Goal: Task Accomplishment & Management: Manage account settings

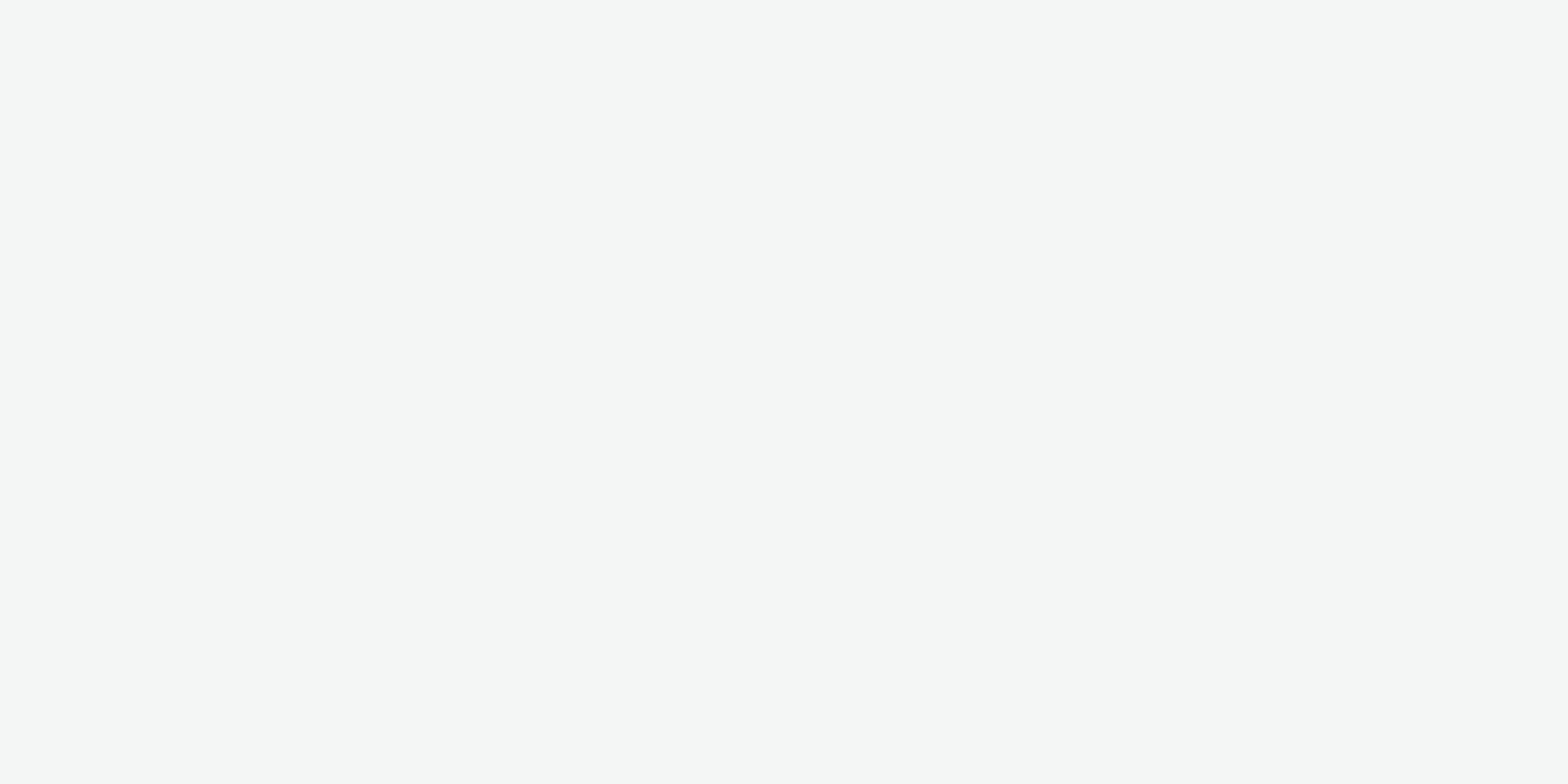
select select "11a7df10-284f-415c-b52a-427acf4c31ae"
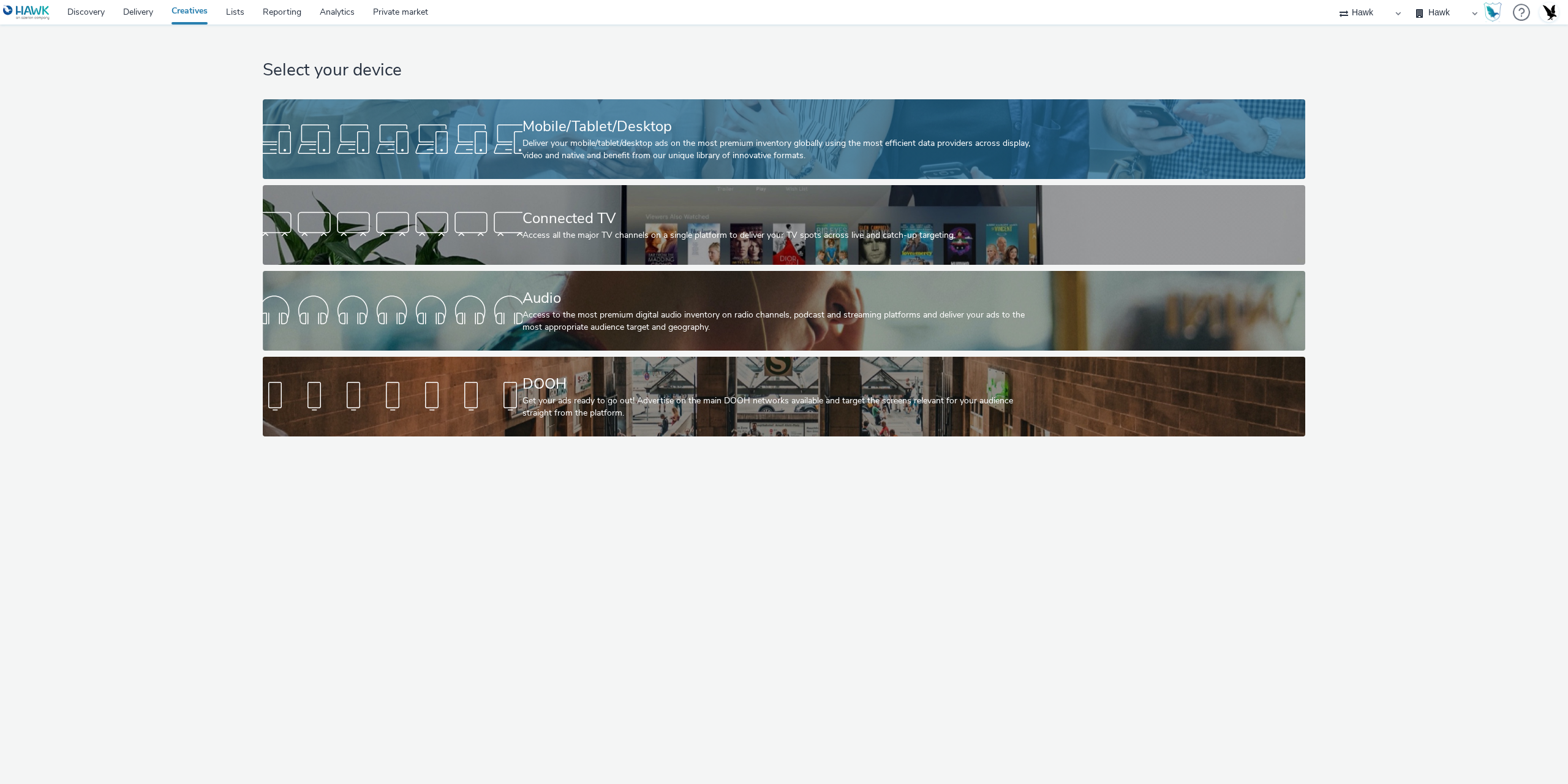
click at [685, 102] on div "Mobile/Tablet/Desktop Deliver your mobile/tablet/desktop ads on the most premiu…" at bounding box center [782, 139] width 519 height 80
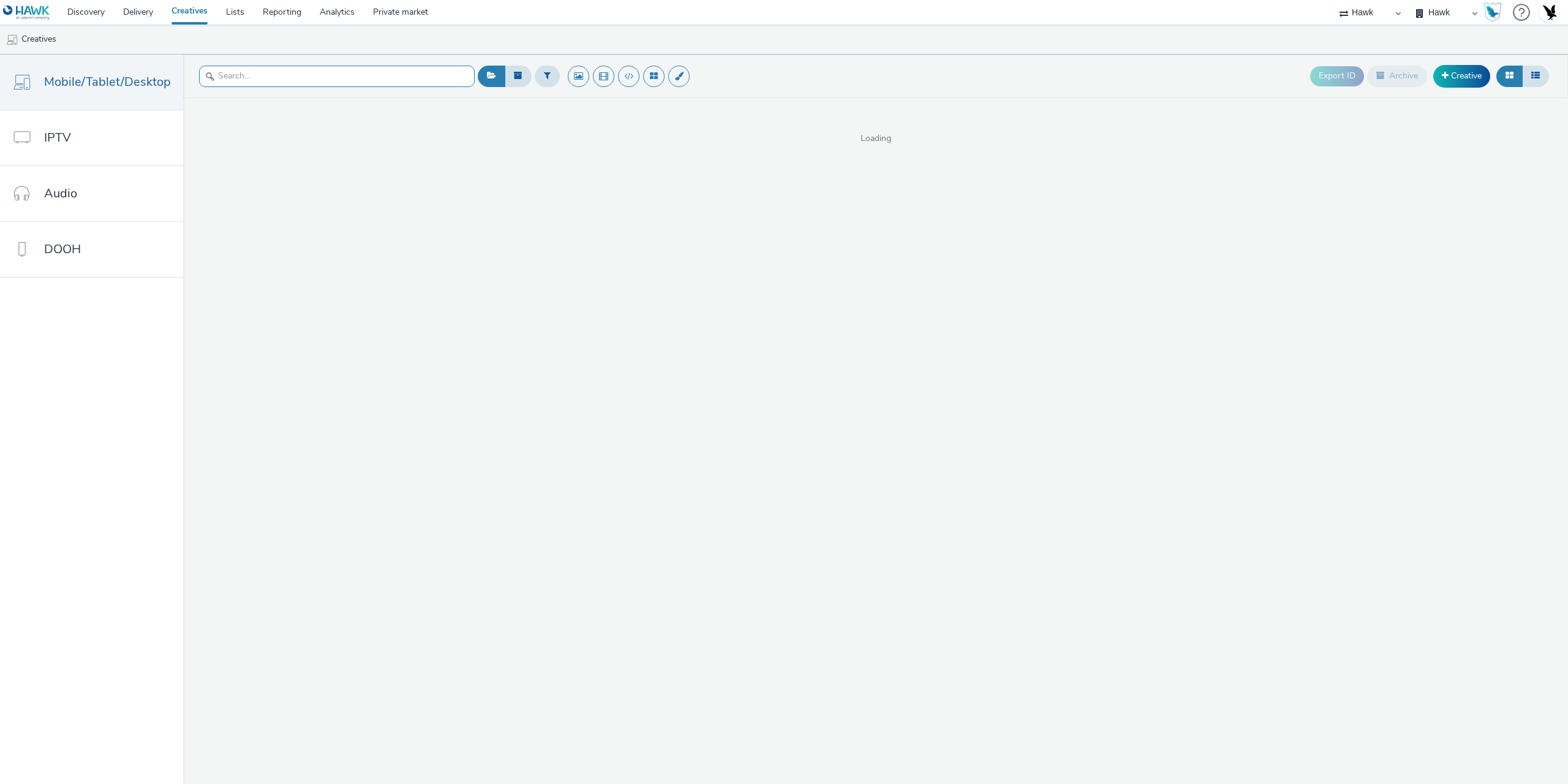
click at [307, 82] on input "text" at bounding box center [337, 76] width 275 height 21
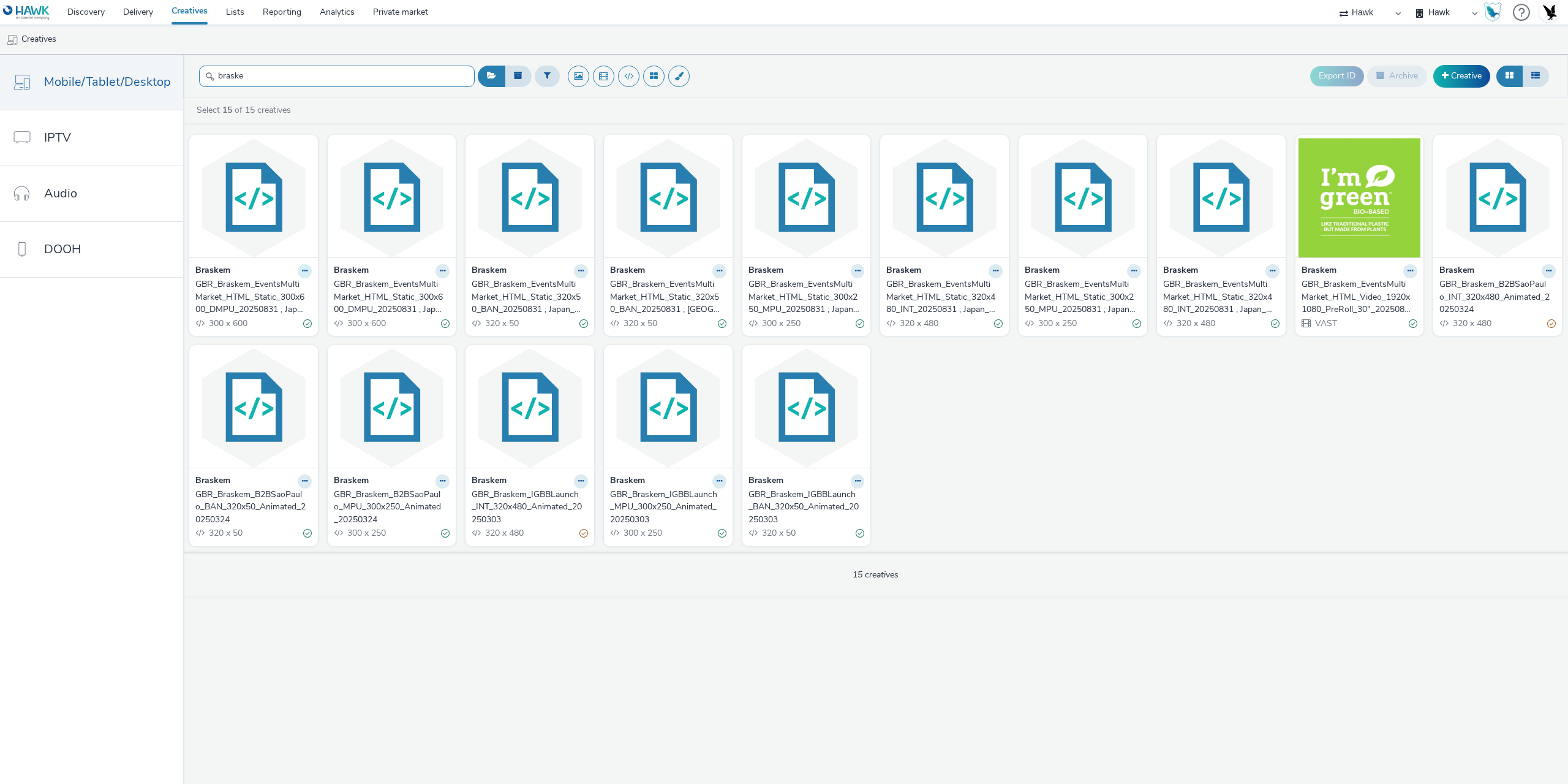
type input "braske"
click at [302, 272] on icon at bounding box center [304, 271] width 6 height 7
click at [266, 314] on link "Duplicate" at bounding box center [266, 317] width 92 height 25
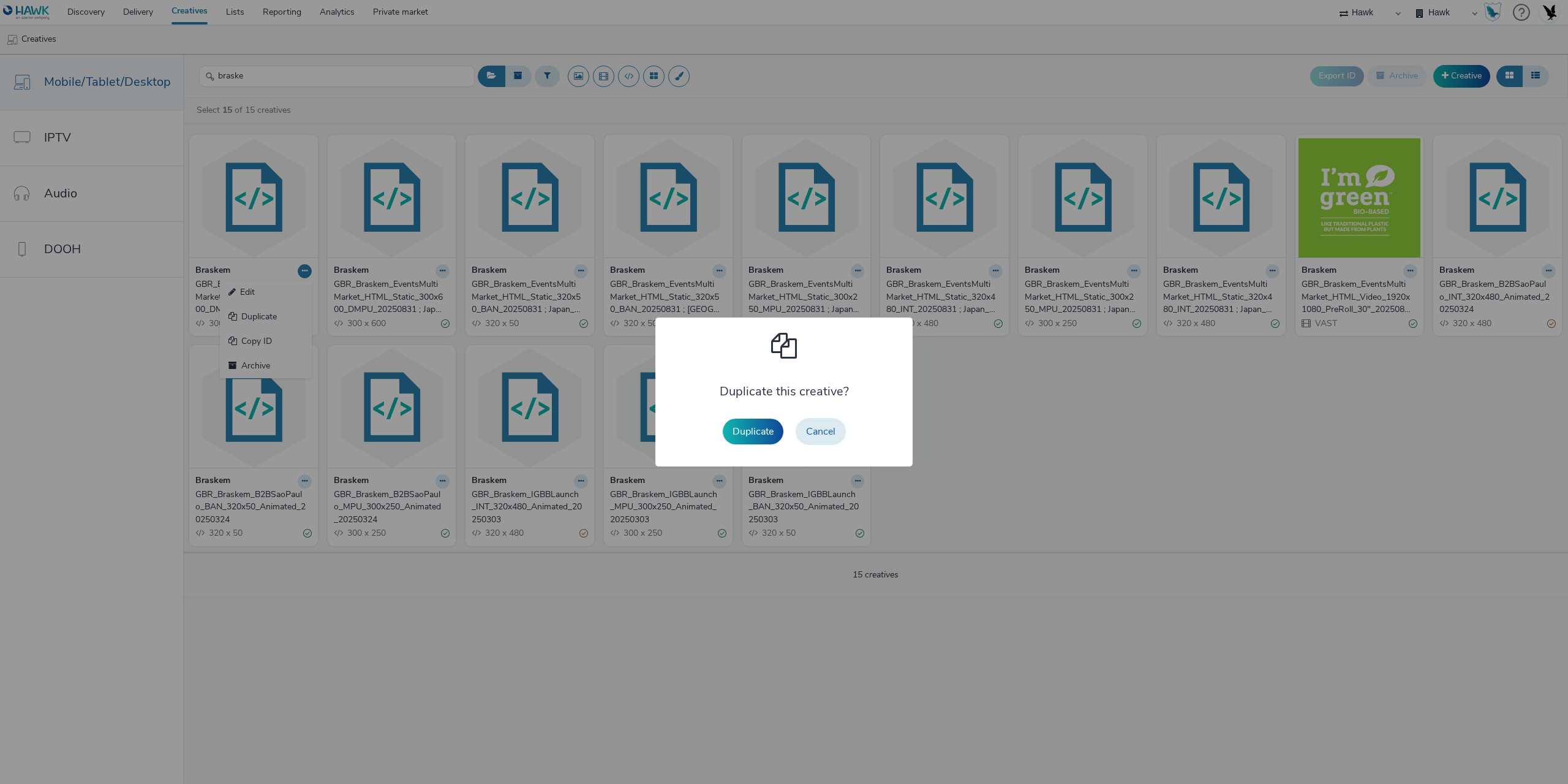
drag, startPoint x: 727, startPoint y: 435, endPoint x: 739, endPoint y: 433, distance: 12.2
click at [737, 434] on button "Duplicate" at bounding box center [753, 431] width 61 height 26
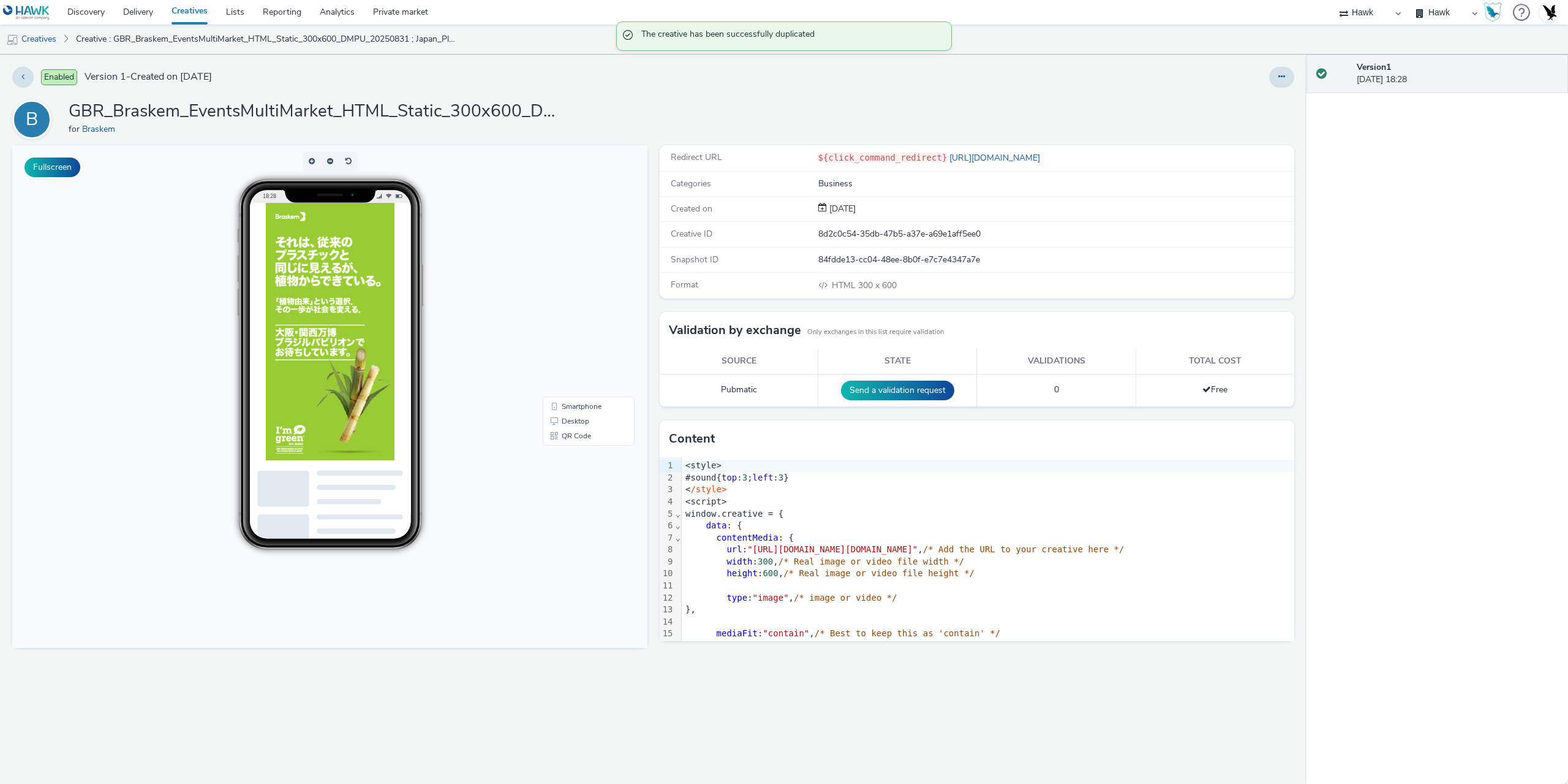
click at [1269, 73] on div at bounding box center [1282, 77] width 25 height 21
click at [1279, 78] on icon at bounding box center [1282, 77] width 7 height 8
click at [1252, 102] on link "Edit" at bounding box center [1248, 102] width 92 height 25
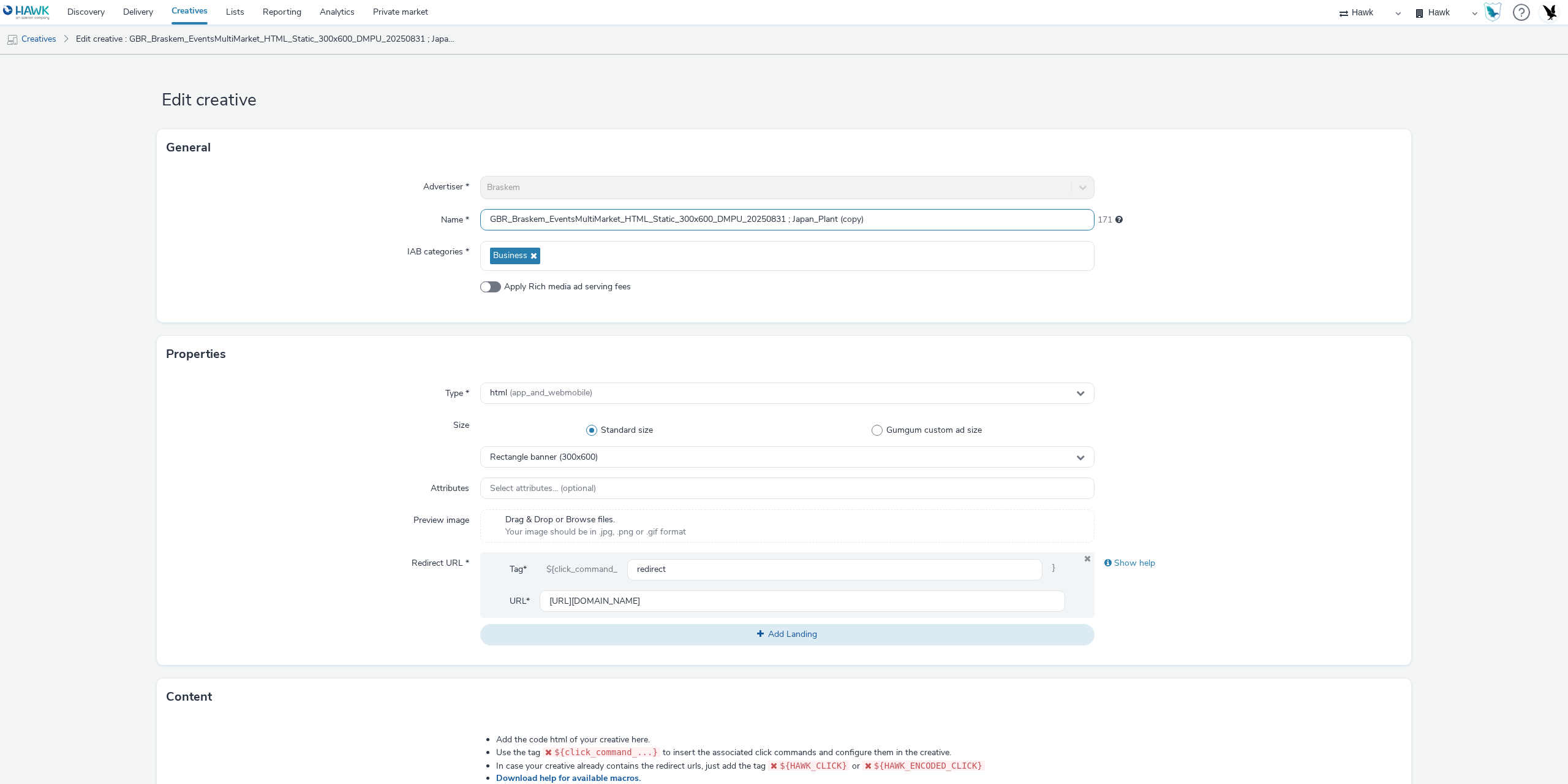
drag, startPoint x: 841, startPoint y: 219, endPoint x: 1043, endPoint y: 228, distance: 202.2
click at [1039, 228] on input "GBR_Braskem_EventsMultiMarket_HTML_Static_300x600_DMPU_20250831 ; Japan_Plant (…" at bounding box center [787, 220] width 614 height 21
drag, startPoint x: 820, startPoint y: 215, endPoint x: 896, endPoint y: 220, distance: 76.2
click at [896, 220] on input "GBR_Braskem_EventsMultiMarket_HTML_Static_300x600_DMPU_20250831 ; Japan_Plant" at bounding box center [787, 220] width 614 height 21
click at [860, 216] on input "GBR_Braskem_EventsMultiMarket_HTML_Static_300x600_DMPU_20250831 ; Japan_Plant" at bounding box center [787, 220] width 614 height 21
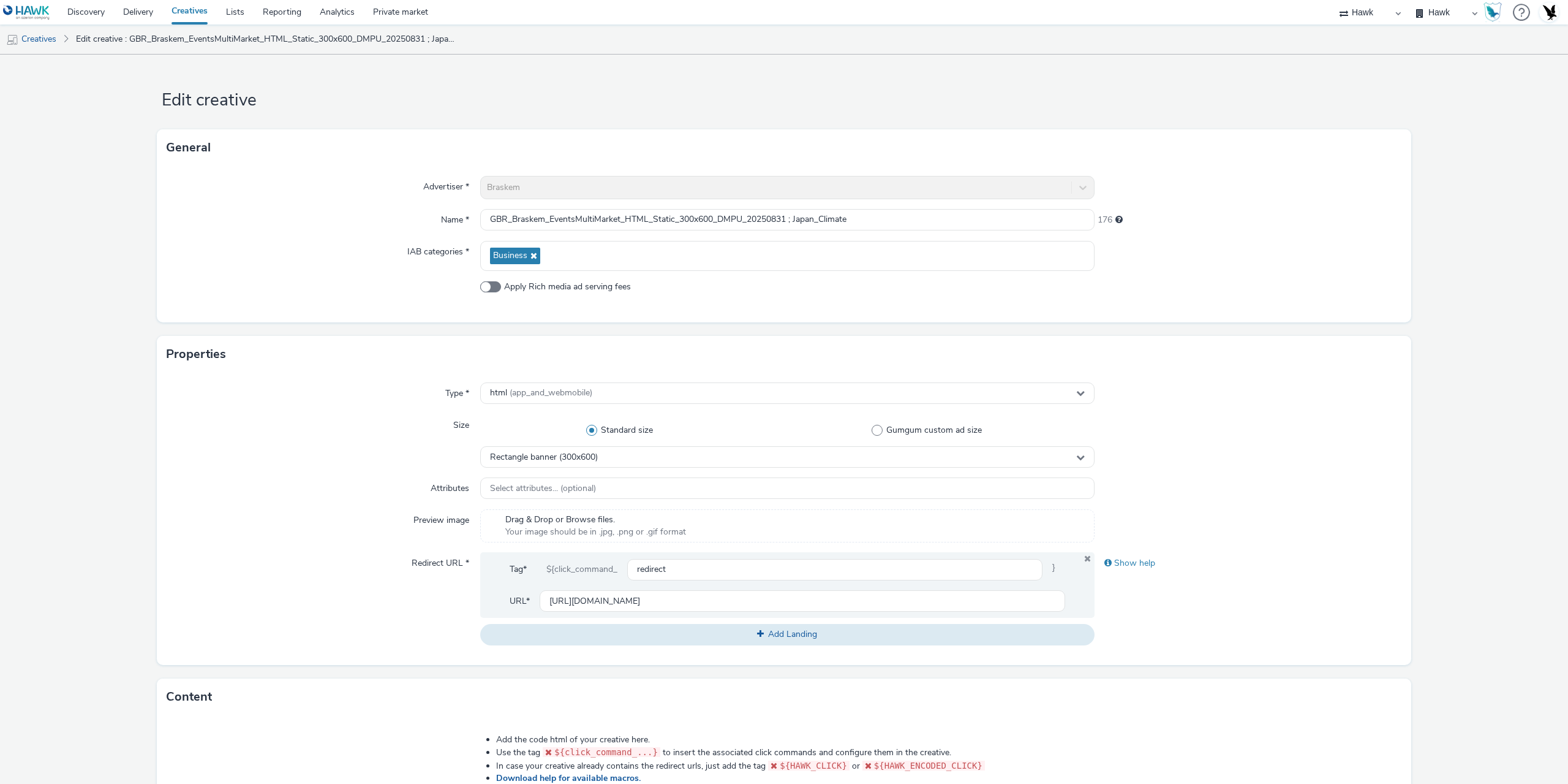
click at [883, 231] on div "Advertiser * Braskem Name * GBR_Braskem_EventsMultiMarket_HTML_Static_300x600_D…" at bounding box center [784, 243] width 1255 height 156
click at [883, 220] on input "GBR_Braskem_EventsMultiMarket_HTML_Static_300x600_DMPU_20250831 ; Japan_Climate" at bounding box center [787, 220] width 614 height 21
click at [787, 220] on input "GBR_Braskem_EventsMultiMarket_HTML_Static_300x600_DMPU_20250831 ; Japan_Climate" at bounding box center [787, 220] width 614 height 21
click at [741, 216] on input "GBR_Braskem_EventsMultiMarket_HTML_Static_300x600_DMPU_20250903 ; Japan_Climate" at bounding box center [787, 220] width 614 height 21
click at [908, 220] on input "GBR_Braskem_EventsMultiMarket_HTML_Static_728x90_Leaderboard_20250903 ; [GEOGRA…" at bounding box center [787, 220] width 614 height 21
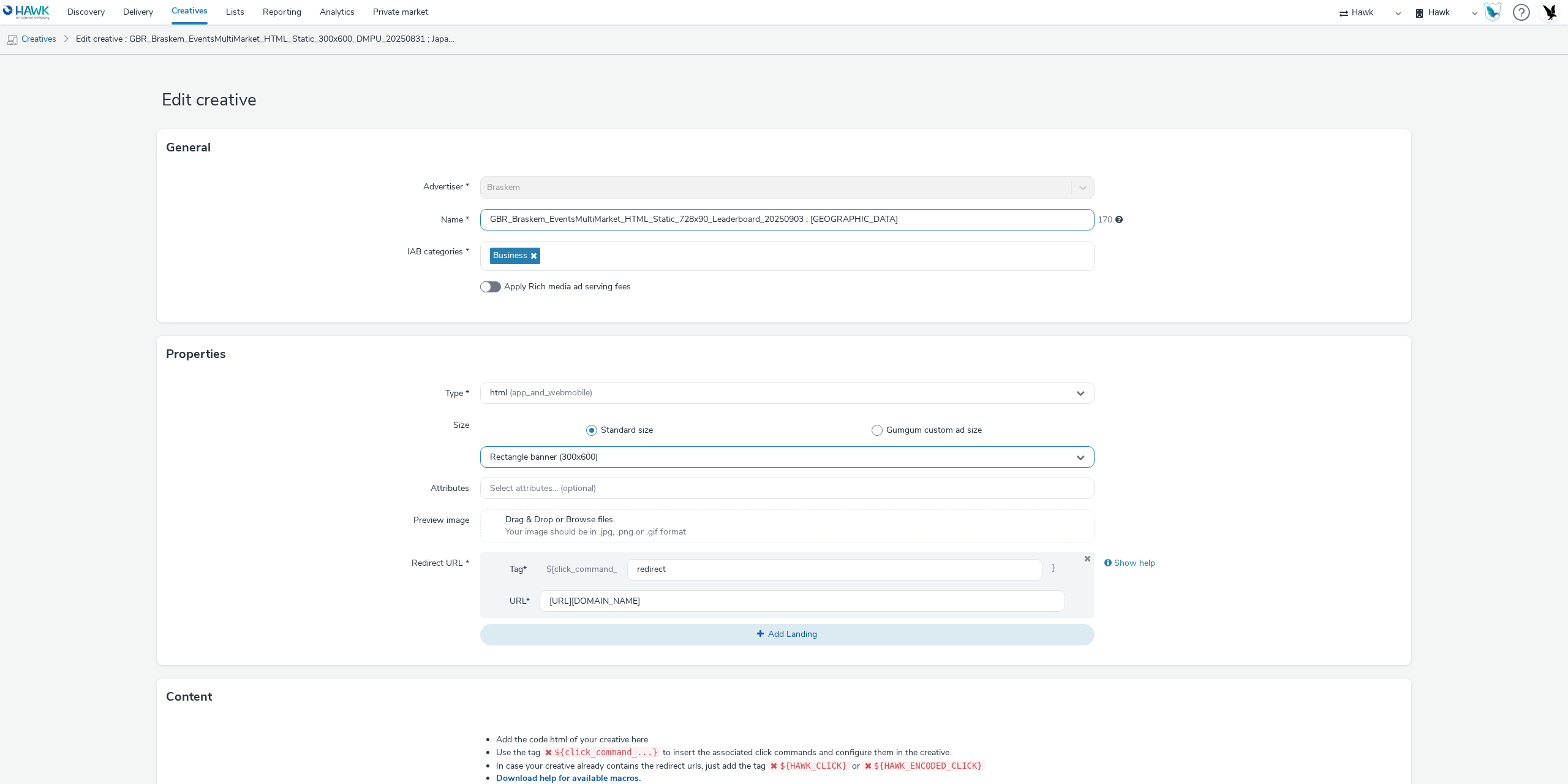
type input "GBR_Braskem_EventsMultiMarket_HTML_Static_728x90_Leaderboard_20250903 ; [GEOGRA…"
click at [523, 457] on span "Rectangle banner (300x600)" at bounding box center [544, 457] width 108 height 11
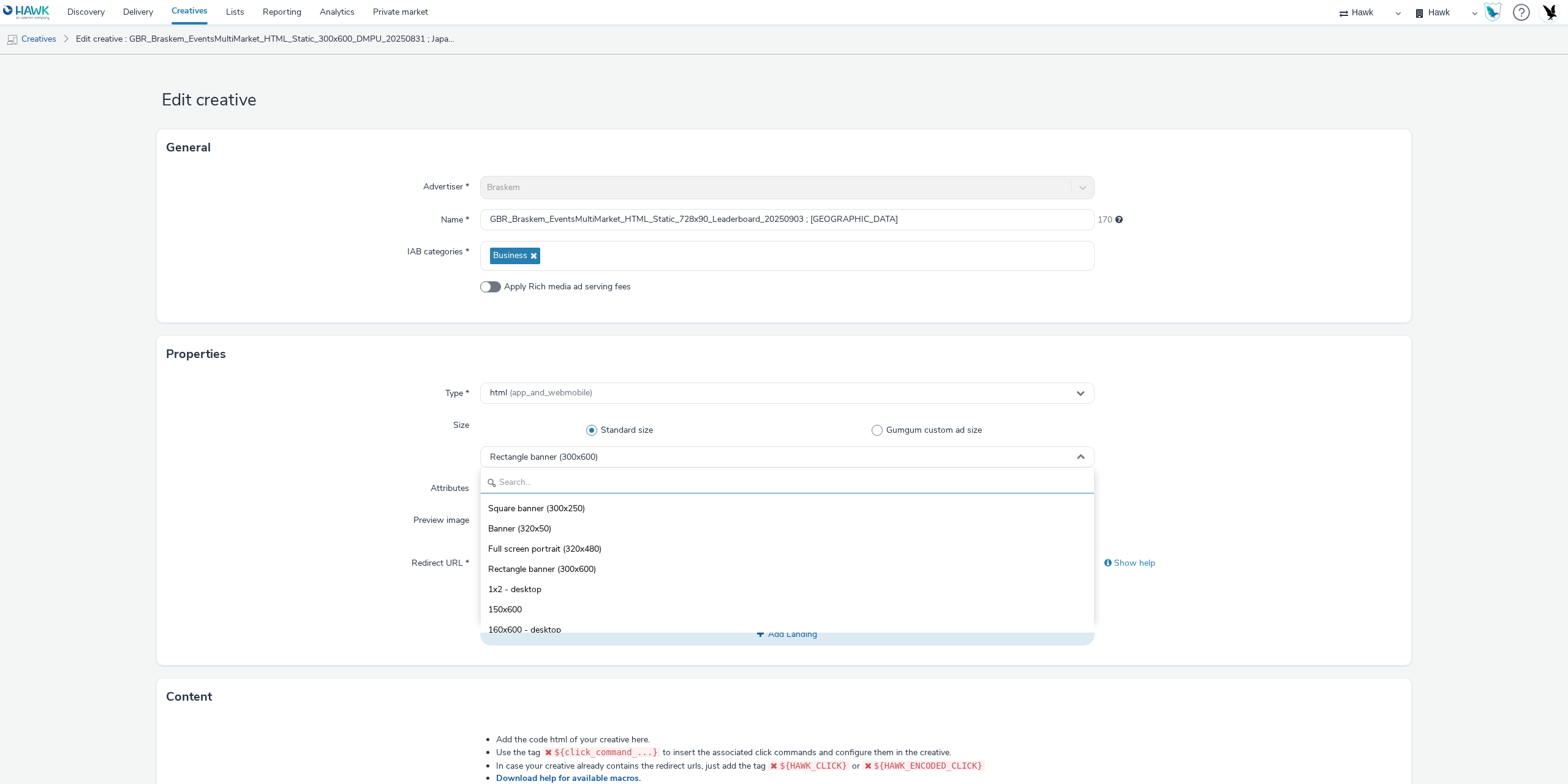
click at [514, 479] on input "text" at bounding box center [787, 483] width 613 height 21
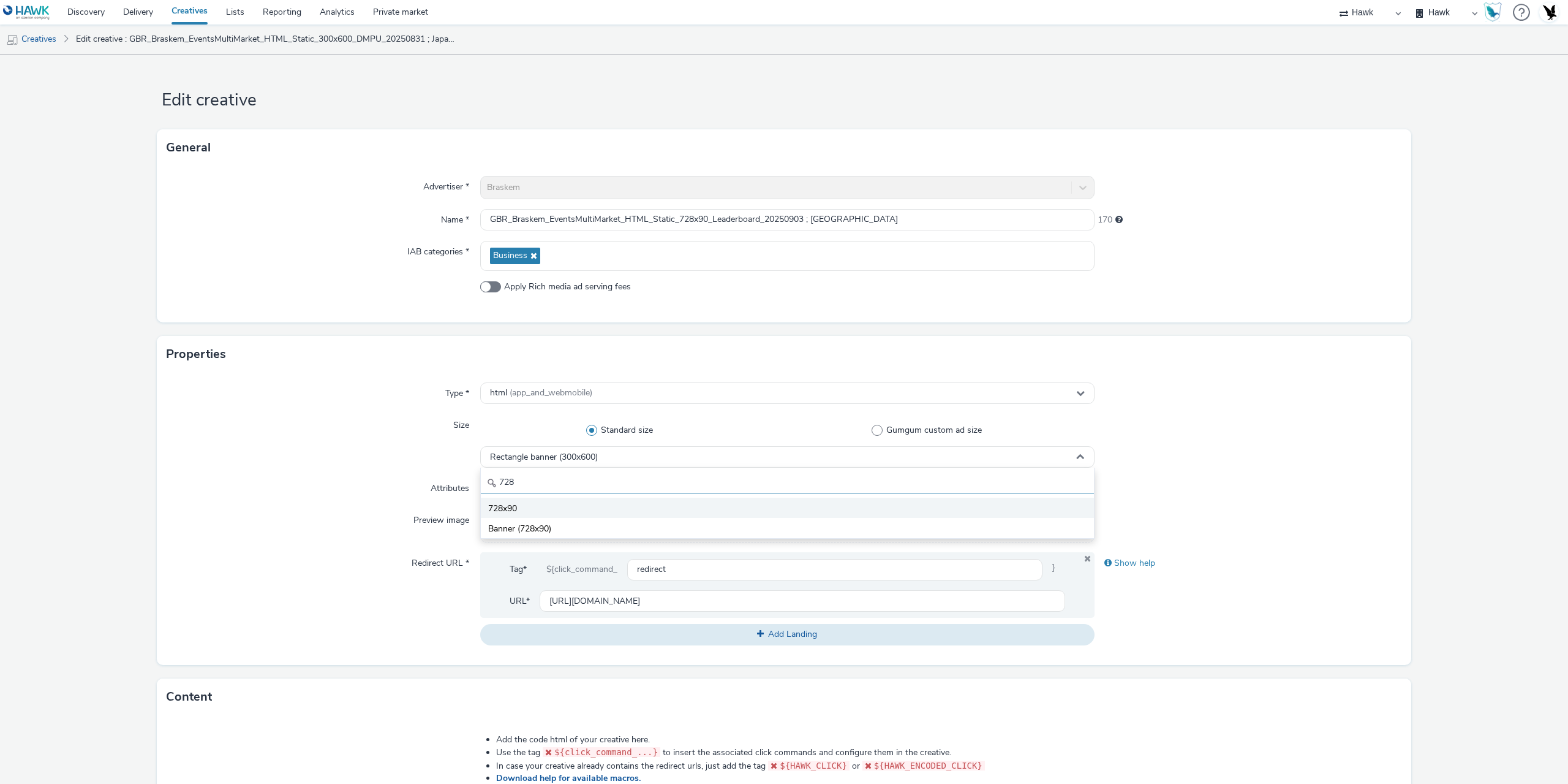
type input "728"
click at [518, 511] on li "728x90" at bounding box center [787, 508] width 613 height 21
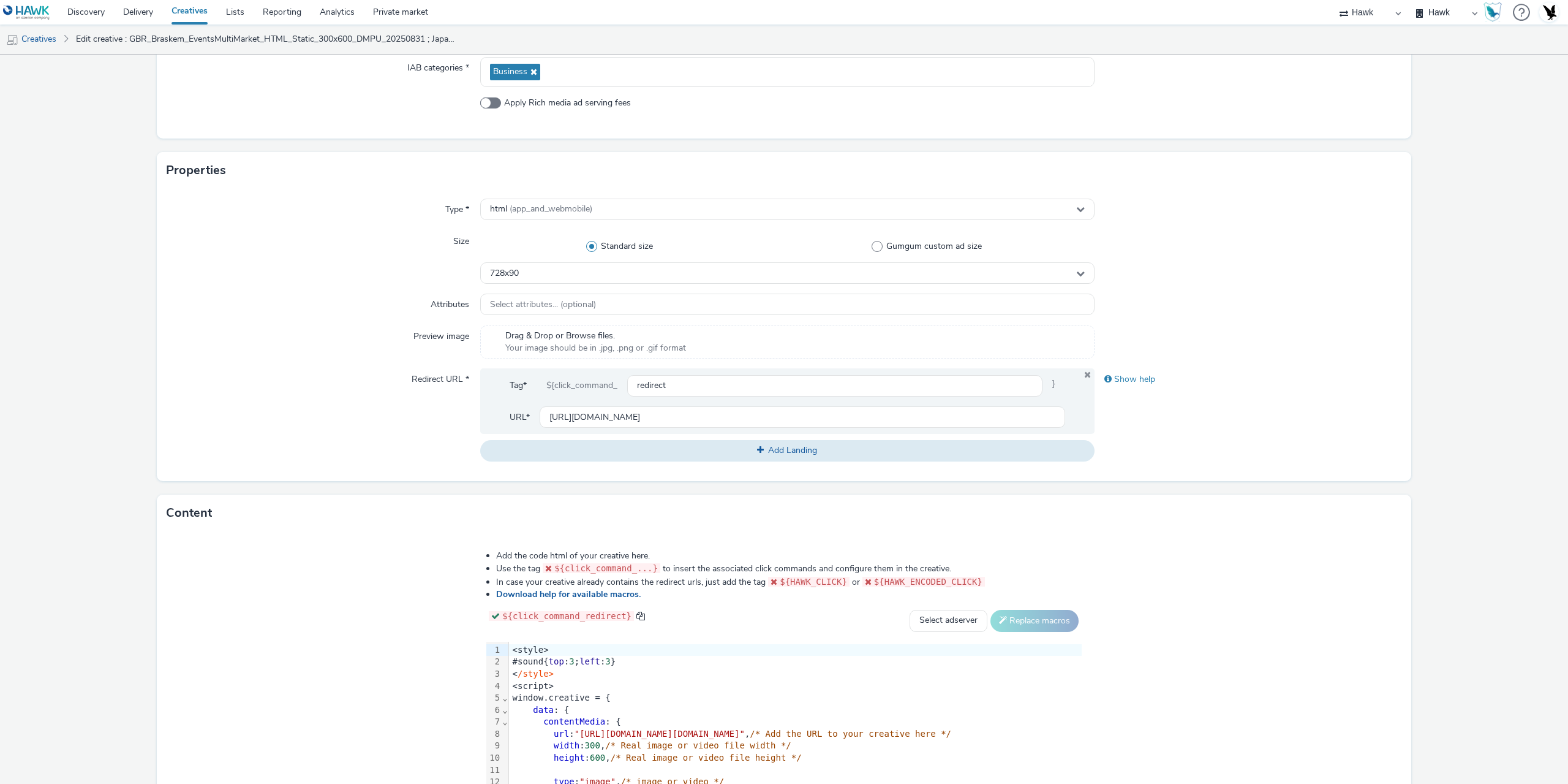
scroll to position [306, 0]
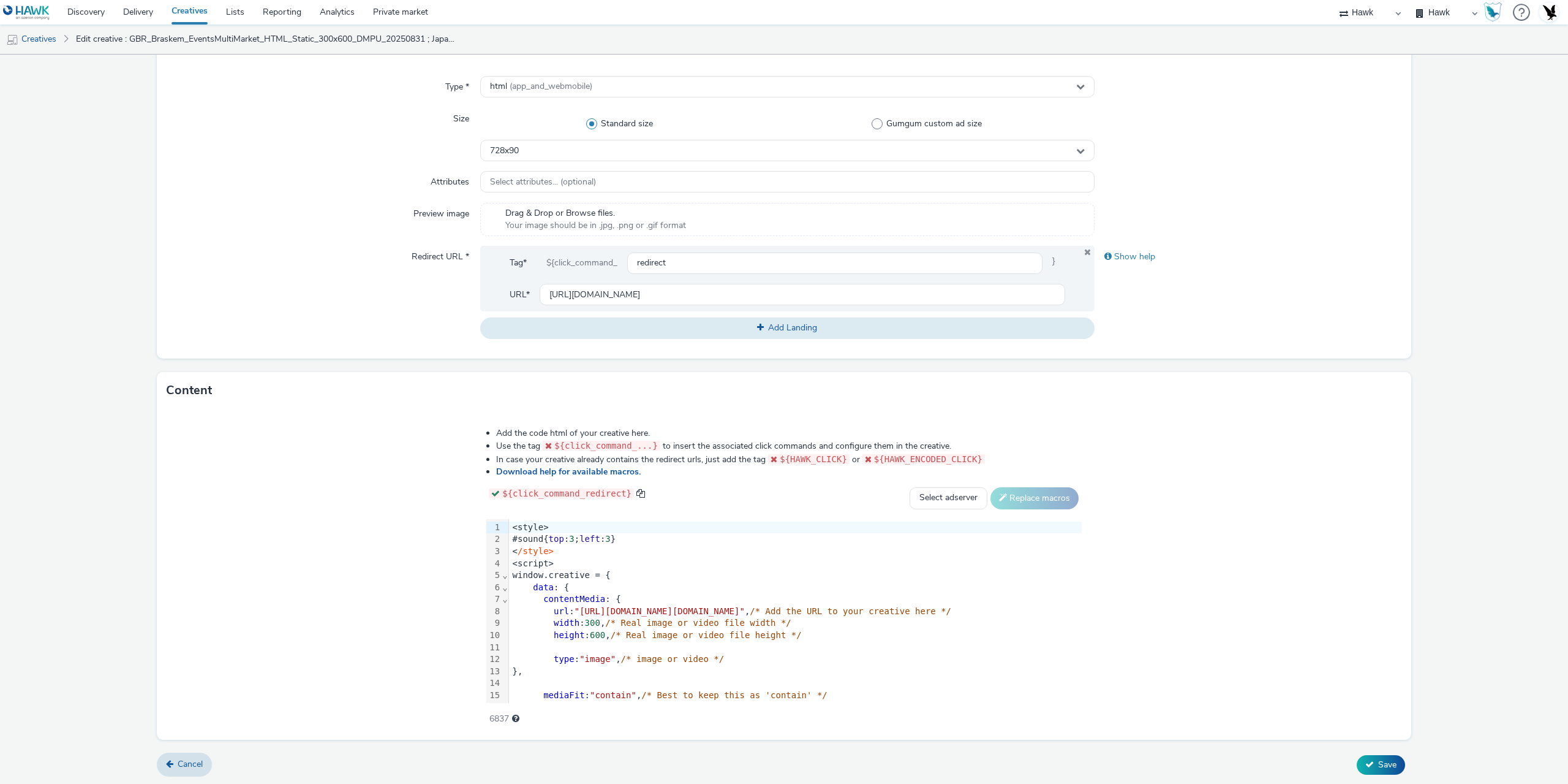
click at [575, 608] on span ""https://s3-eu-west-1.amazonaws.com/static.tabmo.io/creatives/uk/2025-q3/braske…" at bounding box center [660, 612] width 170 height 10
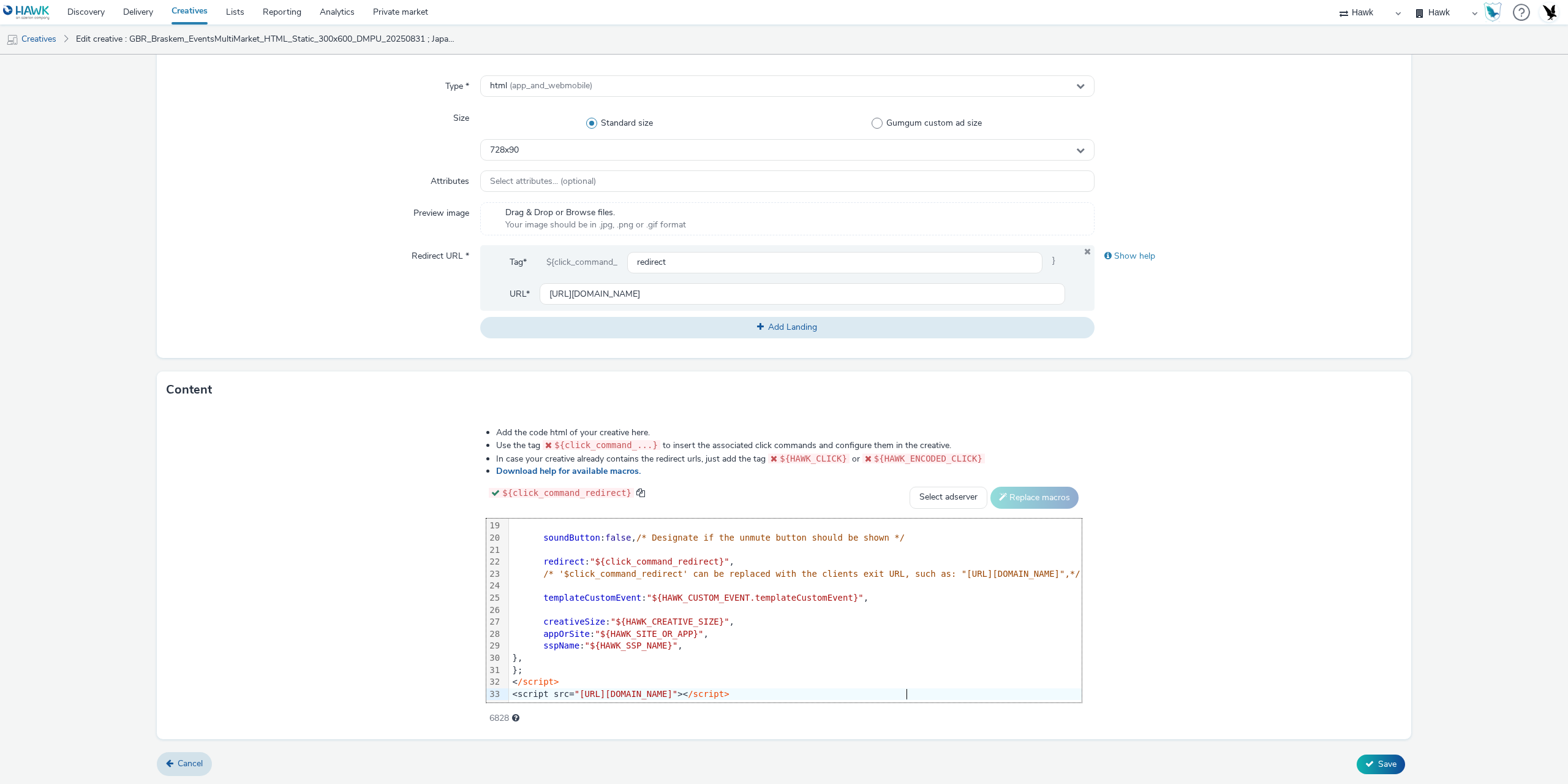
scroll to position [0, 0]
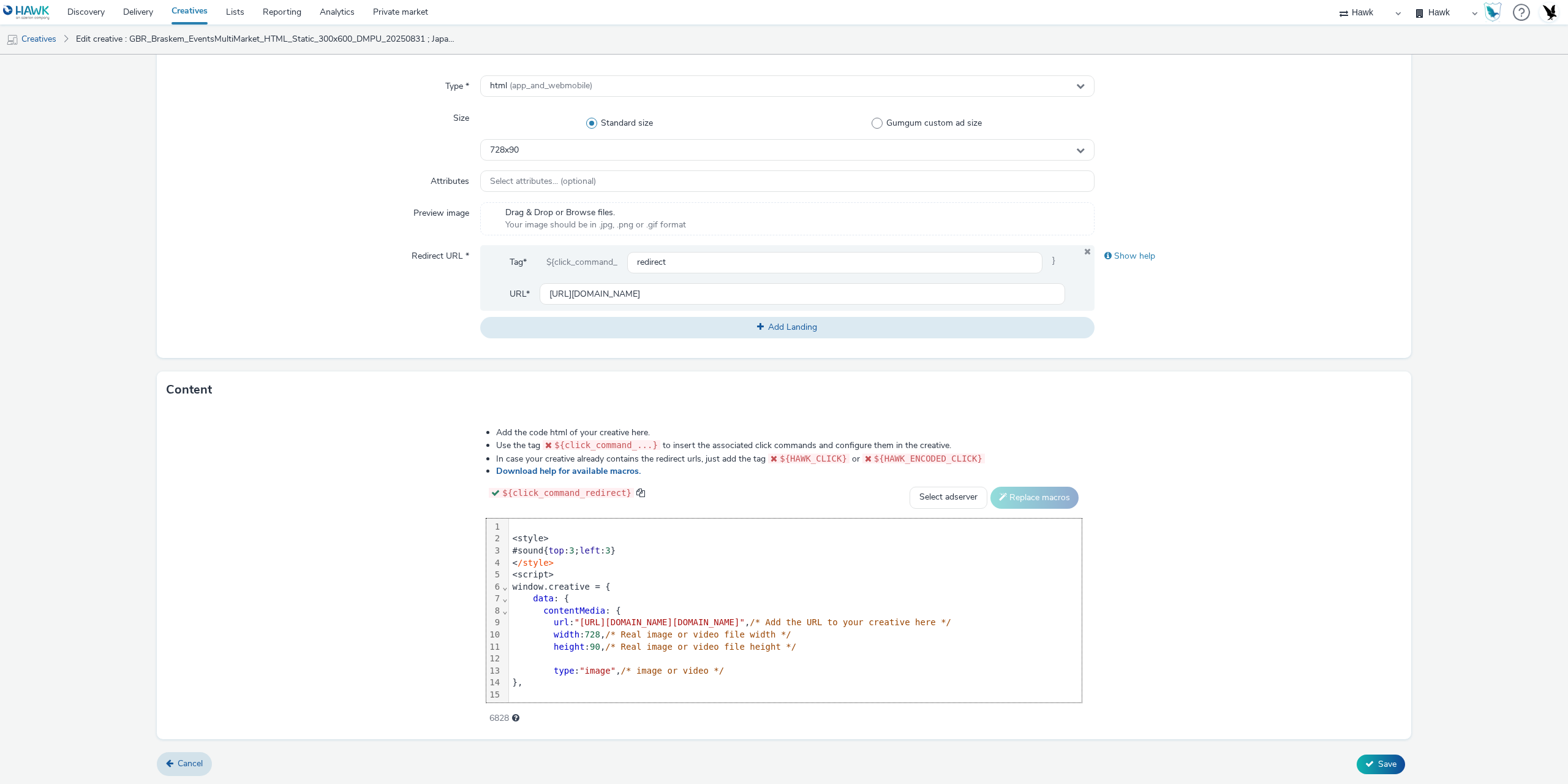
click at [509, 537] on div "<style>" at bounding box center [795, 538] width 572 height 12
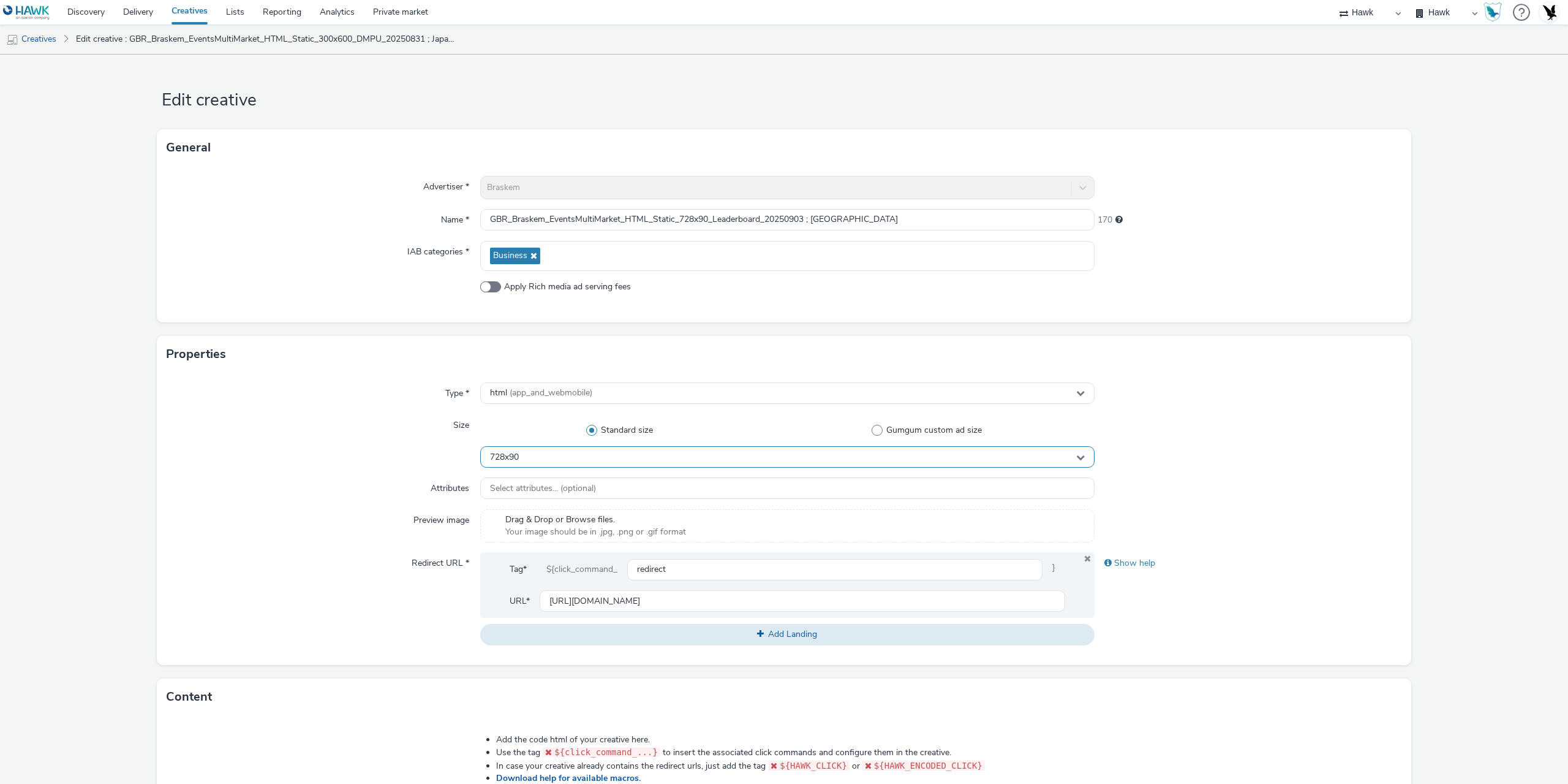
click at [504, 458] on span "728x90" at bounding box center [504, 457] width 29 height 11
click at [533, 530] on span "Banner (728x90)" at bounding box center [520, 529] width 63 height 12
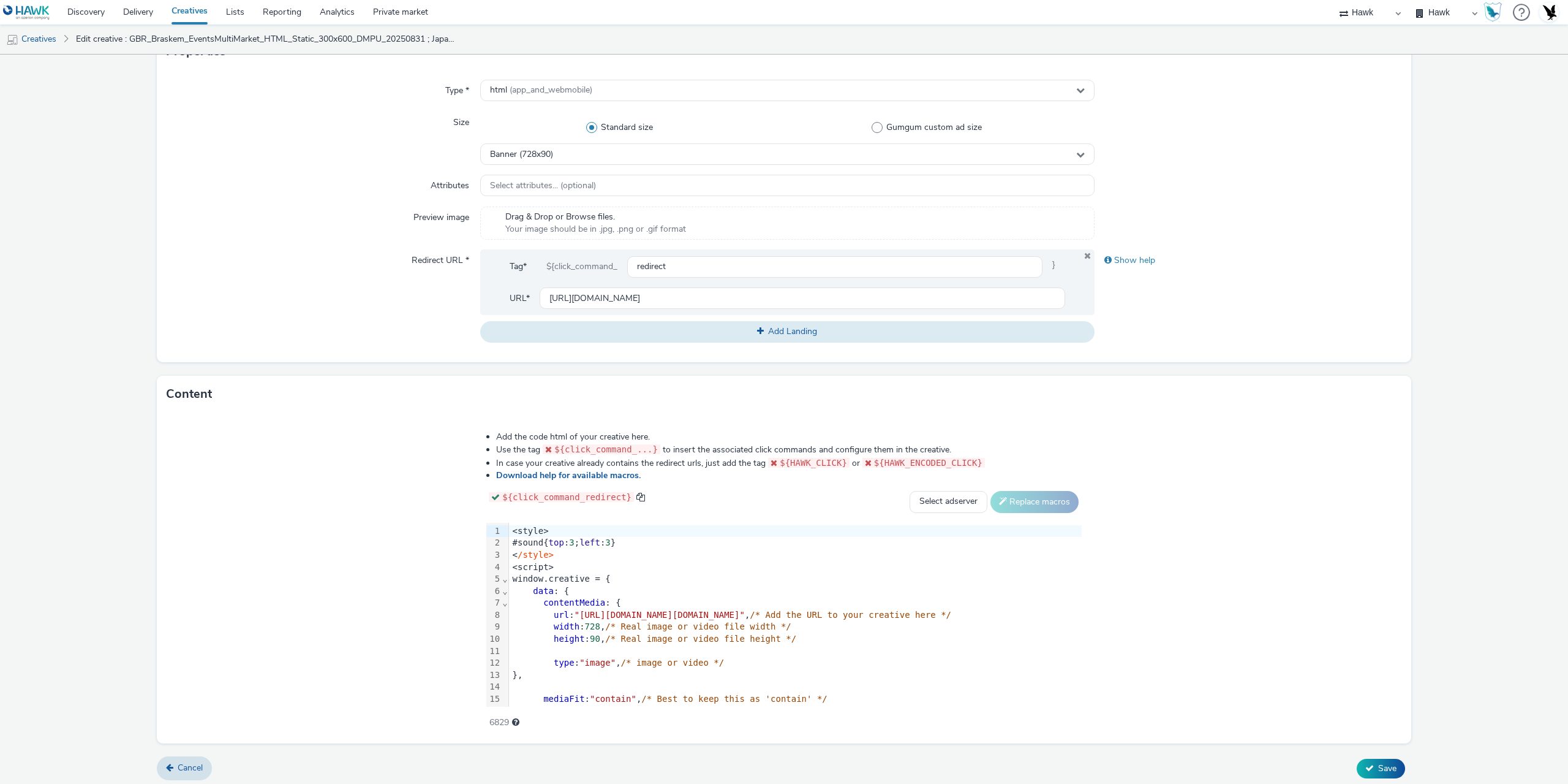
scroll to position [307, 0]
click at [1389, 762] on button "Save" at bounding box center [1381, 764] width 49 height 20
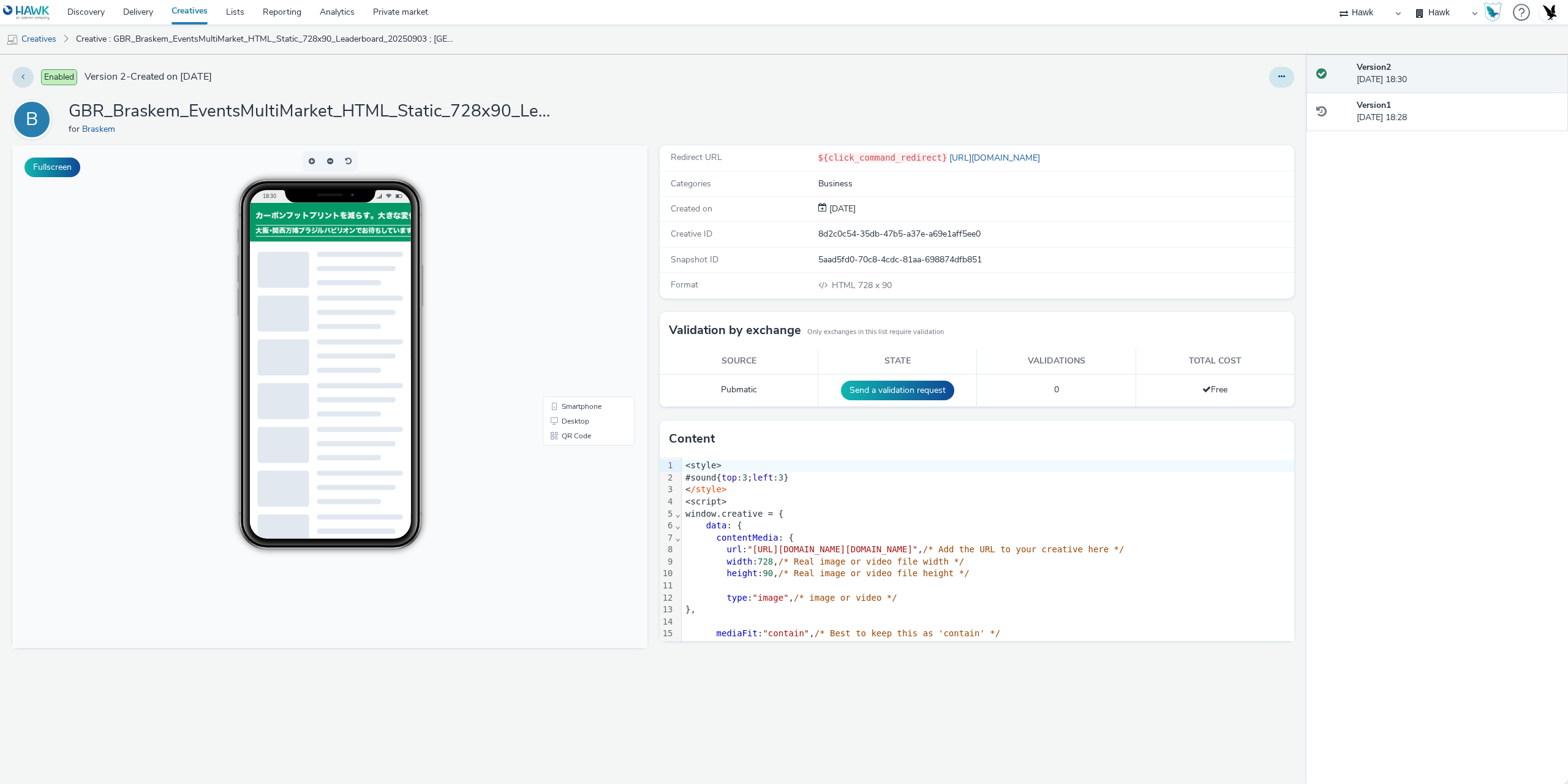
click at [1280, 68] on button at bounding box center [1282, 77] width 25 height 21
click at [1250, 127] on link "Duplicate" at bounding box center [1248, 126] width 92 height 25
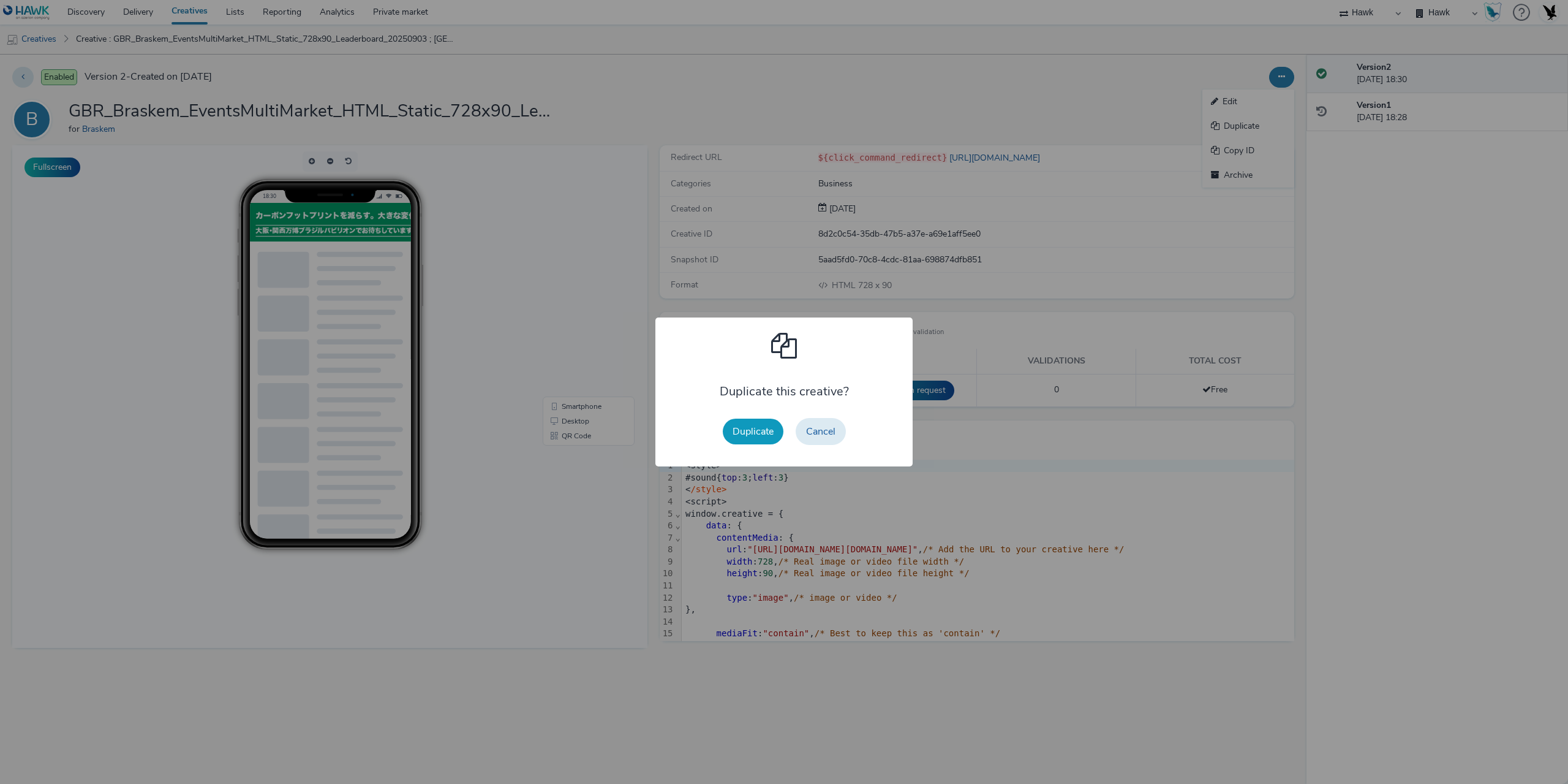
click at [723, 428] on button "Duplicate" at bounding box center [753, 431] width 61 height 26
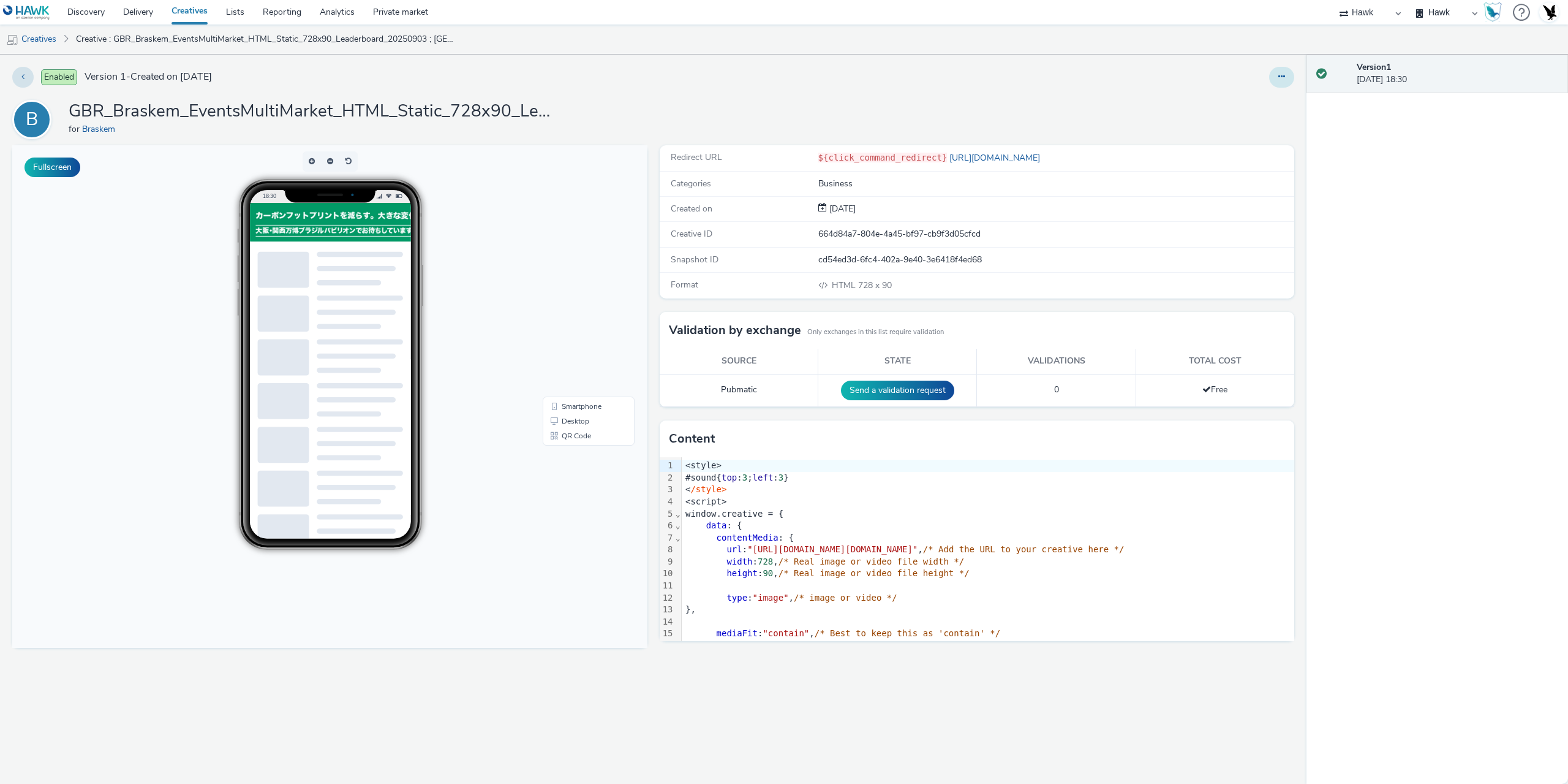
click at [1287, 83] on button at bounding box center [1282, 77] width 25 height 21
click at [1254, 99] on link "Edit" at bounding box center [1248, 102] width 92 height 25
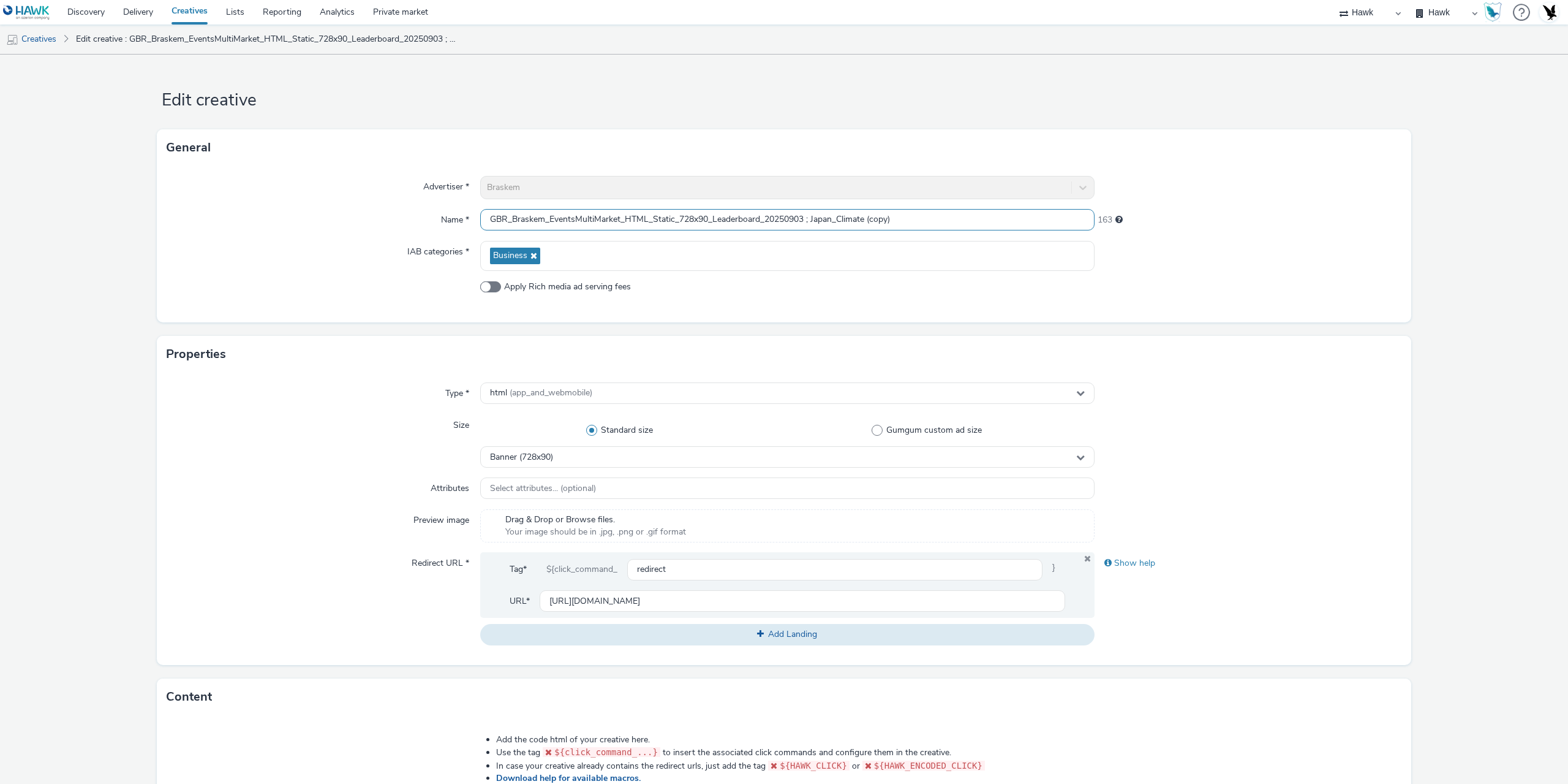
drag, startPoint x: 865, startPoint y: 217, endPoint x: 1046, endPoint y: 212, distance: 181.1
click at [1040, 216] on input "GBR_Braskem_EventsMultiMarket_HTML_Static_728x90_Leaderboard_20250903 ; Japan_C…" at bounding box center [787, 220] width 614 height 21
click at [690, 223] on input "GBR_Braskem_EventsMultiMarket_HTML_Static_728x90_Billboard_20250903 ; Japan_Cli…" at bounding box center [787, 220] width 614 height 21
type input "GBR_Braskem_EventsMultiMarket_HTML_Static_970x250_Billboard_20250903 ; Japan_Cl…"
click at [501, 455] on span "Banner (728x90)" at bounding box center [521, 457] width 63 height 11
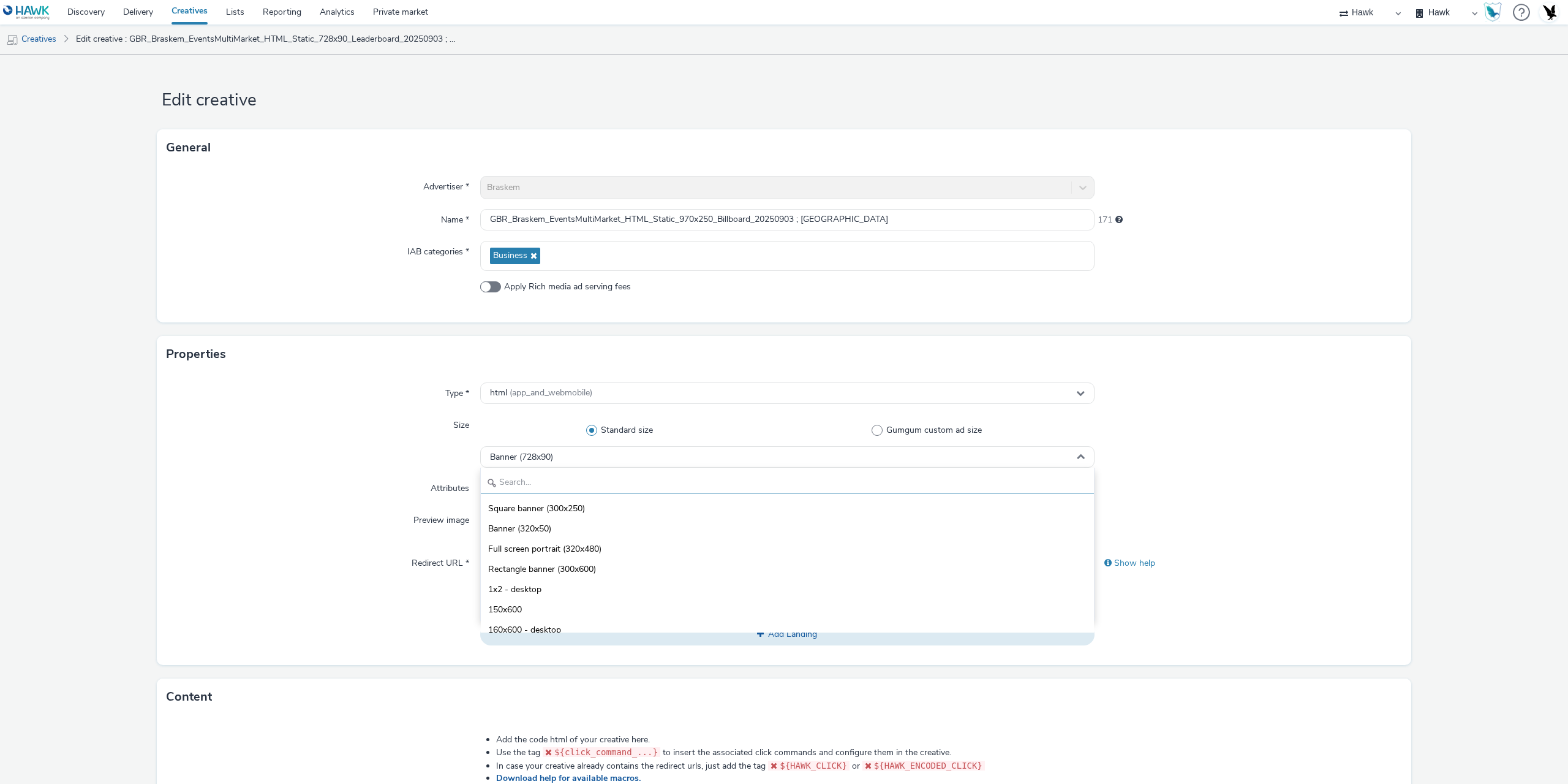
click at [534, 475] on input "text" at bounding box center [787, 483] width 613 height 21
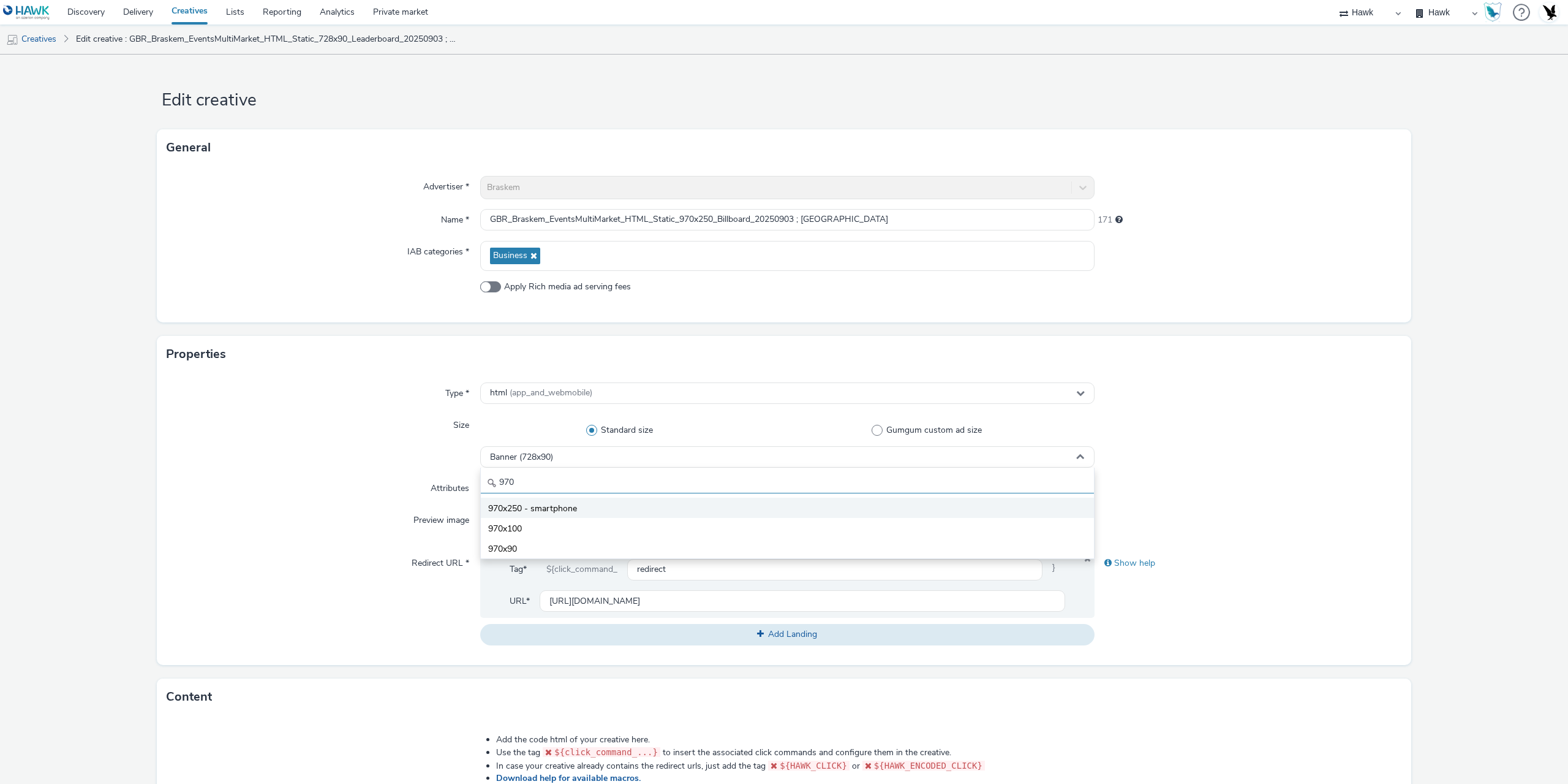
type input "970"
click at [502, 504] on span "970x250 - smartphone" at bounding box center [533, 508] width 89 height 12
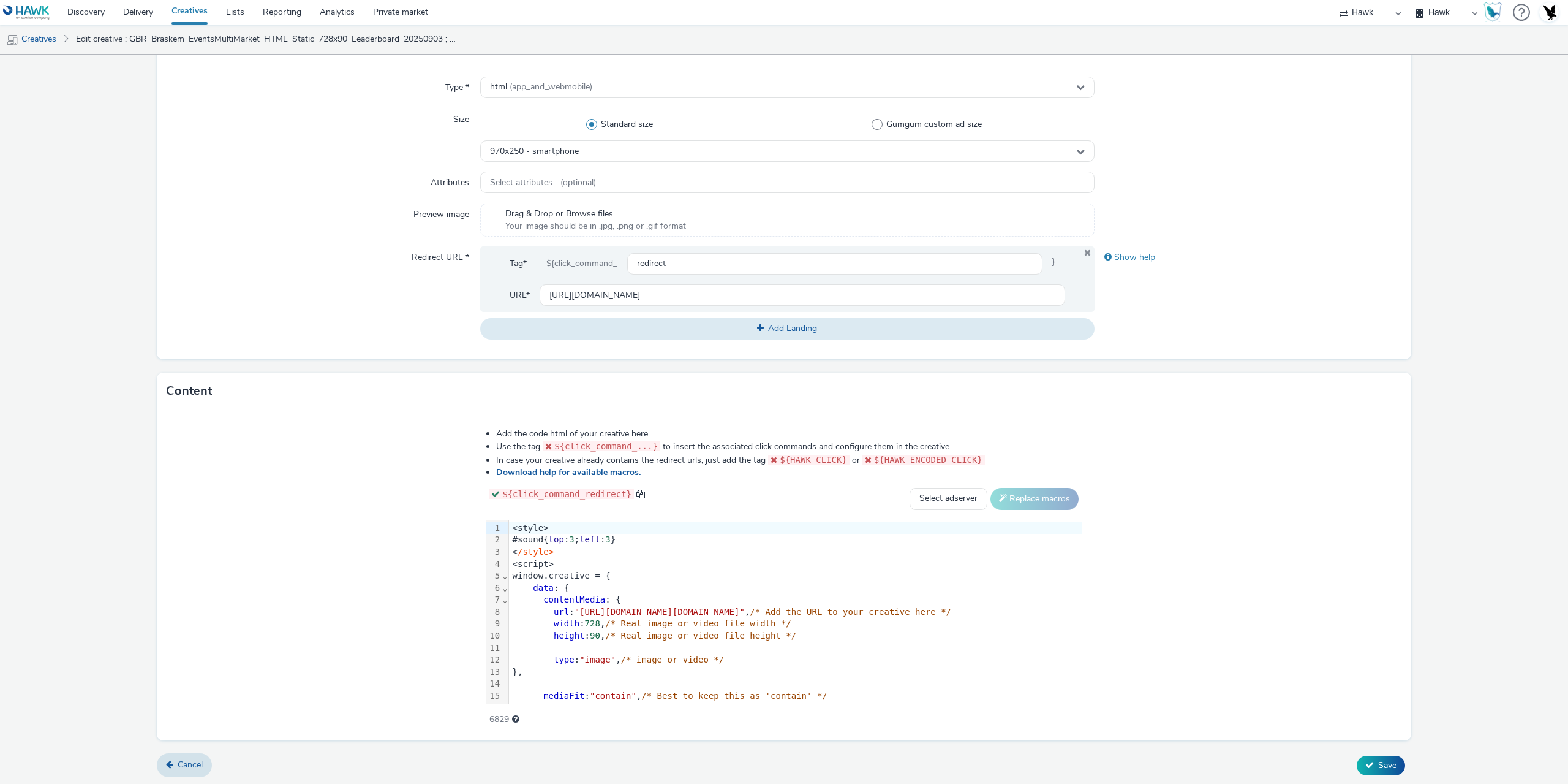
scroll to position [307, 0]
click at [575, 606] on span ""[URL][DOMAIN_NAME][DOMAIN_NAME]"" at bounding box center [660, 611] width 170 height 10
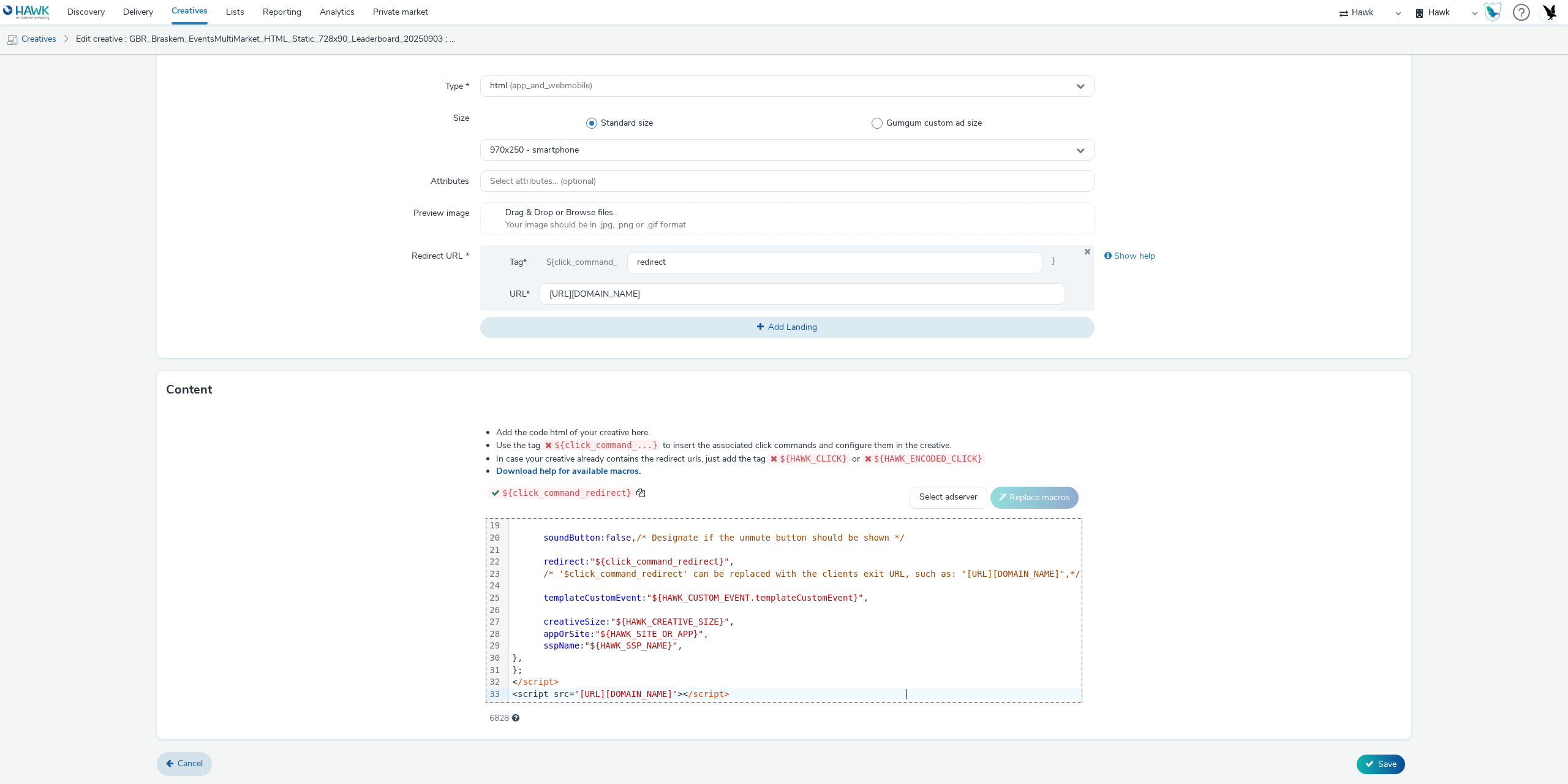
scroll to position [0, 0]
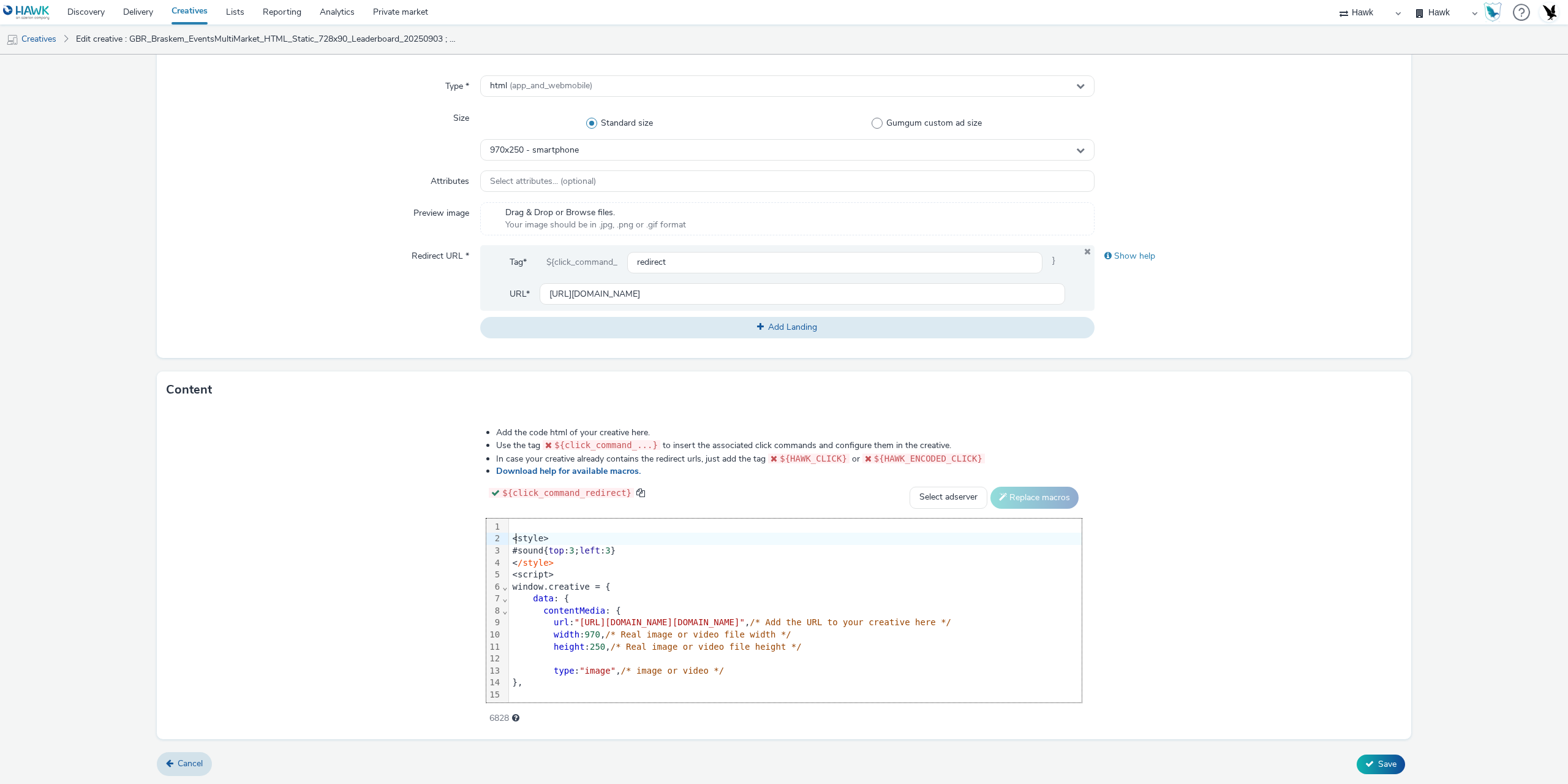
click at [509, 539] on div "<style>" at bounding box center [795, 538] width 572 height 12
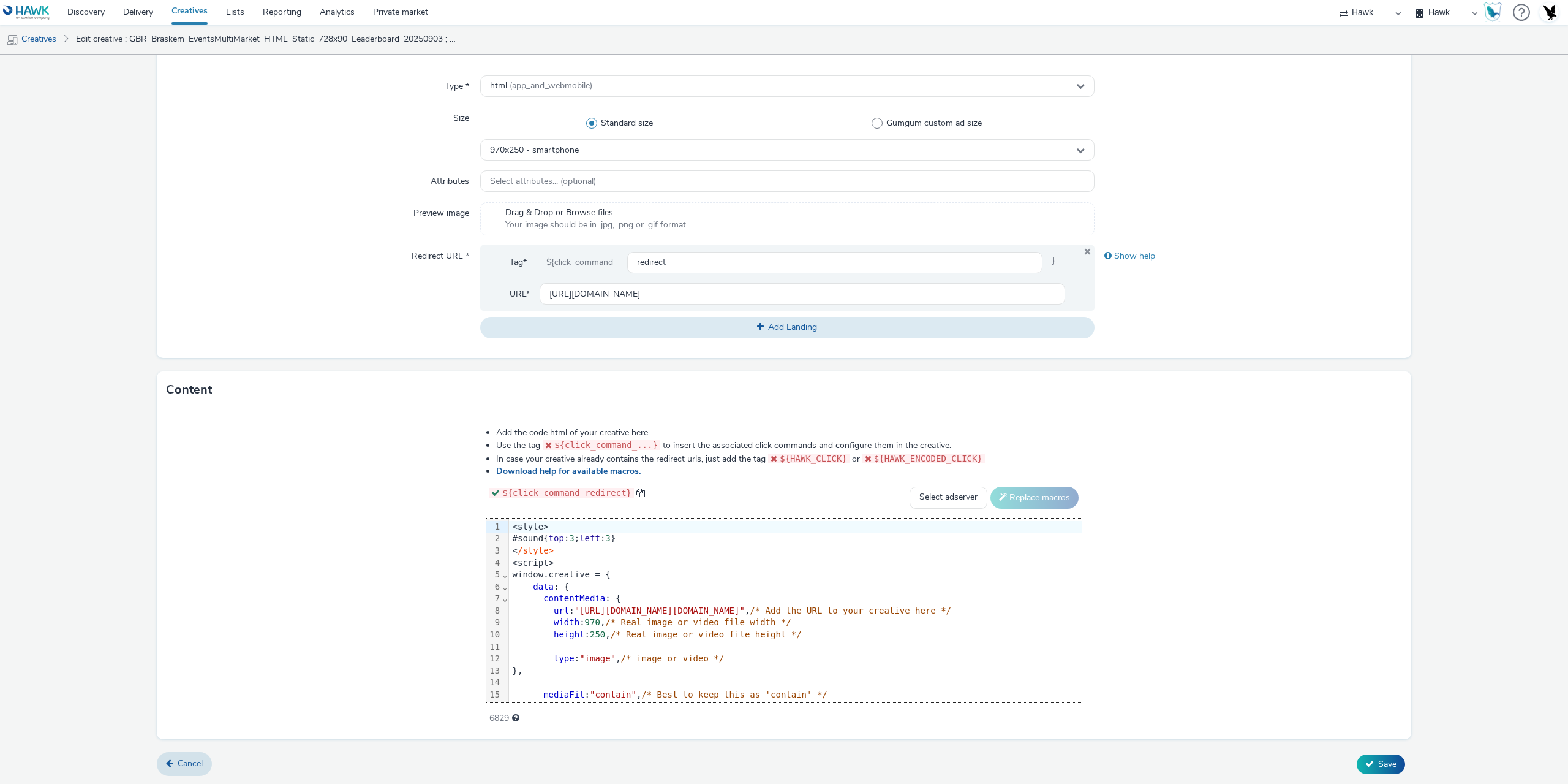
scroll to position [295, 0]
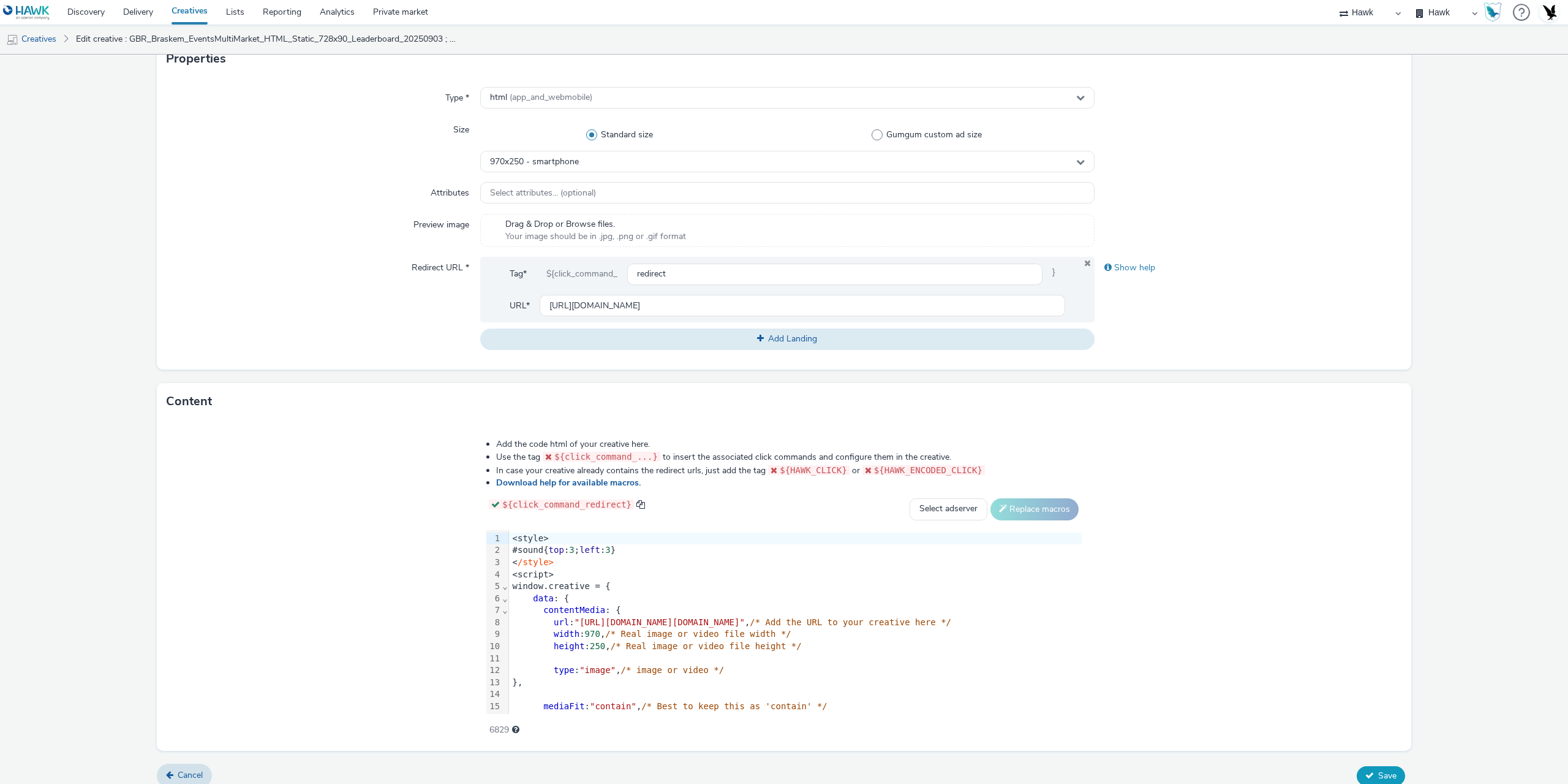
click at [1378, 778] on span "Save" at bounding box center [1387, 776] width 18 height 12
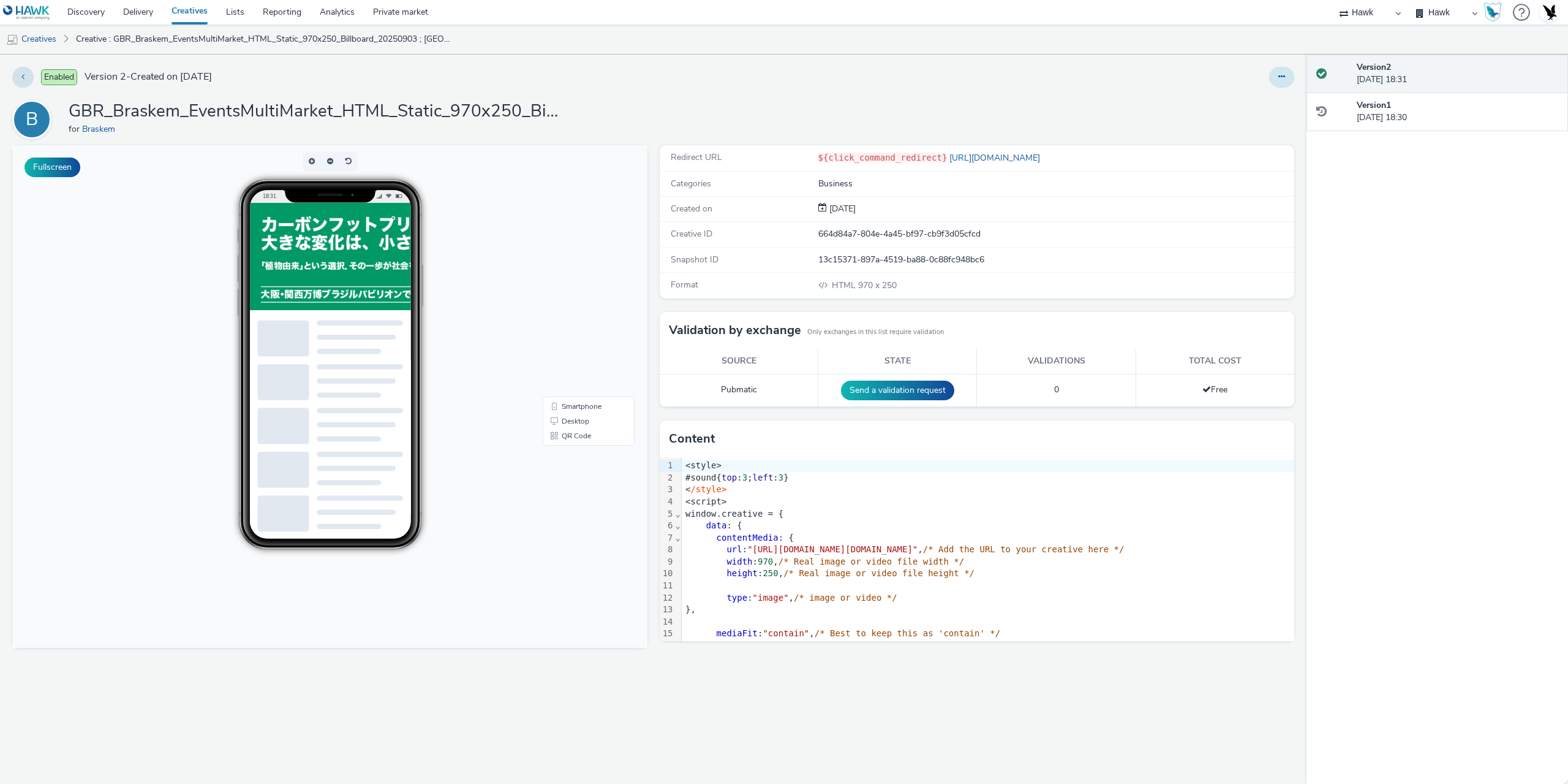
click at [1281, 75] on icon at bounding box center [1282, 77] width 7 height 8
click at [1243, 130] on link "Duplicate" at bounding box center [1248, 126] width 92 height 25
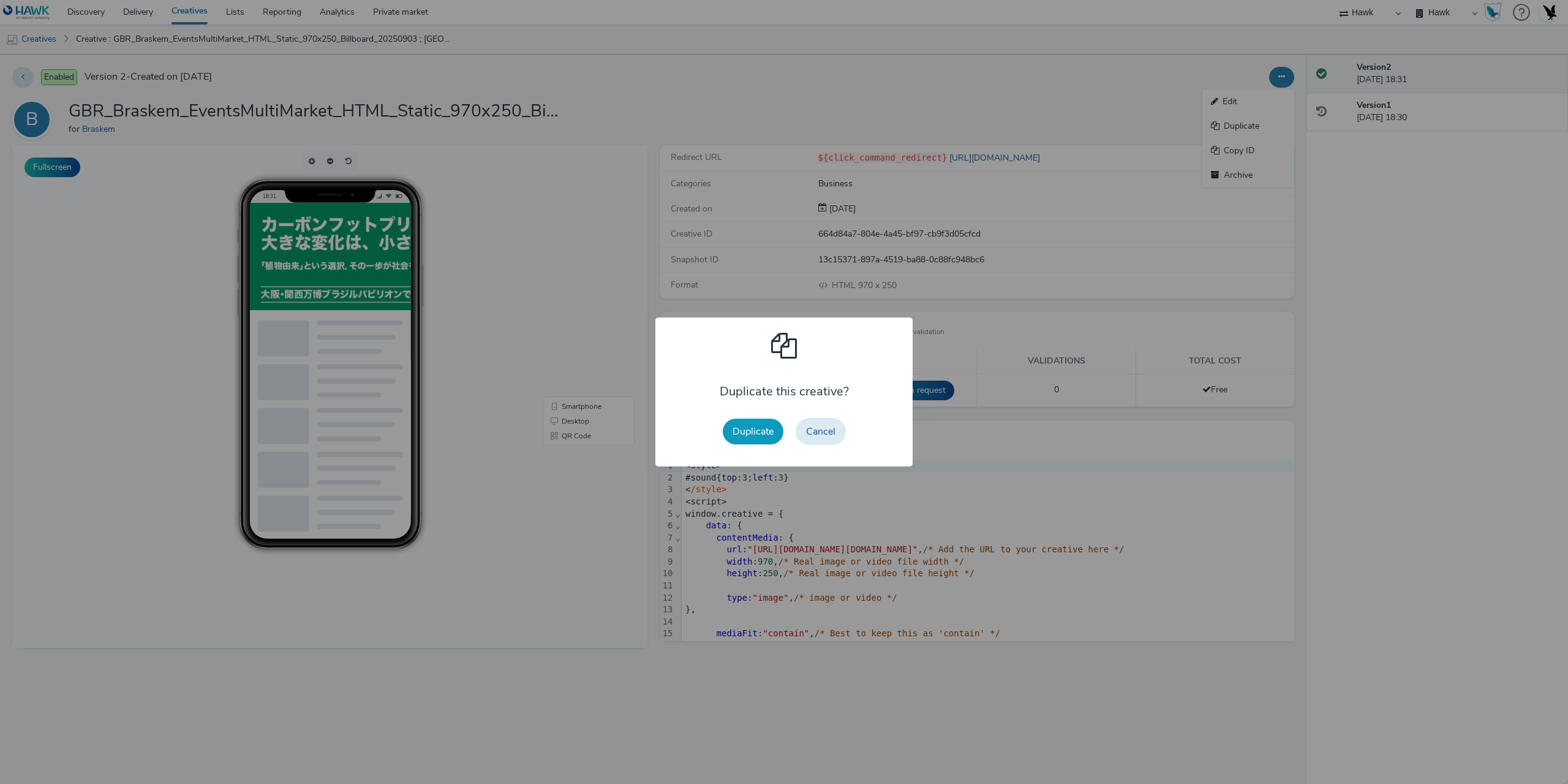
click at [761, 433] on button "Duplicate" at bounding box center [753, 431] width 61 height 26
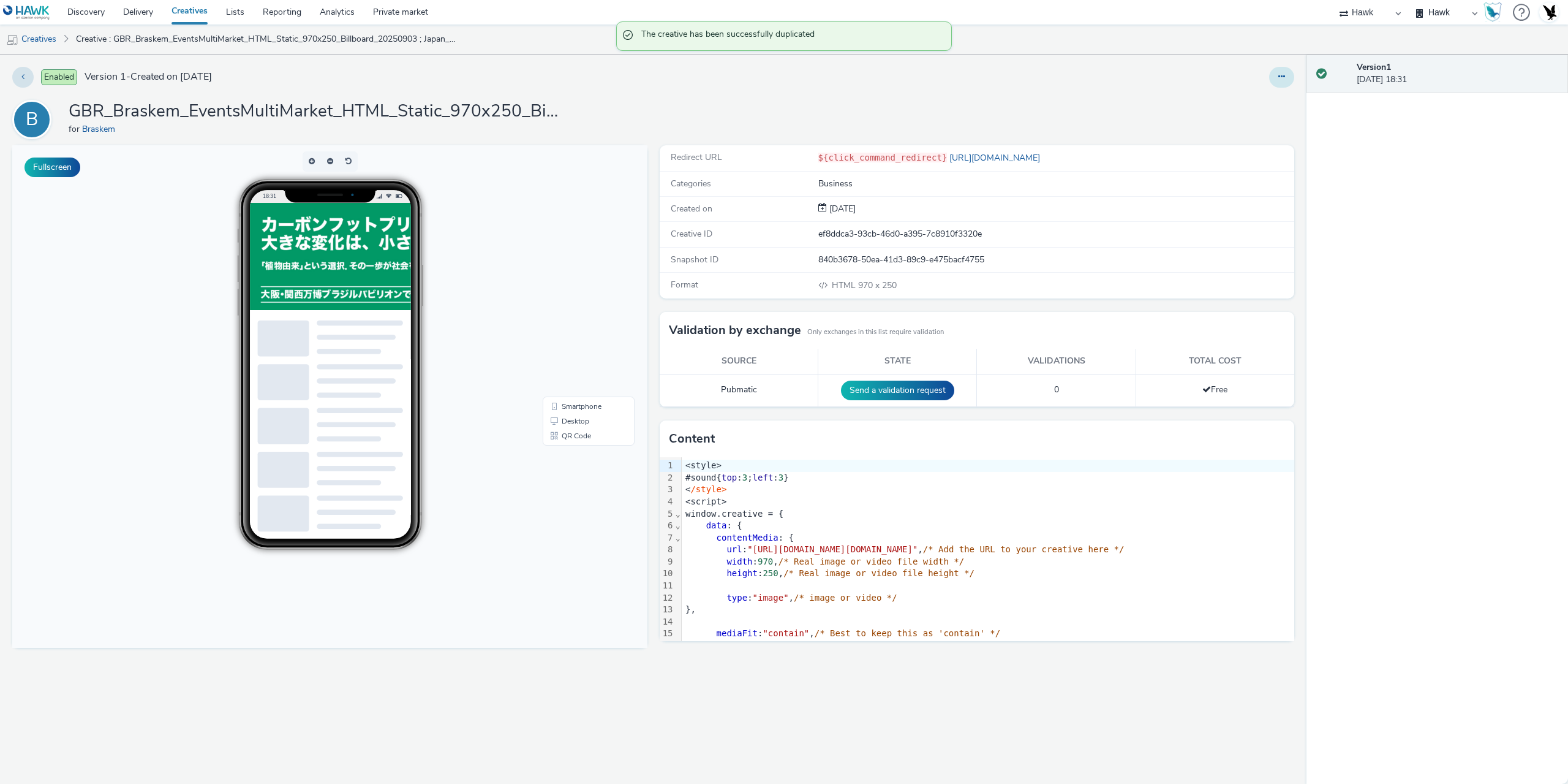
click at [1287, 84] on button at bounding box center [1282, 77] width 25 height 21
drag, startPoint x: 1267, startPoint y: 100, endPoint x: 1245, endPoint y: 111, distance: 24.6
click at [1266, 100] on link "Edit" at bounding box center [1248, 102] width 92 height 25
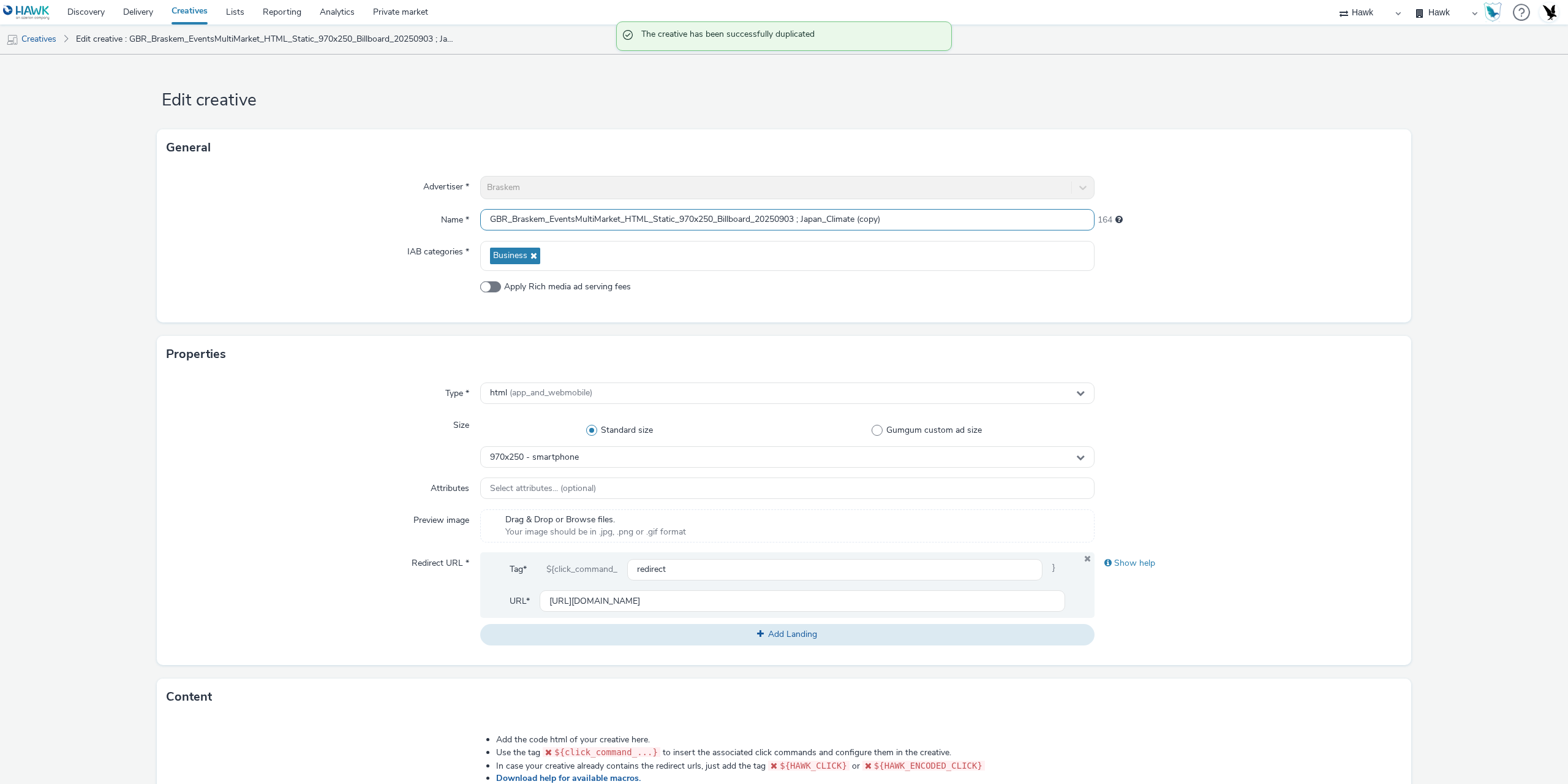
drag, startPoint x: 863, startPoint y: 218, endPoint x: 1075, endPoint y: 215, distance: 212.0
click at [1068, 215] on input "GBR_Braskem_EventsMultiMarket_HTML_Static_970x250_Billboard_20250903 ; Japan_Cl…" at bounding box center [787, 220] width 614 height 21
type input "GBR_Braskem_EventsMultiMarket_HTML_Static_160x600_Skyscraper_20250903 ; Japan_C…"
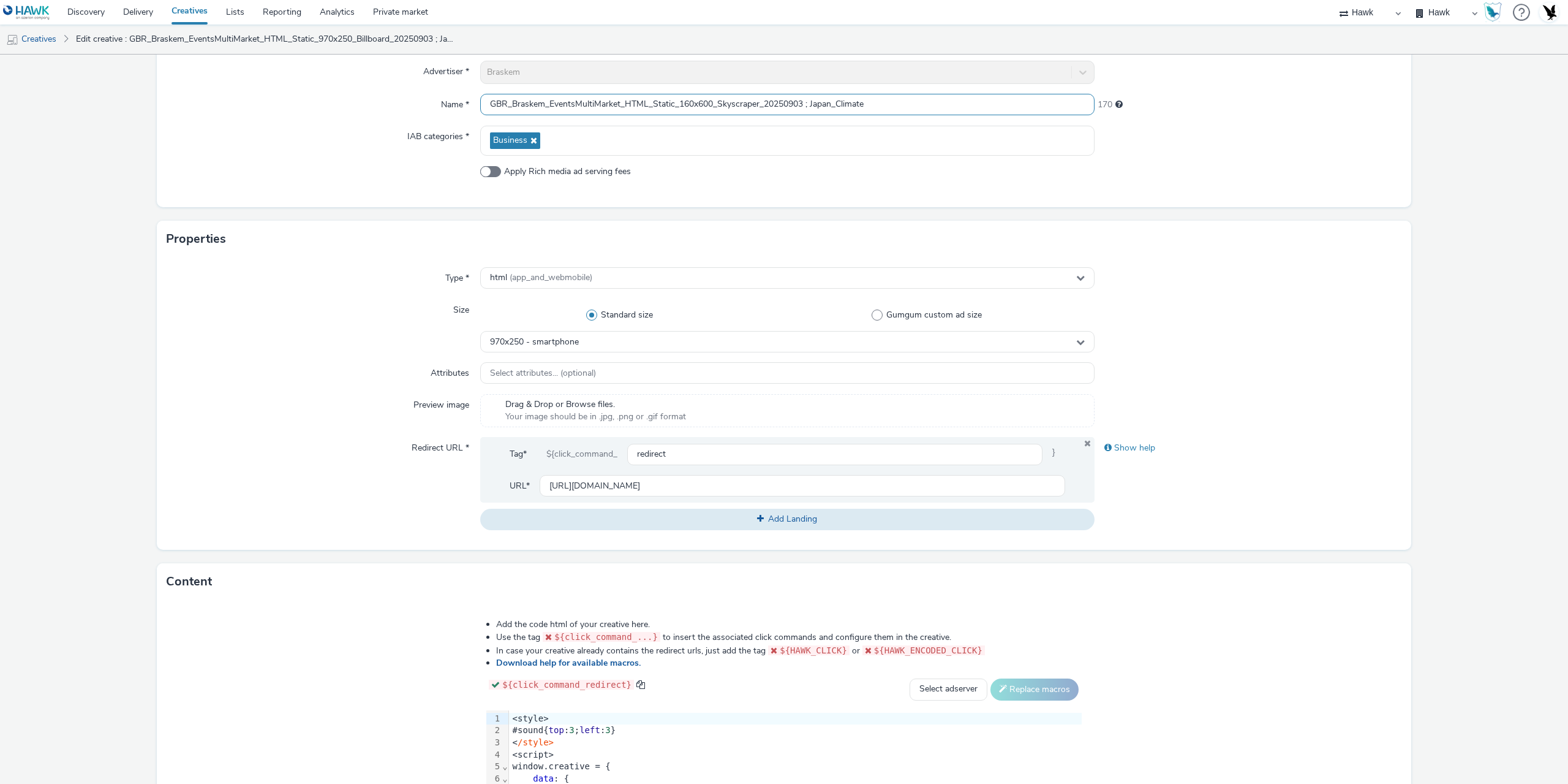
scroll to position [306, 0]
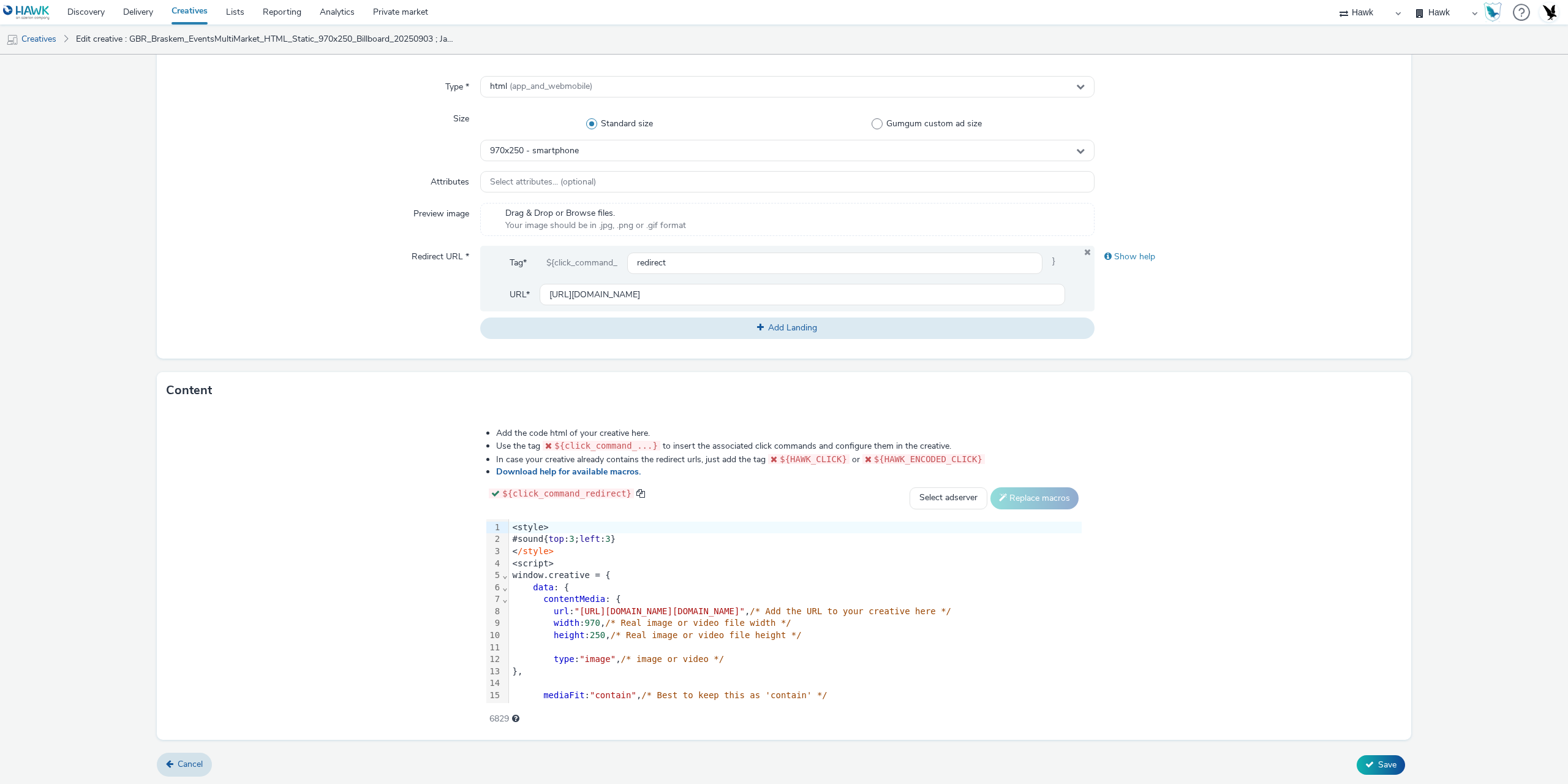
click at [509, 593] on div "contentMedia : {" at bounding box center [795, 599] width 572 height 12
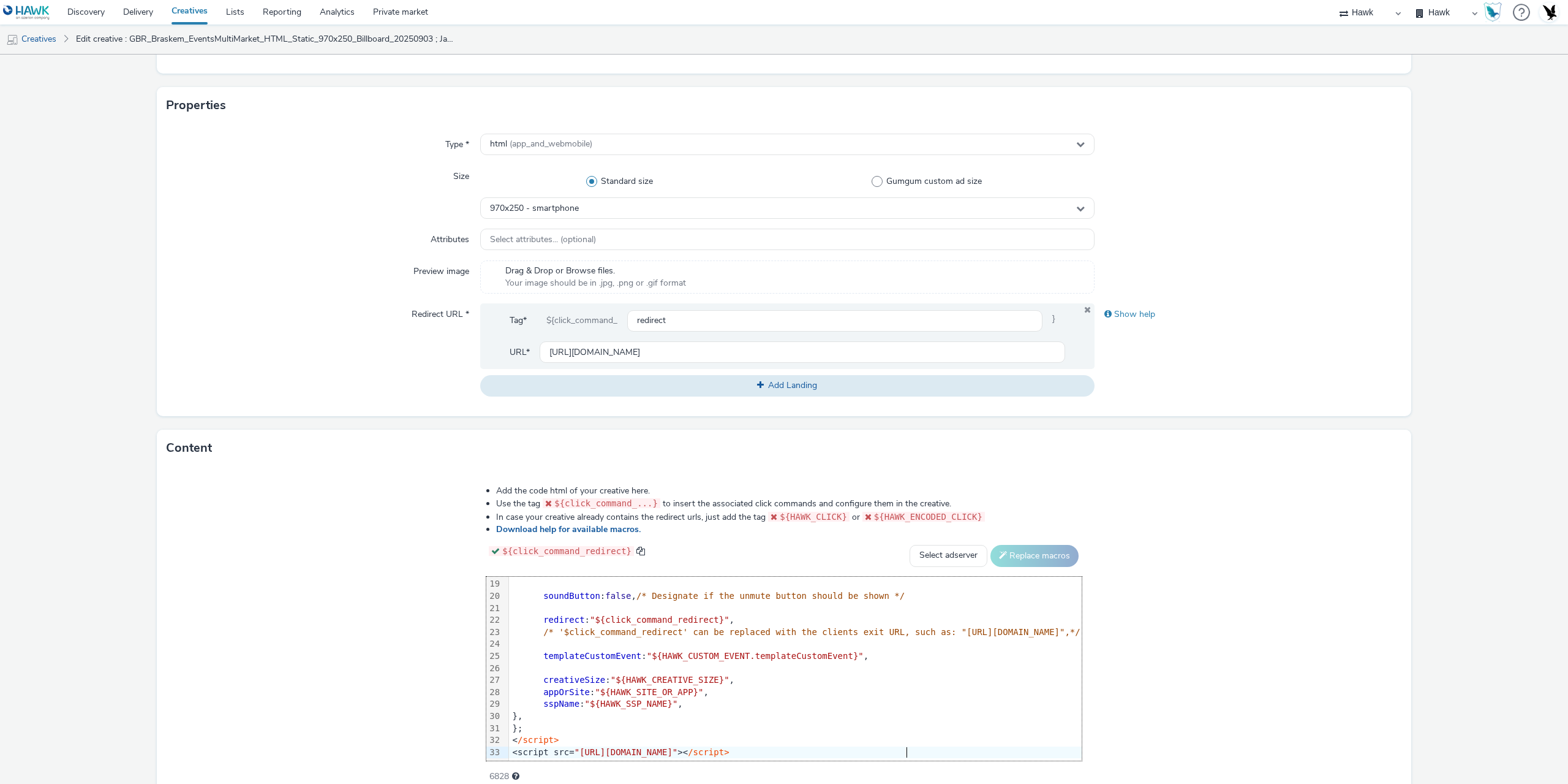
scroll to position [184, 0]
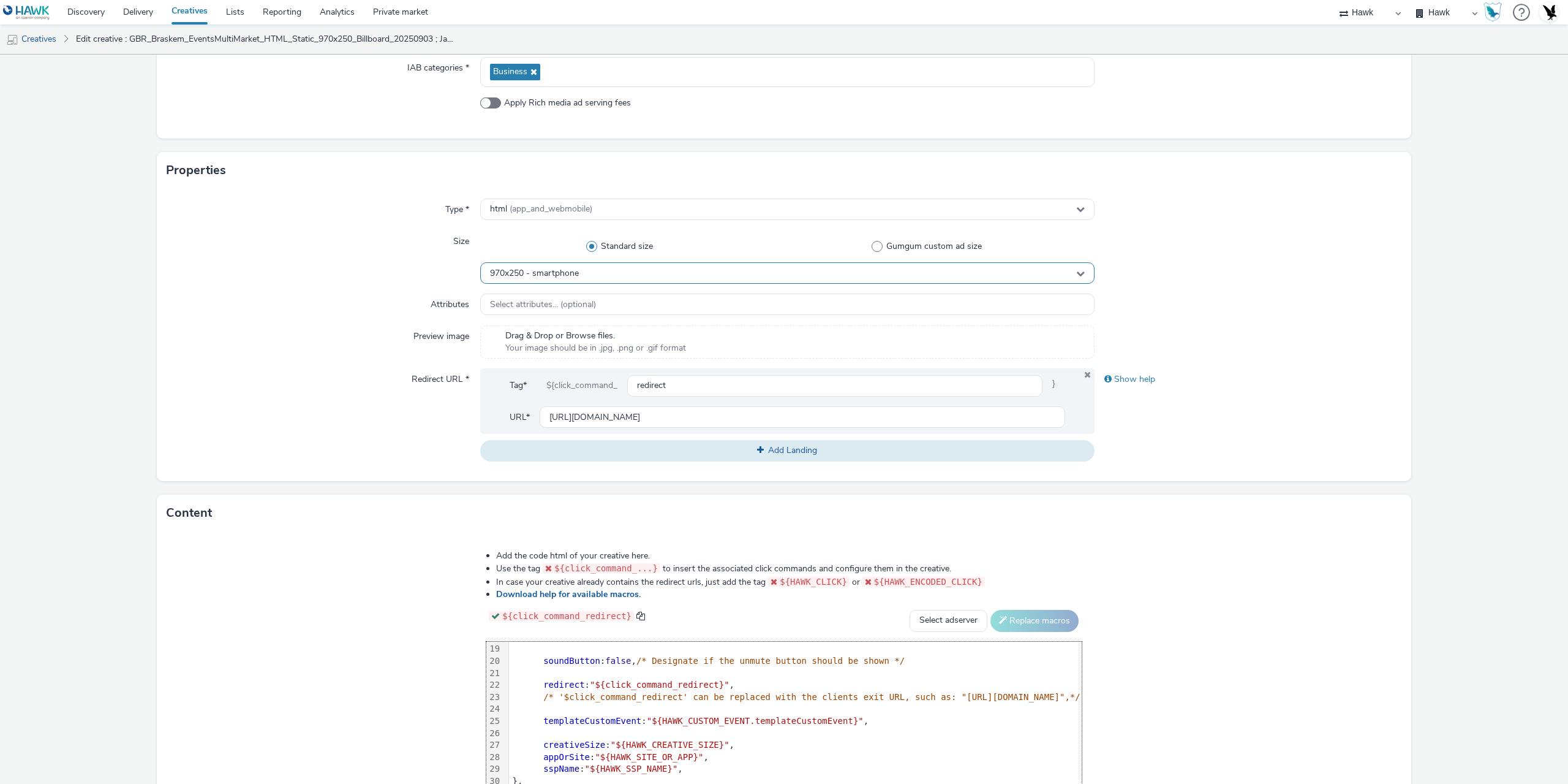
click at [544, 276] on span "970x250 - smartphone" at bounding box center [534, 273] width 89 height 11
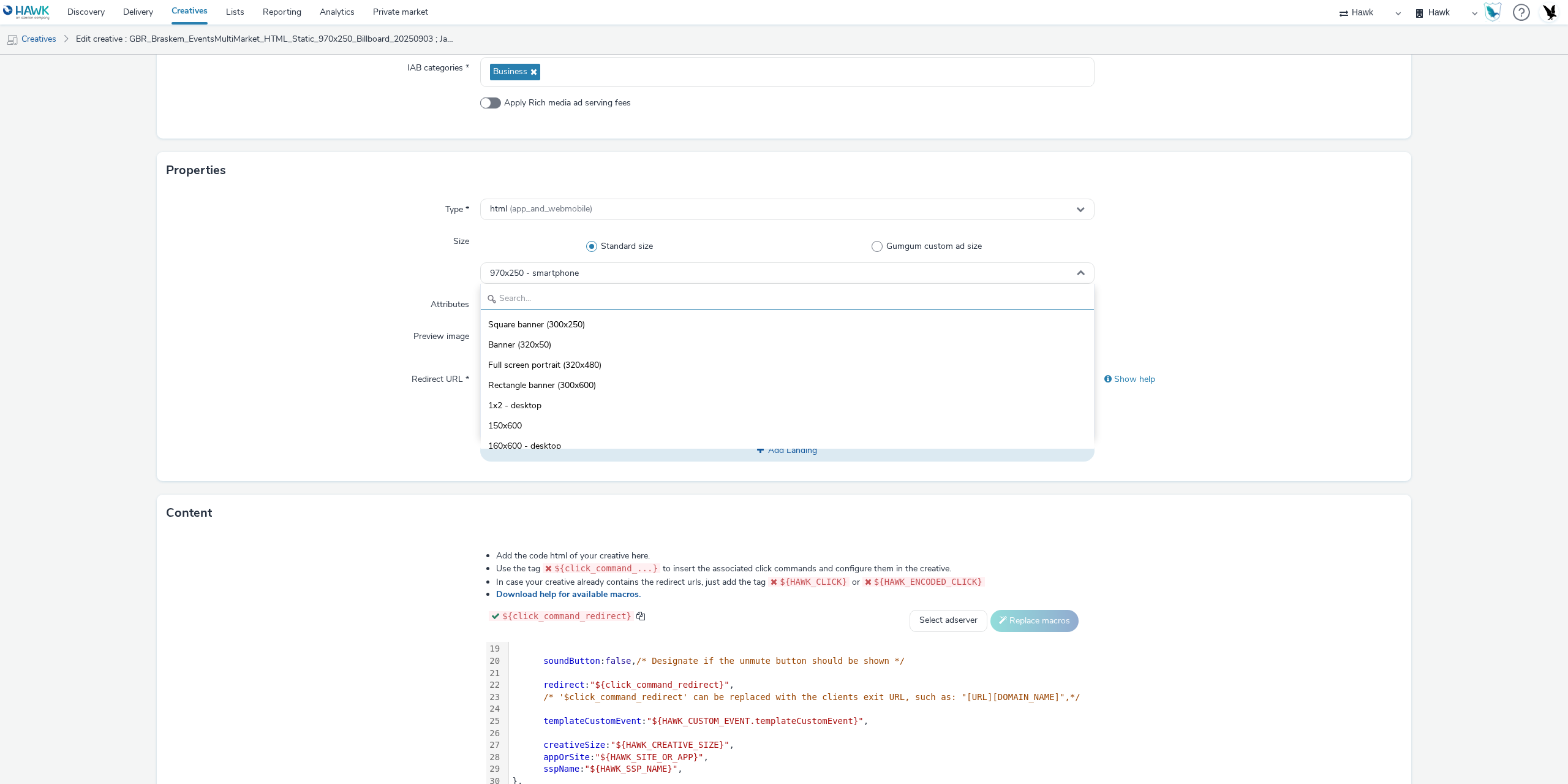
click at [530, 297] on input "text" at bounding box center [787, 299] width 613 height 21
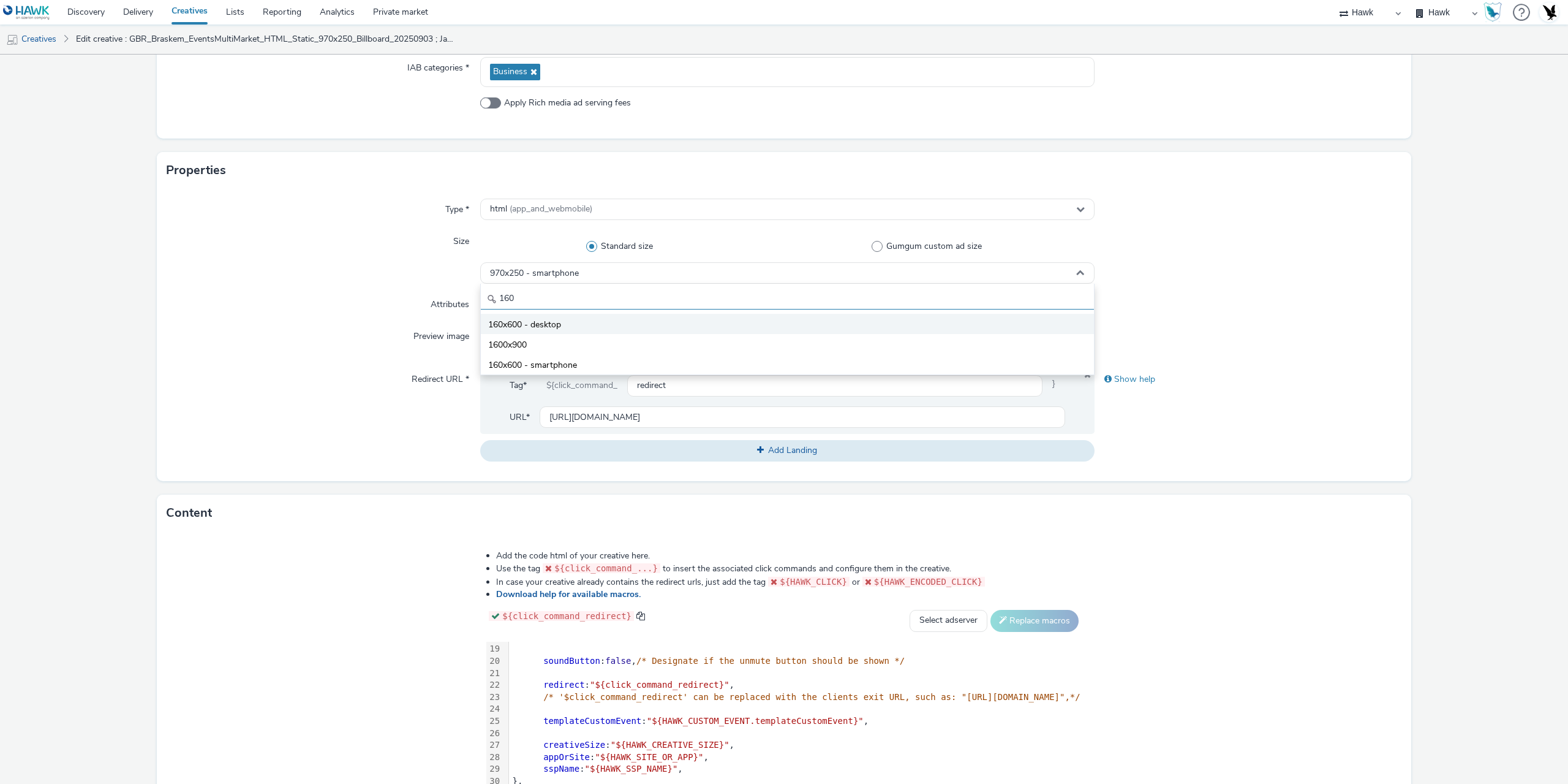
type input "160"
click at [531, 322] on span "160x600 - desktop" at bounding box center [525, 324] width 73 height 12
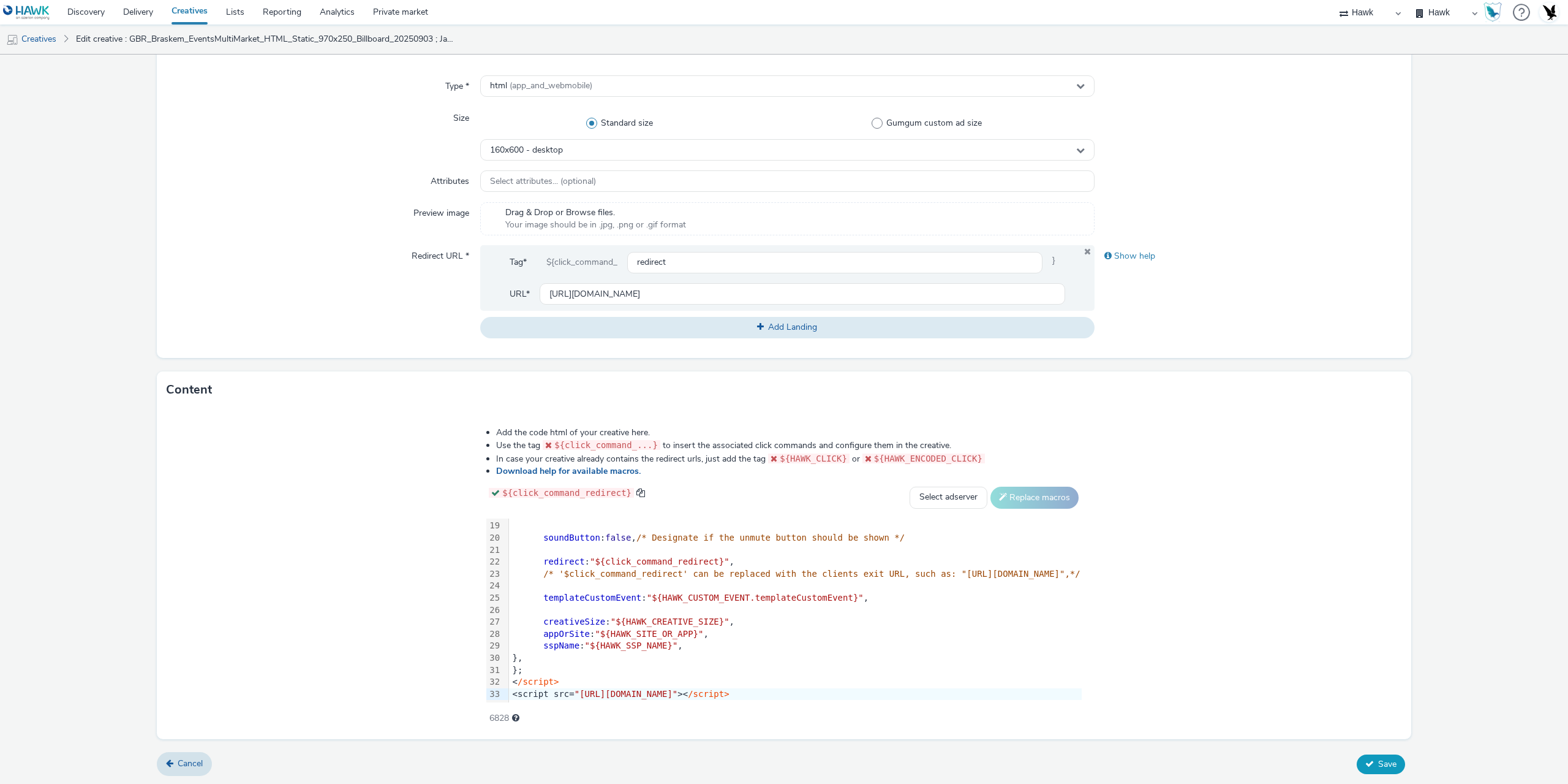
click at [1378, 758] on span "Save" at bounding box center [1387, 764] width 18 height 12
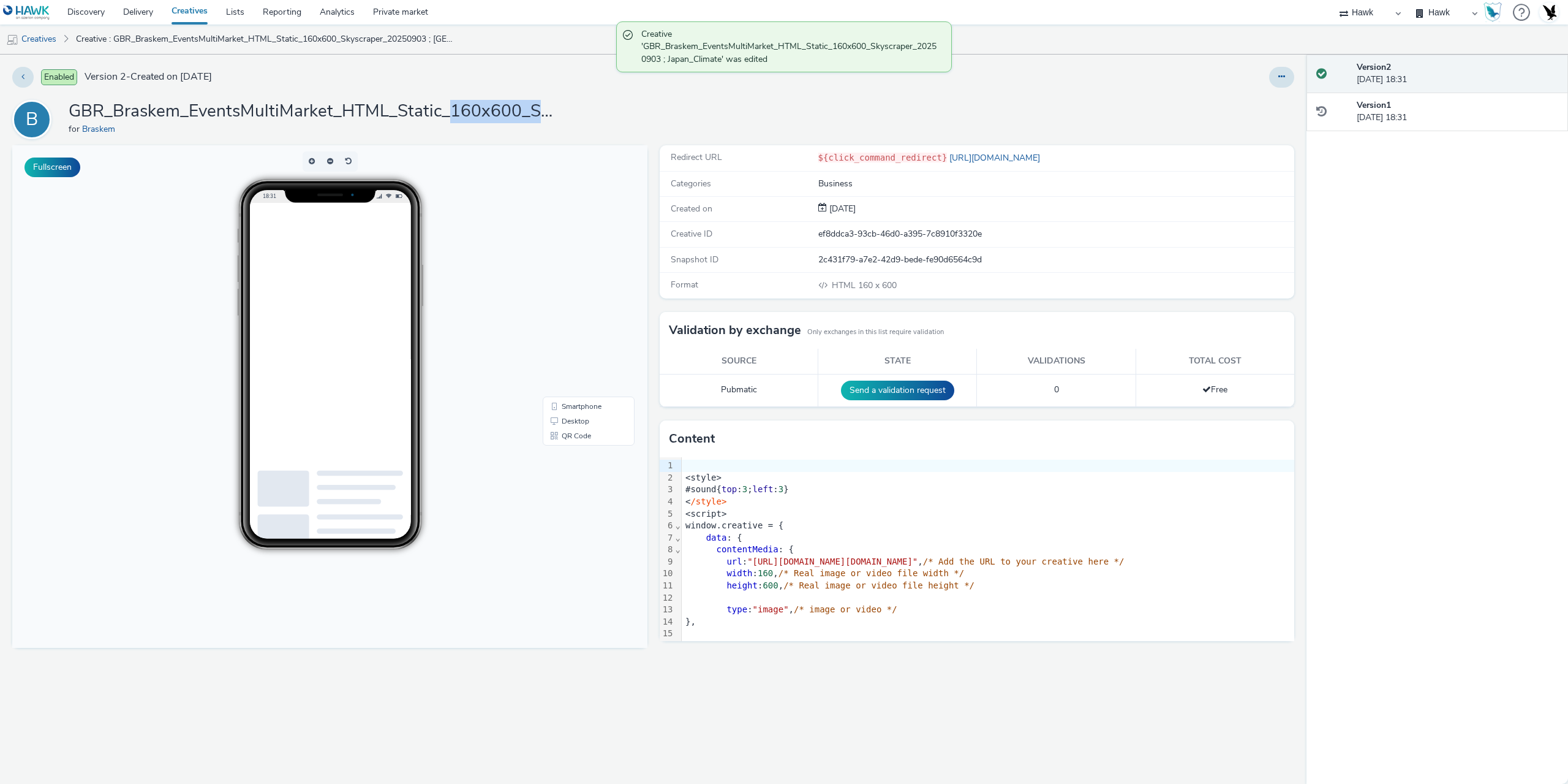
drag, startPoint x: 444, startPoint y: 106, endPoint x: 591, endPoint y: 105, distance: 147.0
click at [551, 106] on h1 "GBR_Braskem_EventsMultiMarket_HTML_Static_160x600_Skyscraper_20250903 ; Japan_C…" at bounding box center [313, 111] width 490 height 23
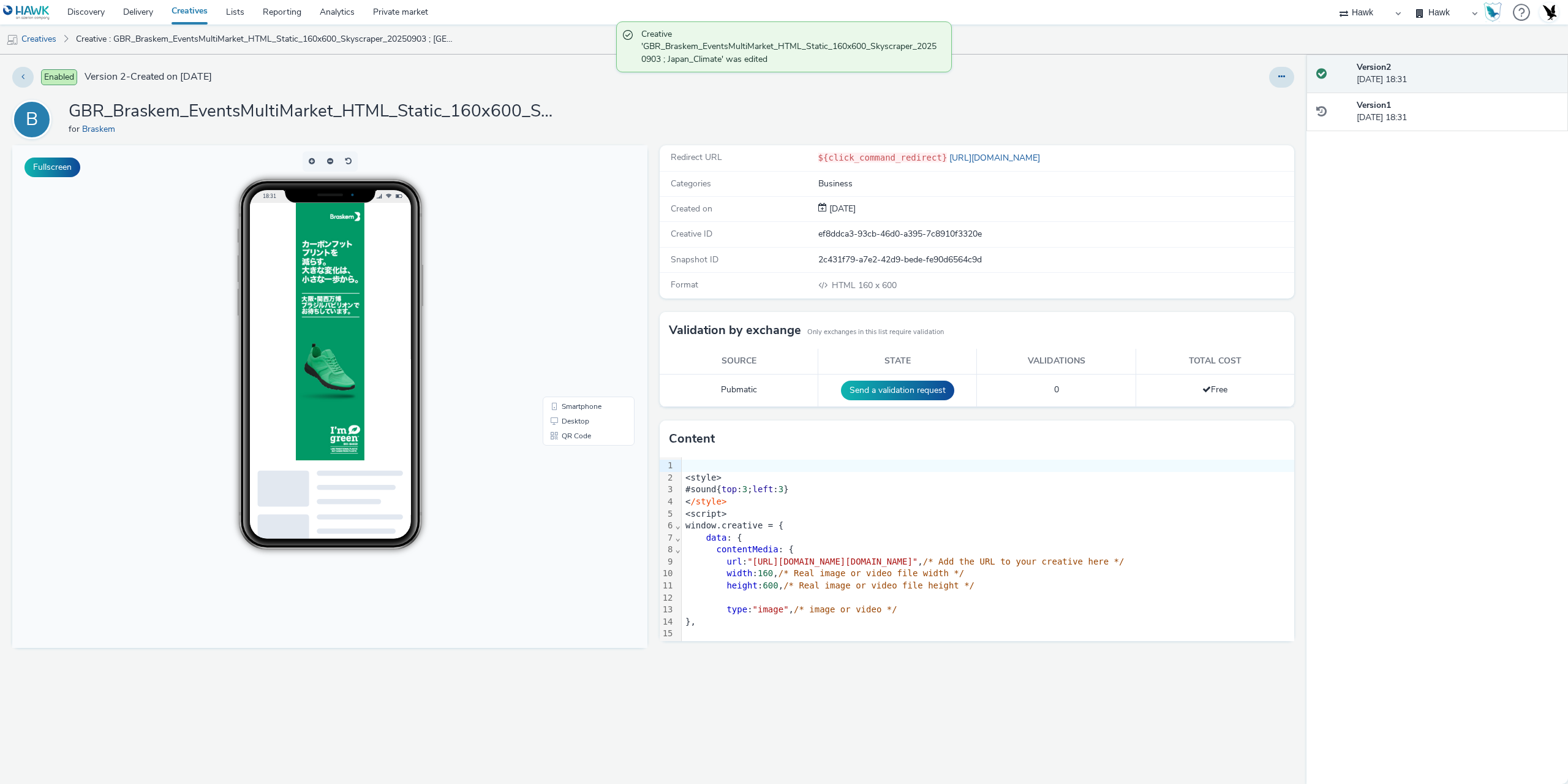
click at [591, 105] on div "B GBR_Braskem_EventsMultiMarket_HTML_Static_160x600_Skyscraper_20250903 ; Japan…" at bounding box center [653, 120] width 1282 height 40
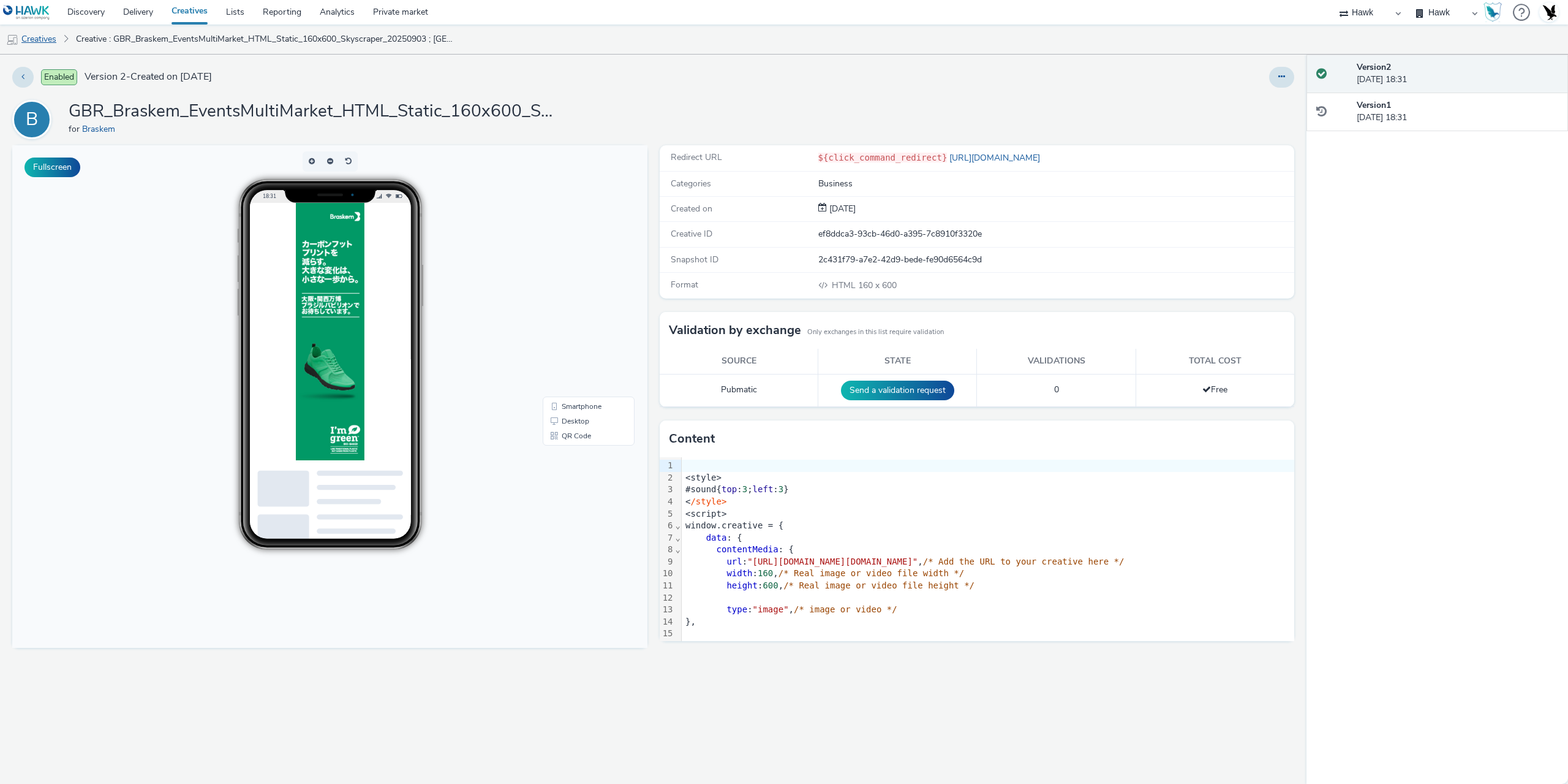
click at [40, 40] on link "Creatives" at bounding box center [31, 40] width 63 height 30
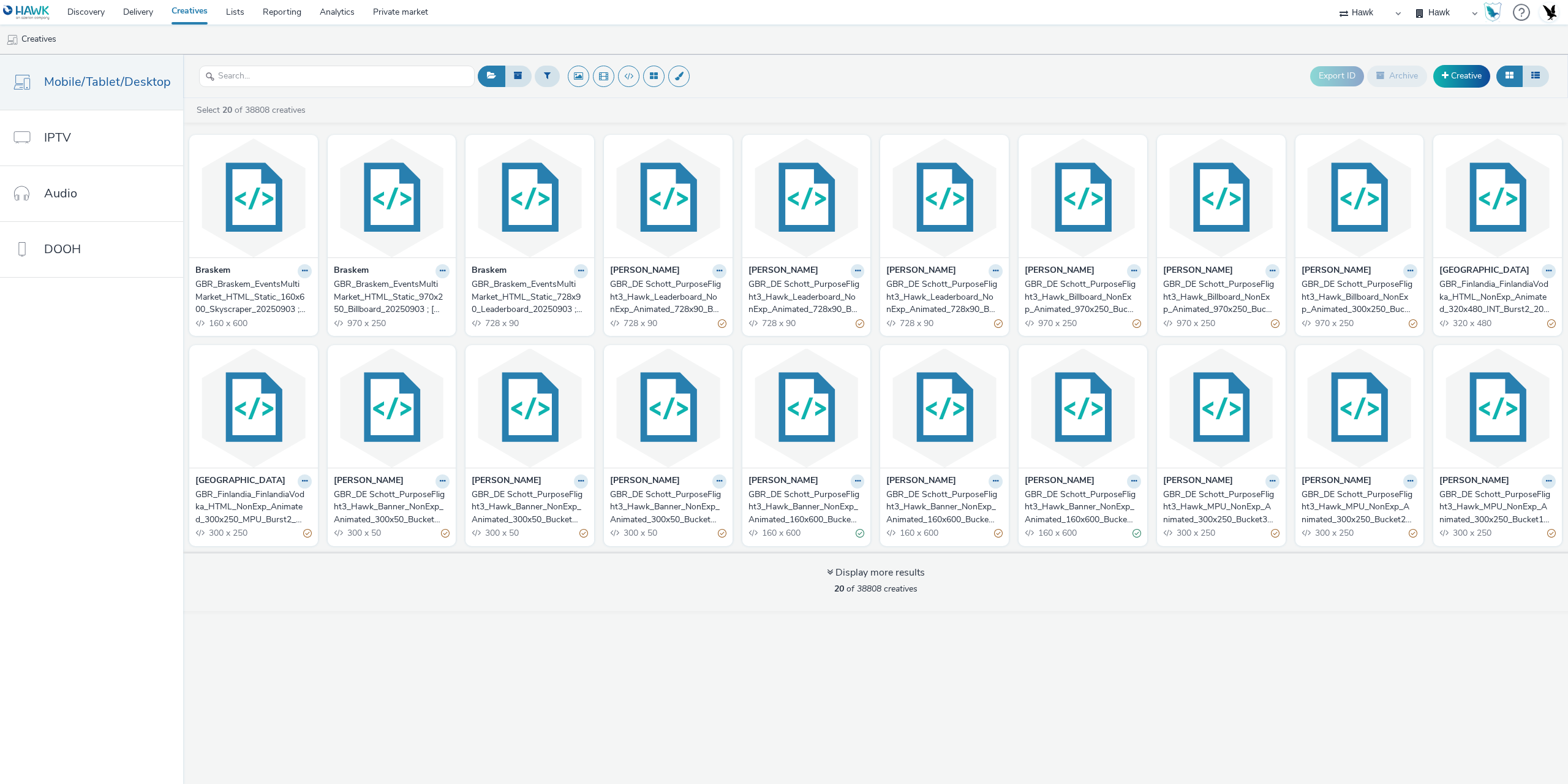
click at [477, 300] on div "GBR_Braskem_EventsMultiMarket_HTML_Static_728x90_Leaderboard_20250903 ; [GEOGRA…" at bounding box center [527, 296] width 111 height 37
click at [379, 301] on div "GBR_Braskem_EventsMultiMarket_HTML_Static_970x250_Billboard_20250903 ; Japan_Cl…" at bounding box center [389, 296] width 111 height 37
click at [275, 306] on div "GBR_Braskem_EventsMultiMarket_HTML_Static_160x600_Skyscraper_20250903 ; Japan_C…" at bounding box center [251, 296] width 111 height 37
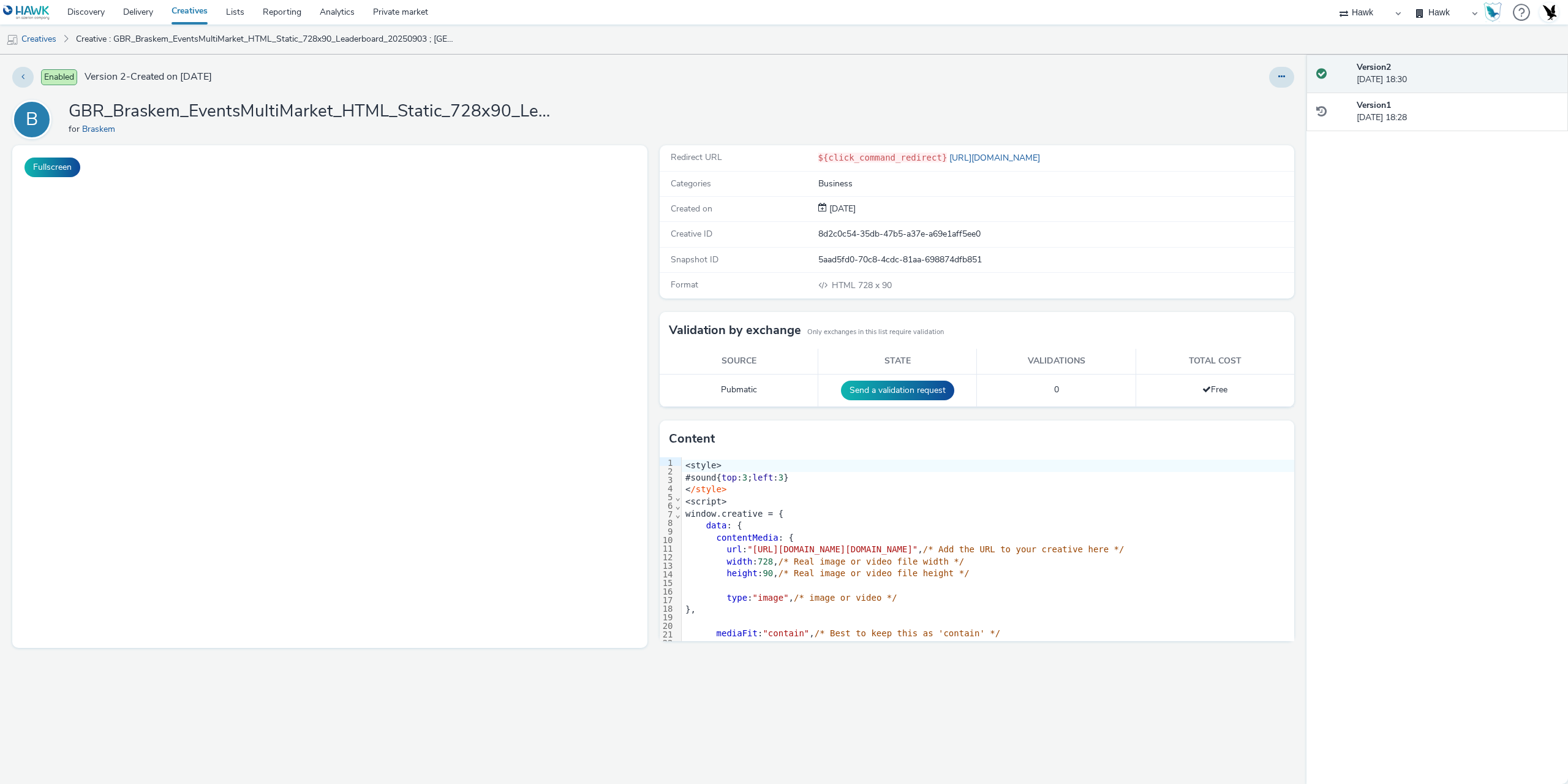
select select "11a7df10-284f-415c-b52a-427acf4c31ae"
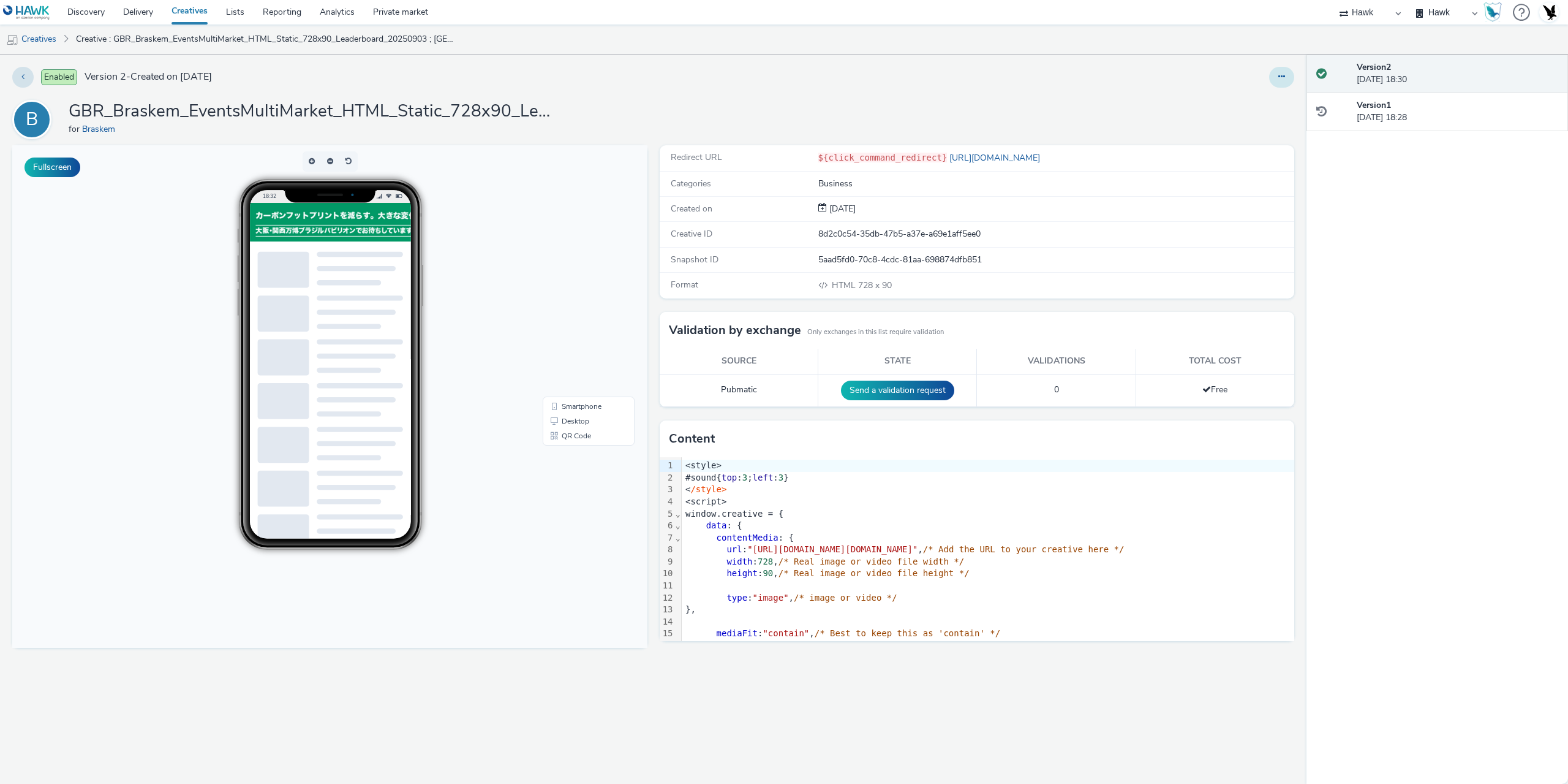
click at [1281, 74] on icon at bounding box center [1282, 77] width 7 height 8
click at [1248, 120] on link "Duplicate" at bounding box center [1248, 126] width 92 height 25
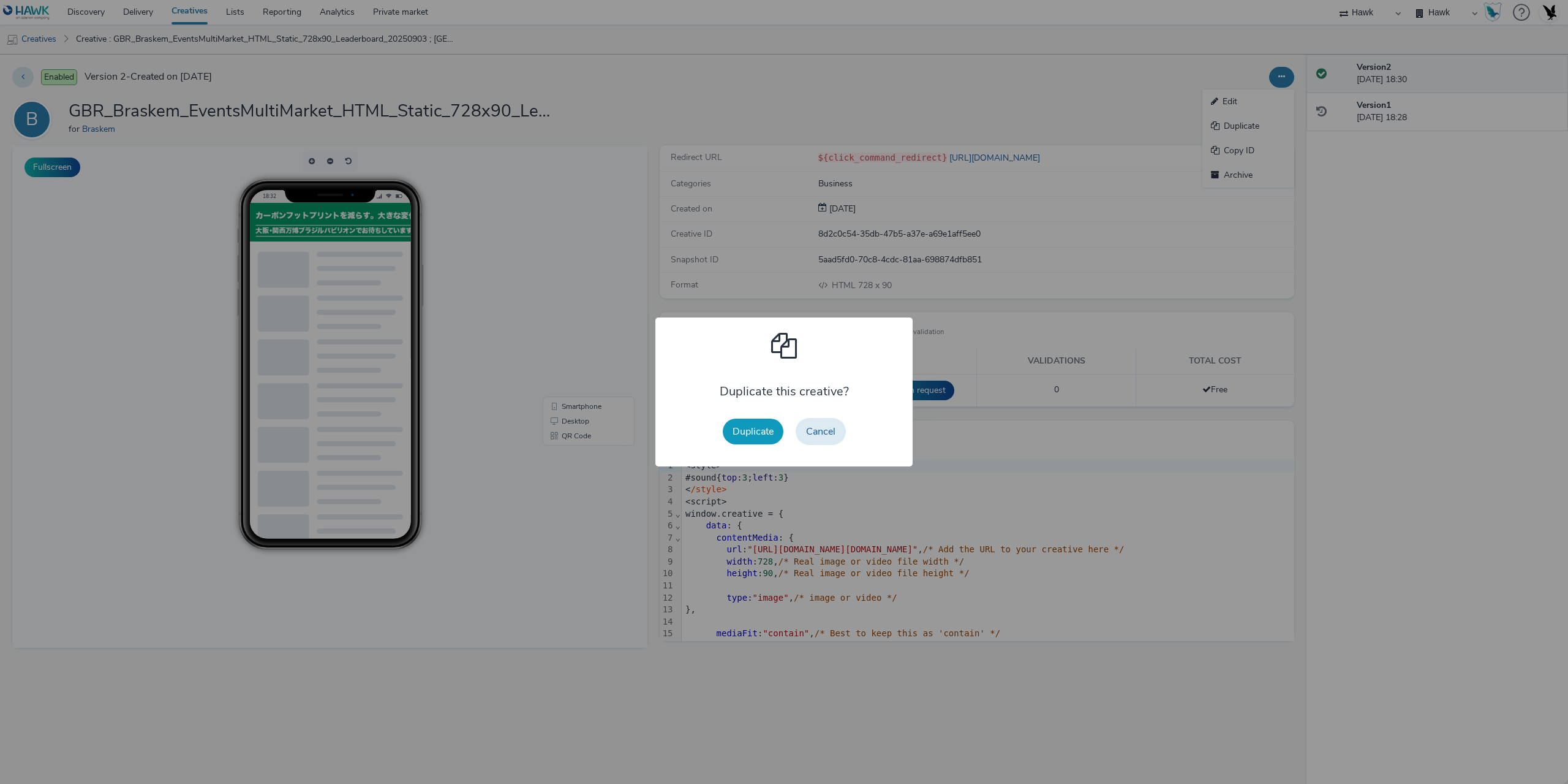
click at [734, 435] on button "Duplicate" at bounding box center [753, 431] width 61 height 26
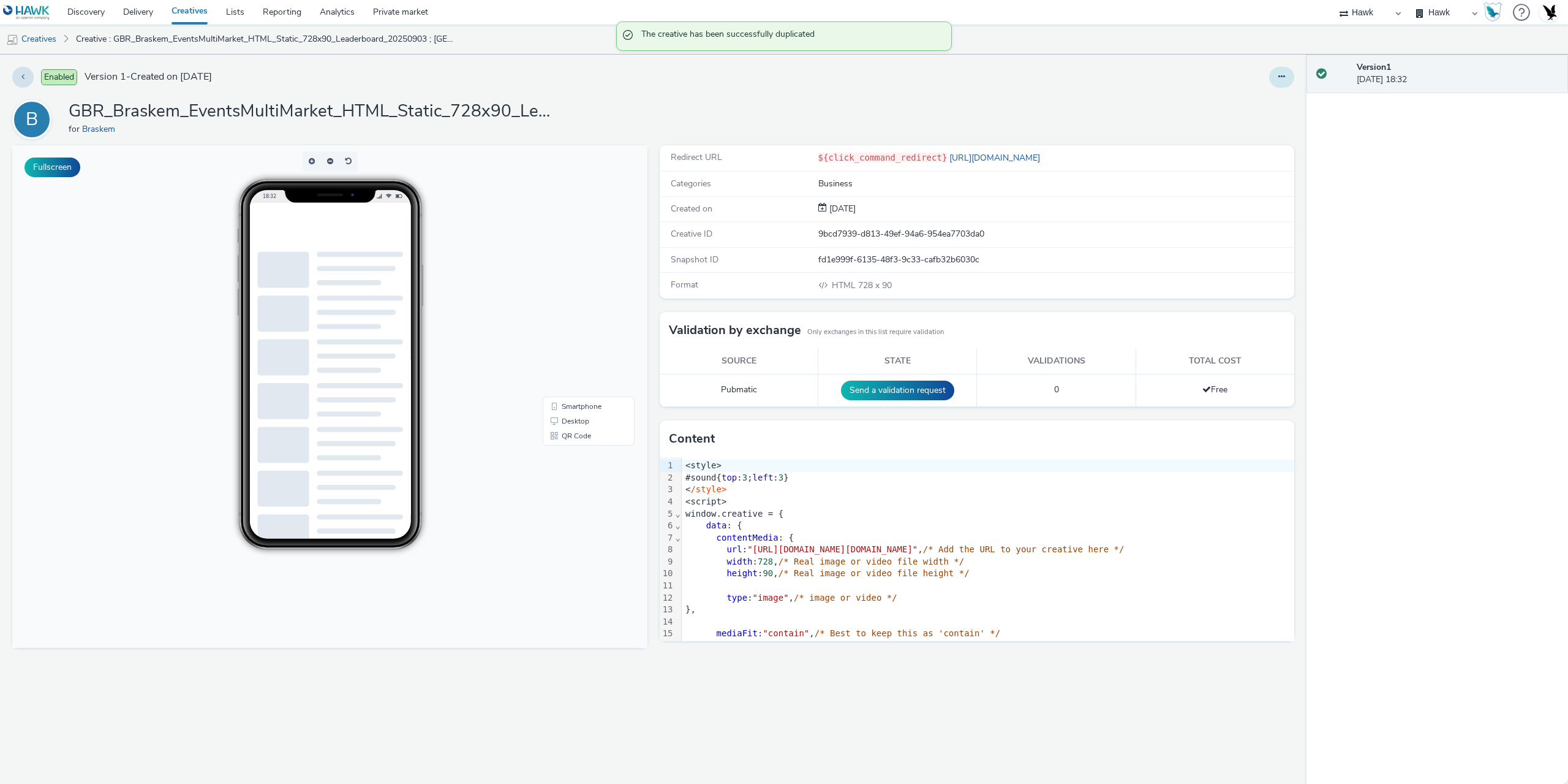
click at [1284, 72] on button at bounding box center [1282, 77] width 25 height 21
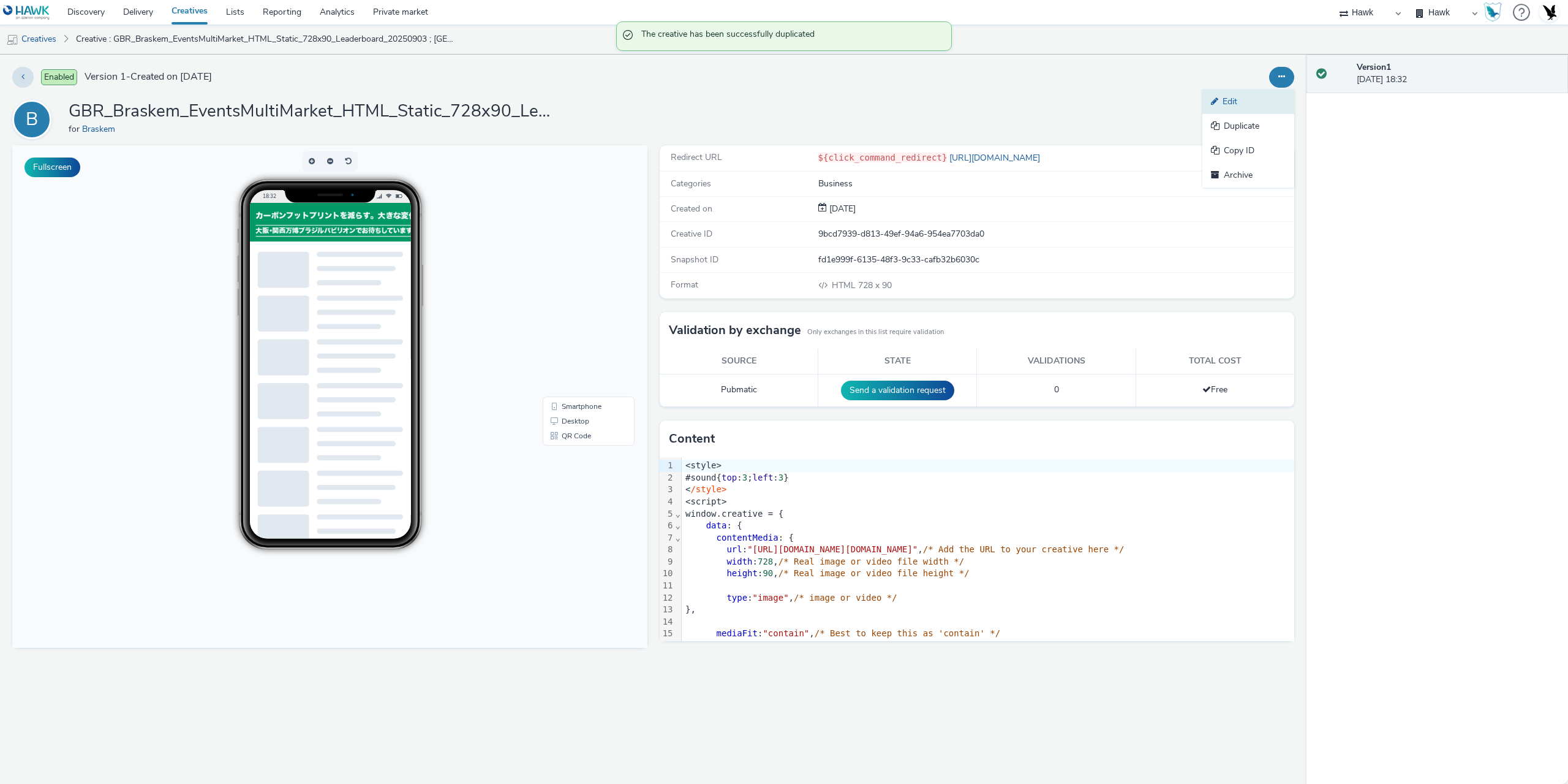
click at [1246, 97] on link "Edit" at bounding box center [1248, 102] width 92 height 25
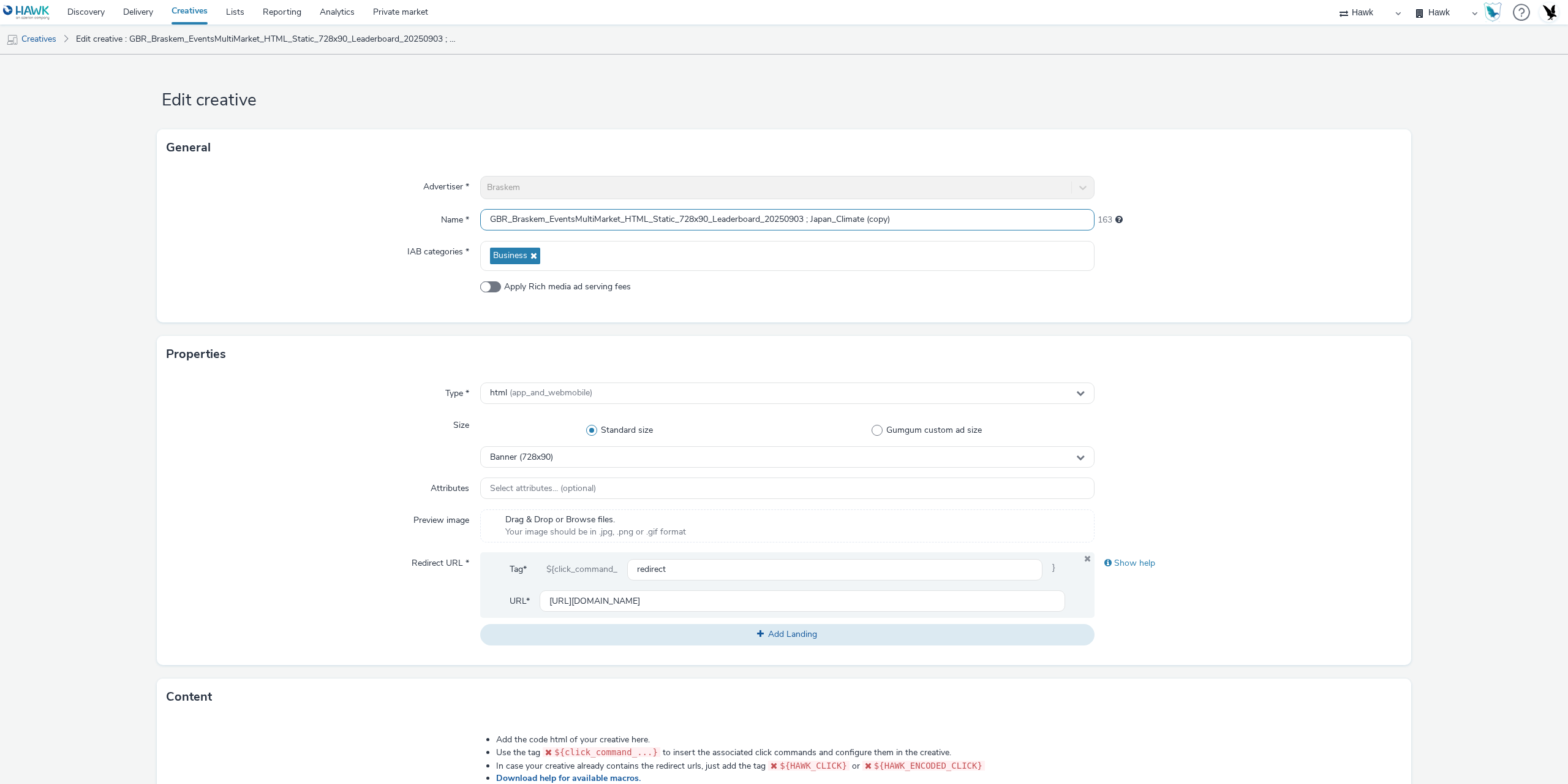
drag, startPoint x: 867, startPoint y: 219, endPoint x: 968, endPoint y: 218, distance: 101.0
click at [968, 218] on input "GBR_Braskem_EventsMultiMarket_HTML_Static_728x90_Leaderboard_20250903 ; Japan_C…" at bounding box center [787, 220] width 614 height 21
drag, startPoint x: 839, startPoint y: 220, endPoint x: 970, endPoint y: 220, distance: 131.0
click at [970, 220] on input "GBR_Braskem_EventsMultiMarket_HTML_Static_728x90_Leaderboard_20250903 ; Japan_C…" at bounding box center [787, 220] width 614 height 21
drag, startPoint x: 835, startPoint y: 222, endPoint x: 883, endPoint y: 222, distance: 48.0
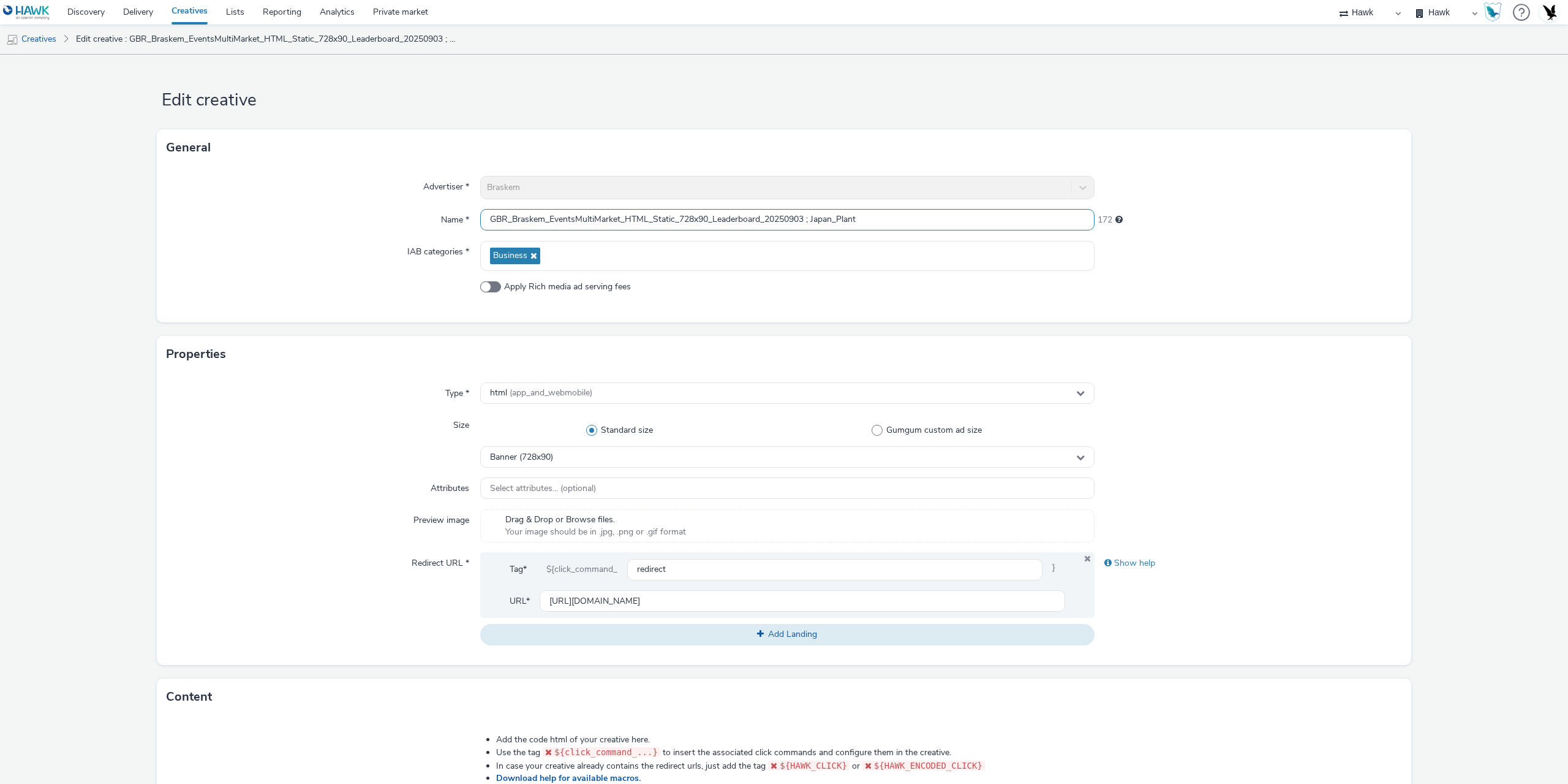
click at [883, 222] on input "GBR_Braskem_EventsMultiMarket_HTML_Static_728x90_Leaderboard_20250903 ; Japan_P…" at bounding box center [787, 220] width 614 height 21
click at [883, 223] on input "GBR_Braskem_EventsMultiMarket_HTML_Static_728x90_Leaderboard_20250903 ; Japan_P…" at bounding box center [787, 220] width 614 height 21
drag, startPoint x: 837, startPoint y: 220, endPoint x: 875, endPoint y: 220, distance: 38.0
click at [875, 220] on input "GBR_Braskem_EventsMultiMarket_HTML_Static_728x90_Leaderboard_20250903 ; Japan_P…" at bounding box center [787, 220] width 614 height 21
type input "GBR_Braskem_EventsMultiMarket_HTML_Static_728x90_Leaderboard_20250903 ; Japan_P…"
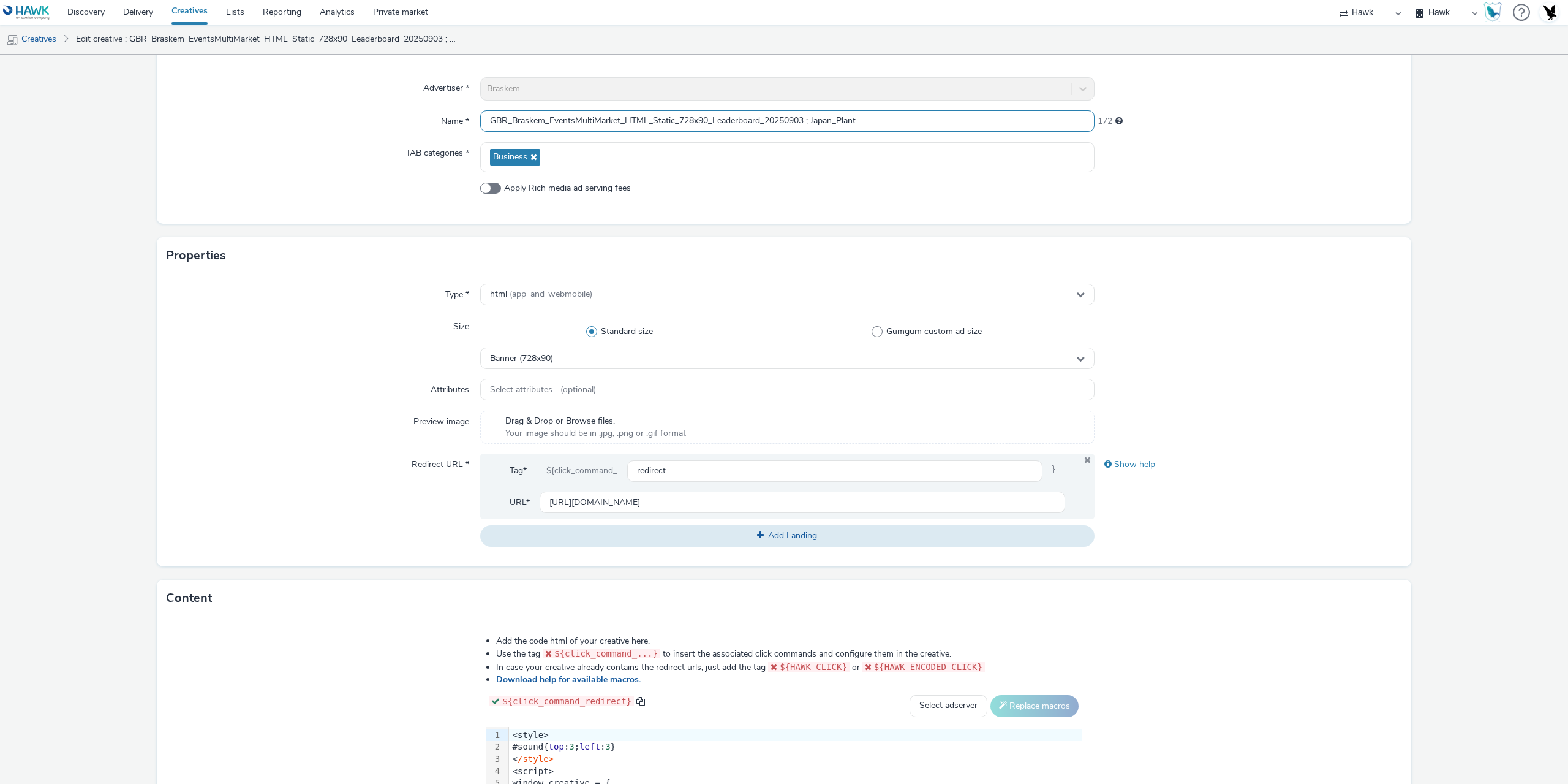
scroll to position [307, 0]
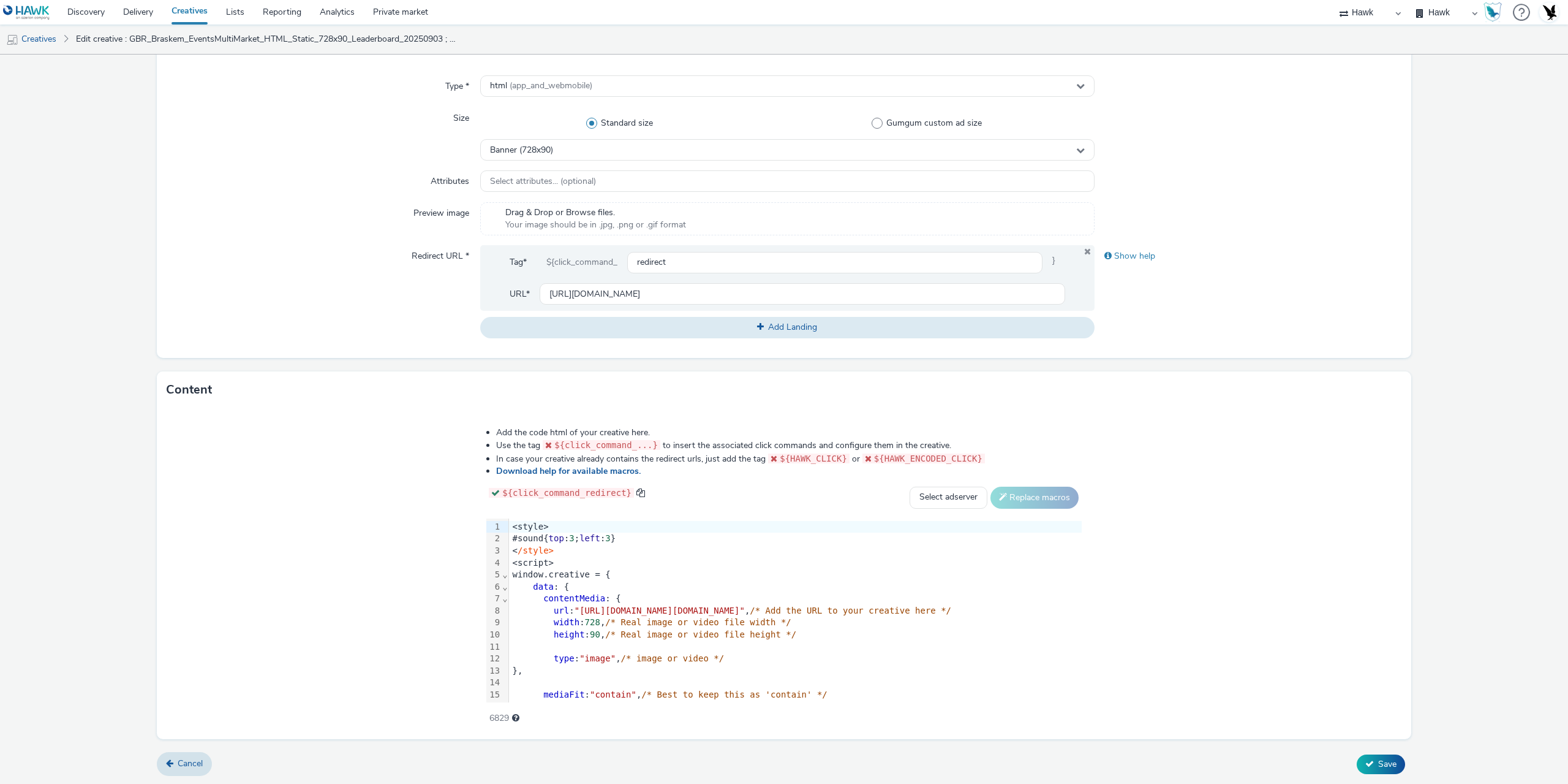
click at [575, 614] on span ""[URL][DOMAIN_NAME][DOMAIN_NAME]"" at bounding box center [660, 611] width 170 height 10
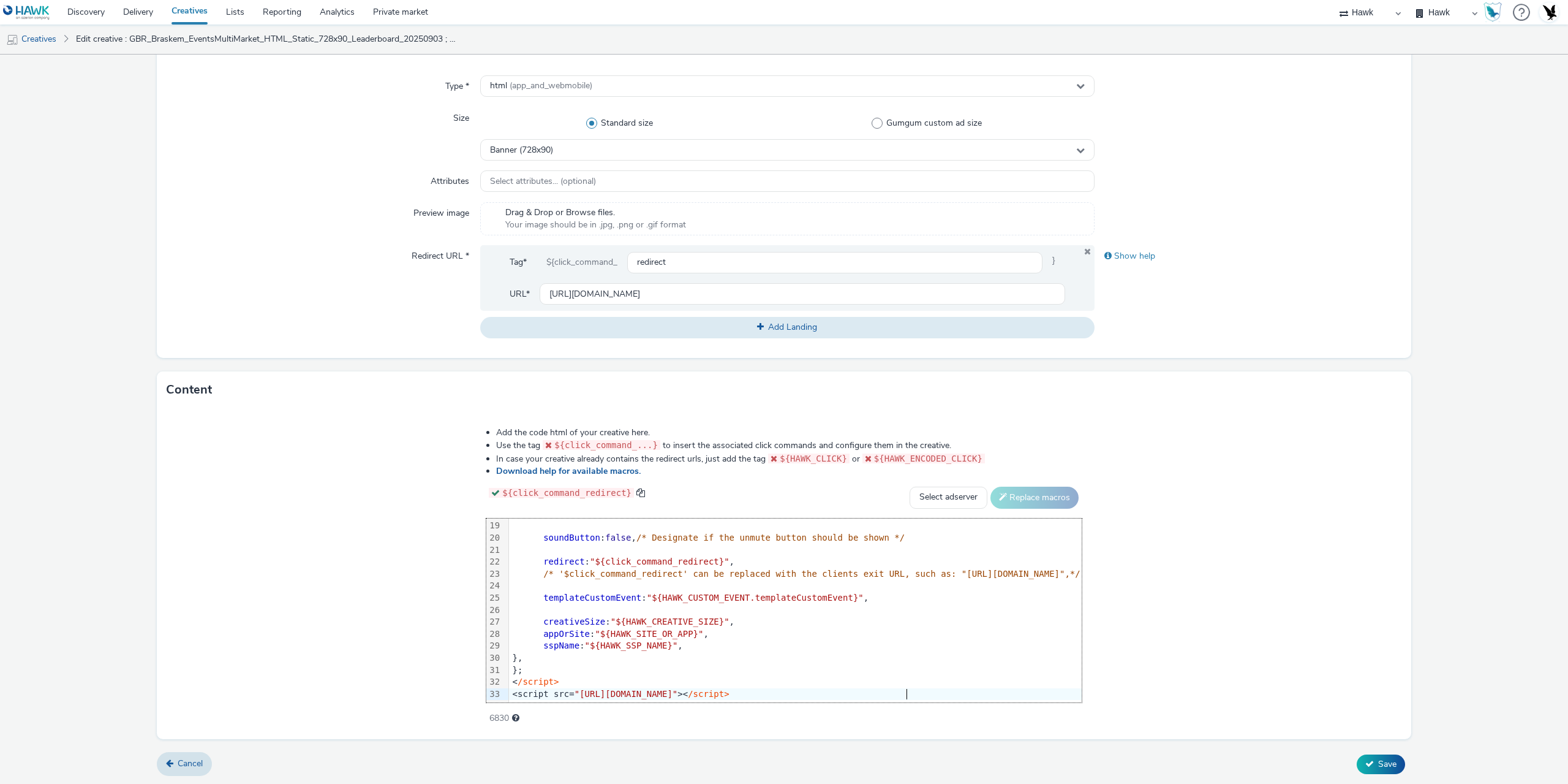
scroll to position [0, 0]
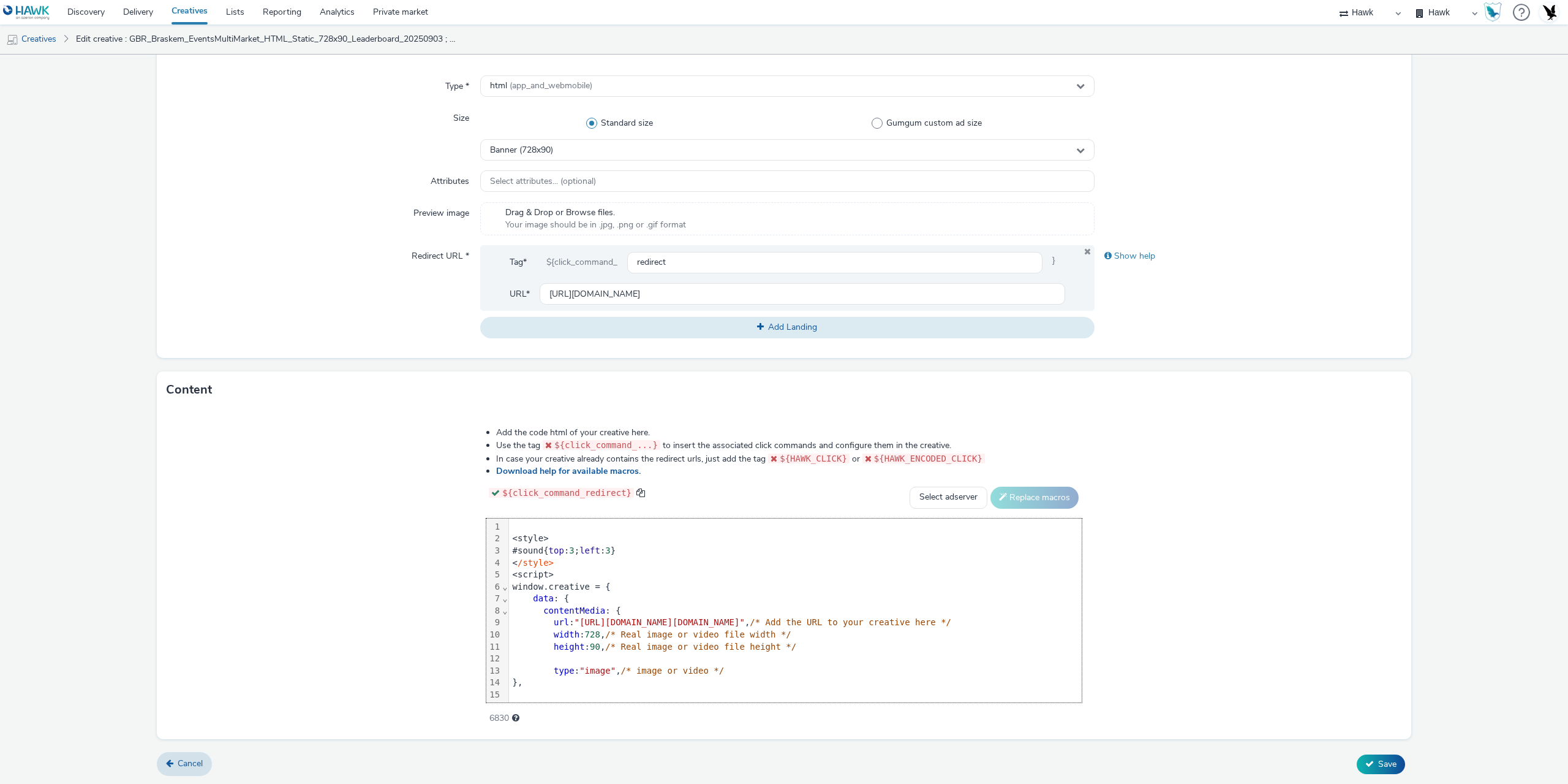
click at [509, 537] on div "<style>" at bounding box center [795, 538] width 572 height 12
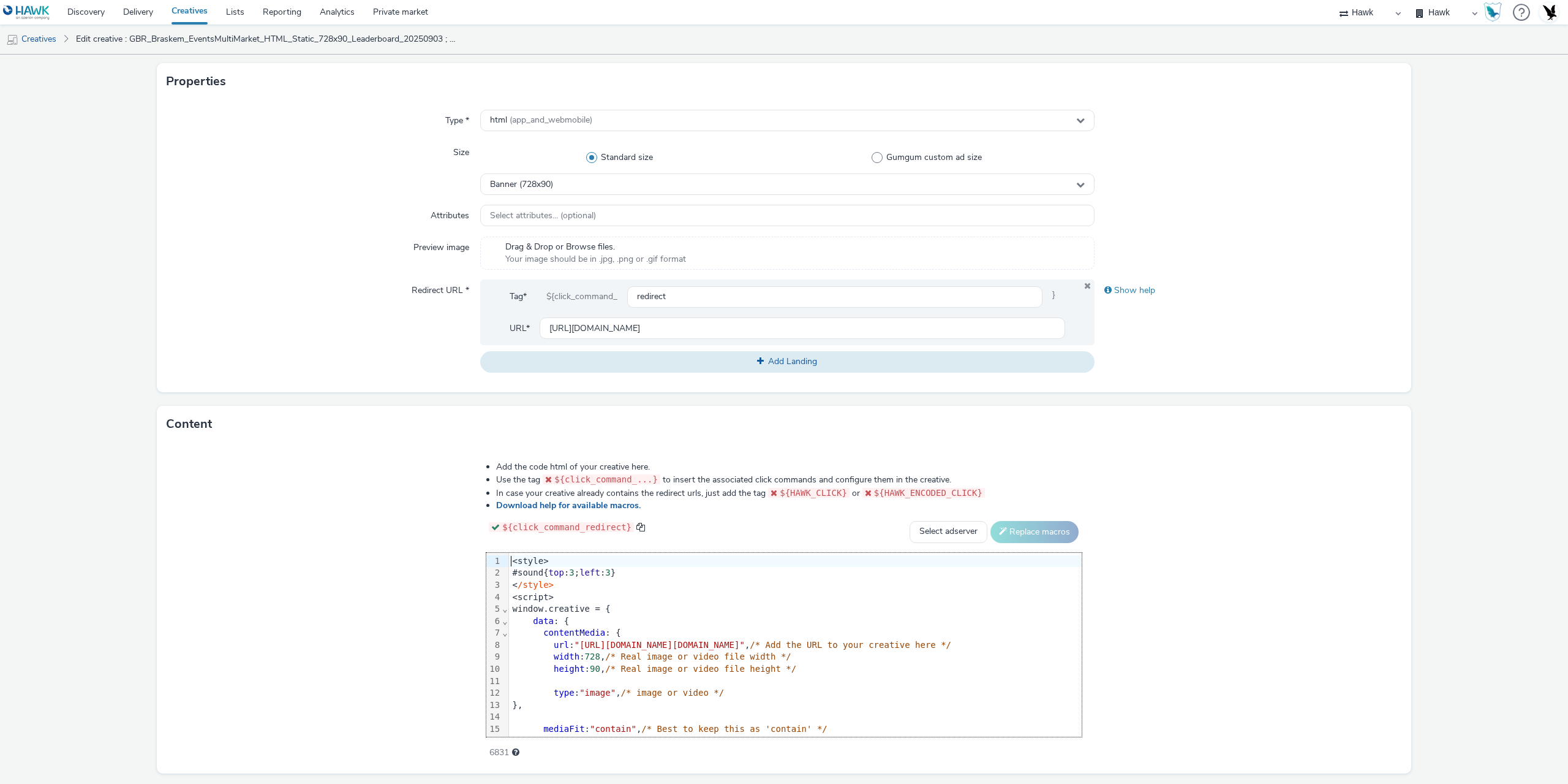
scroll to position [307, 0]
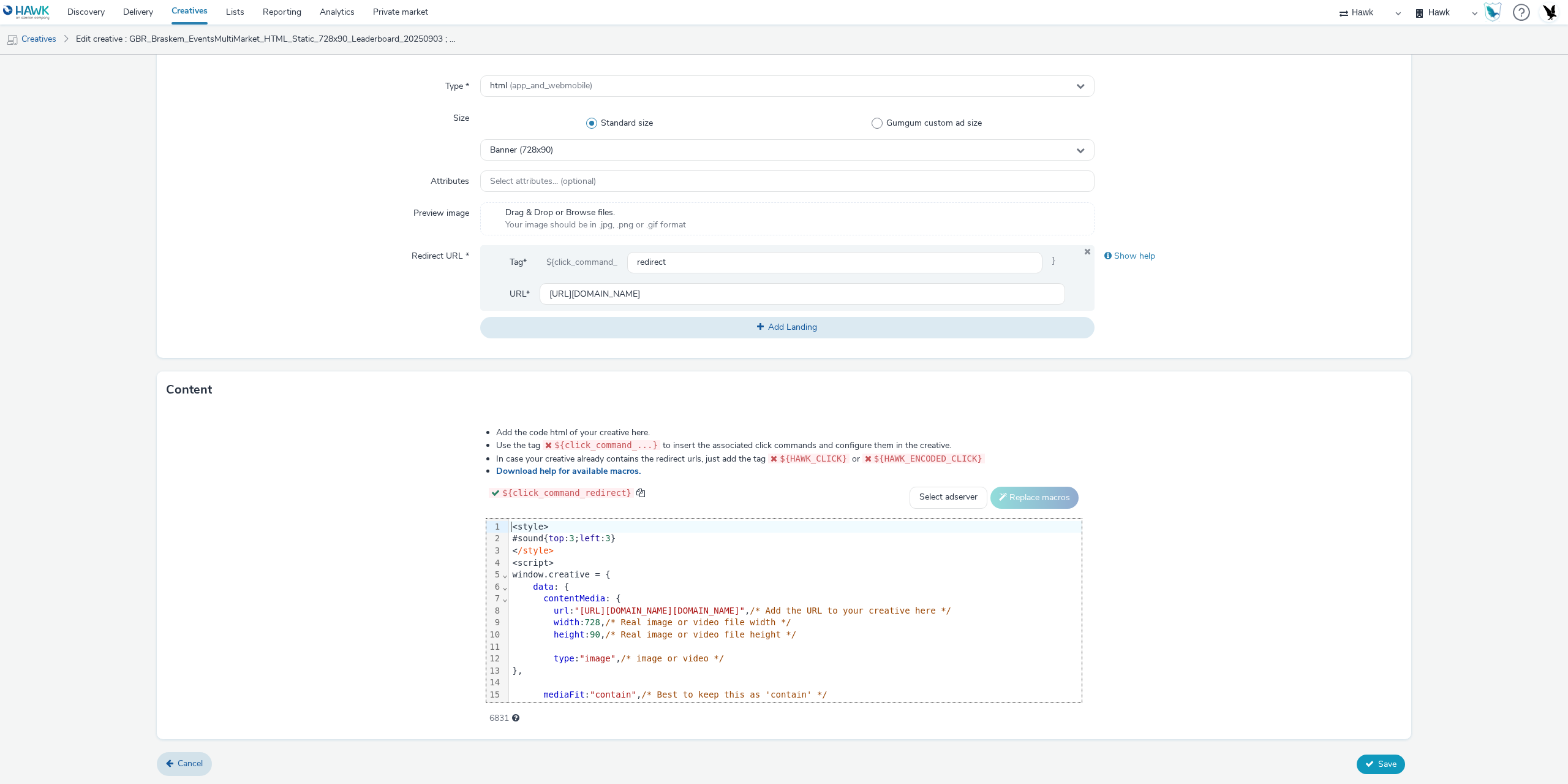
click at [1387, 759] on span "Save" at bounding box center [1387, 764] width 18 height 12
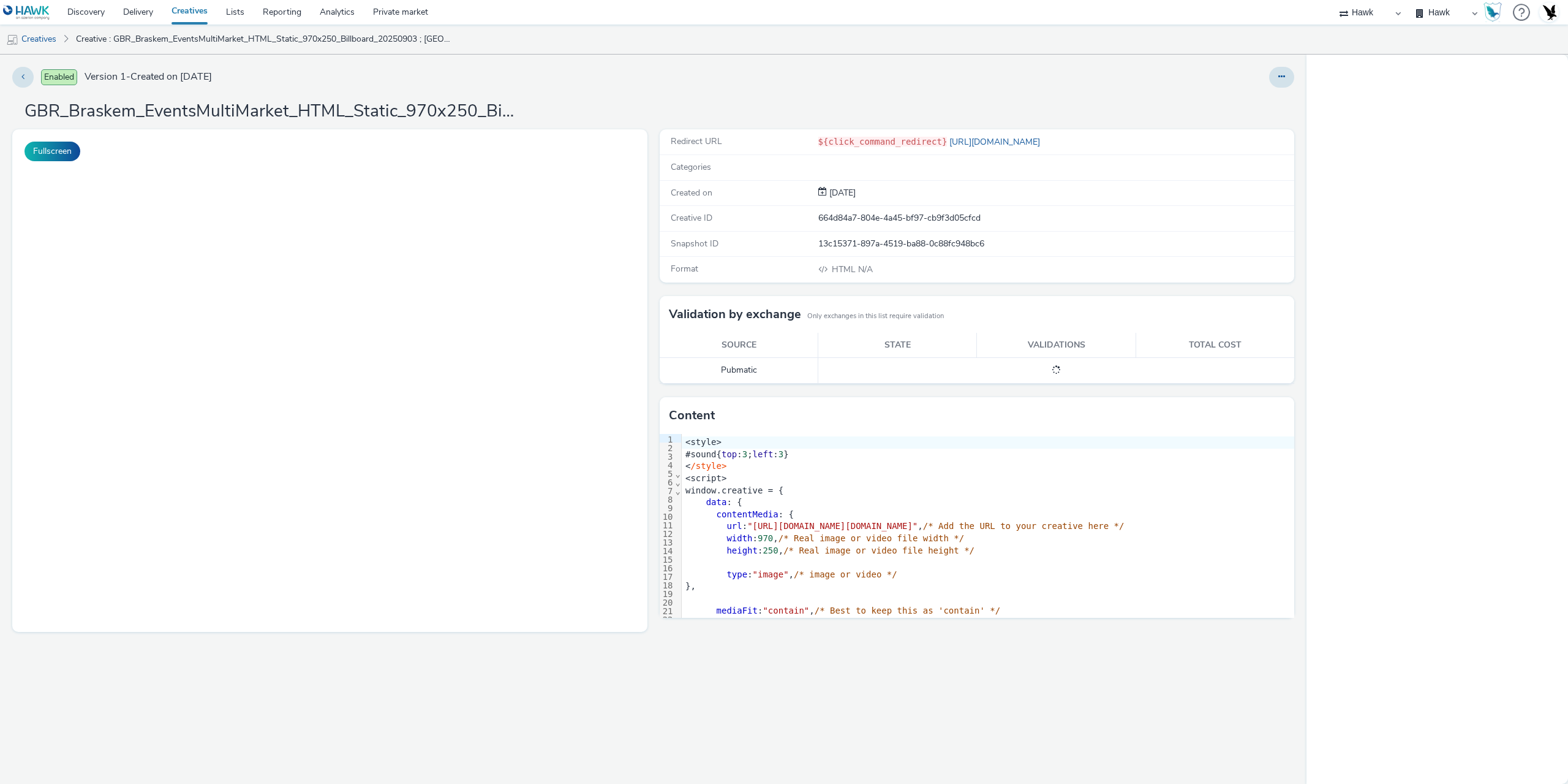
select select "11a7df10-284f-415c-b52a-427acf4c31ae"
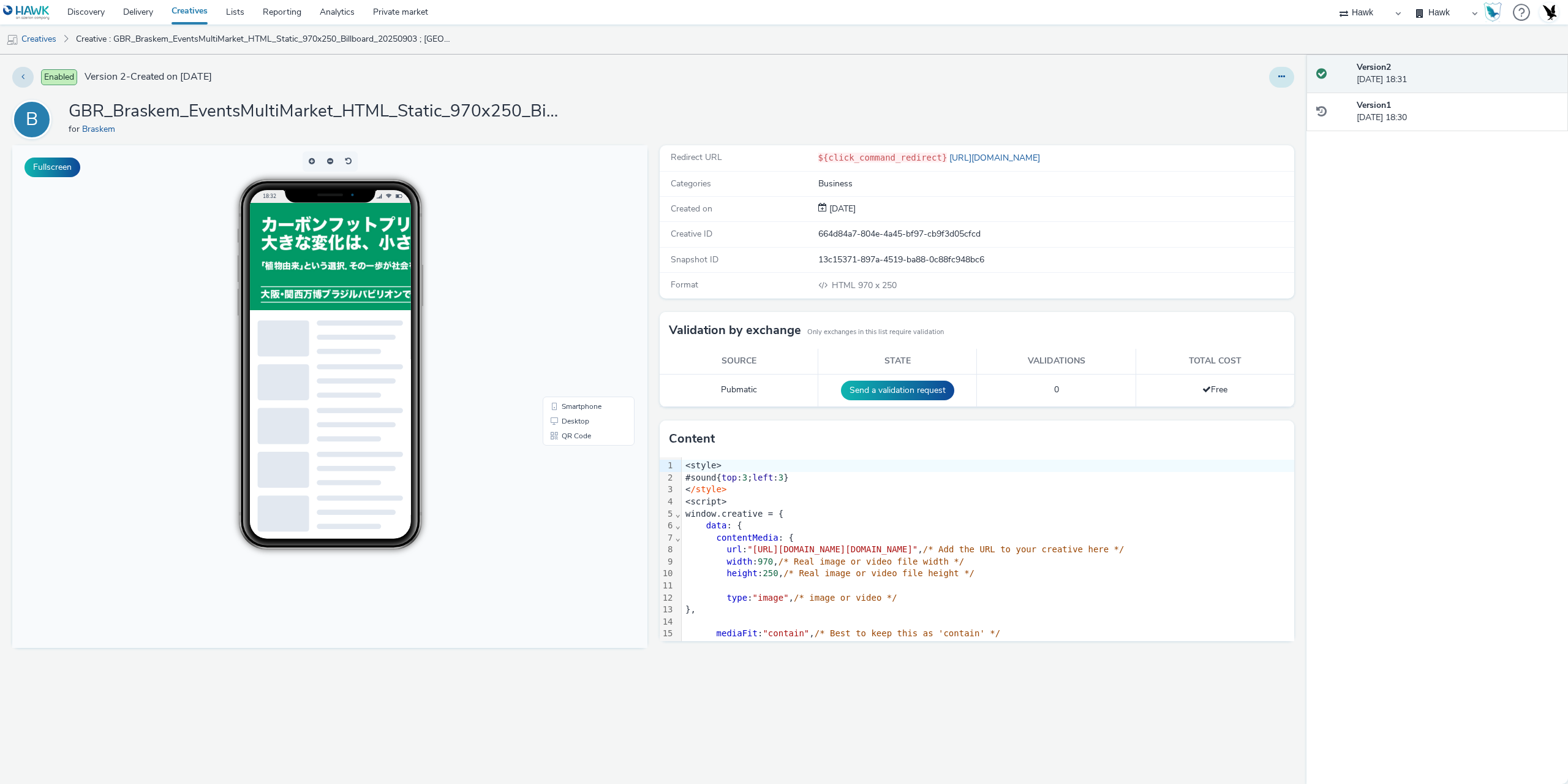
click at [1286, 73] on button at bounding box center [1282, 77] width 25 height 21
click at [1227, 127] on link "Duplicate" at bounding box center [1248, 126] width 92 height 25
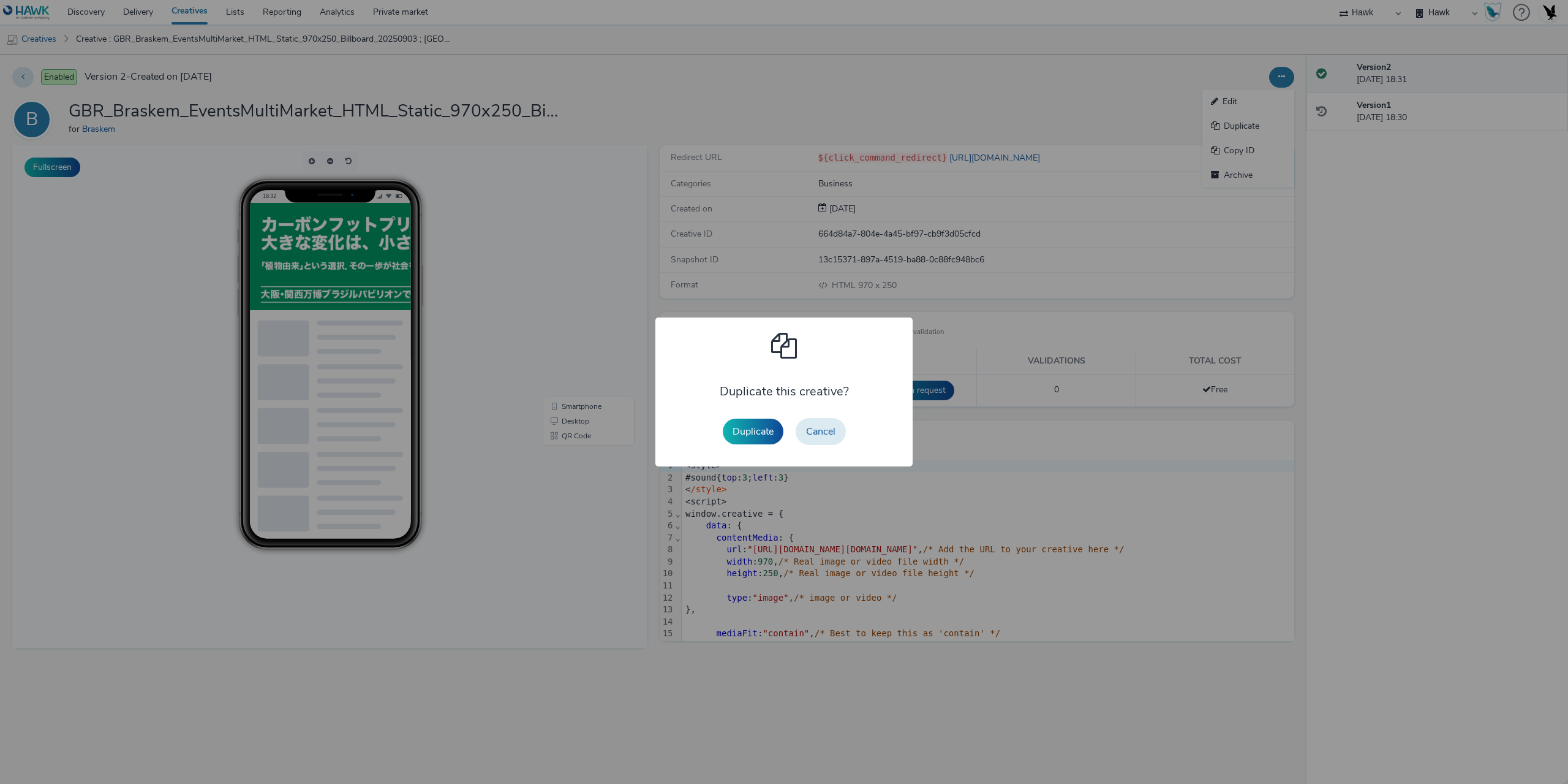
click at [744, 432] on button "Duplicate" at bounding box center [753, 431] width 61 height 26
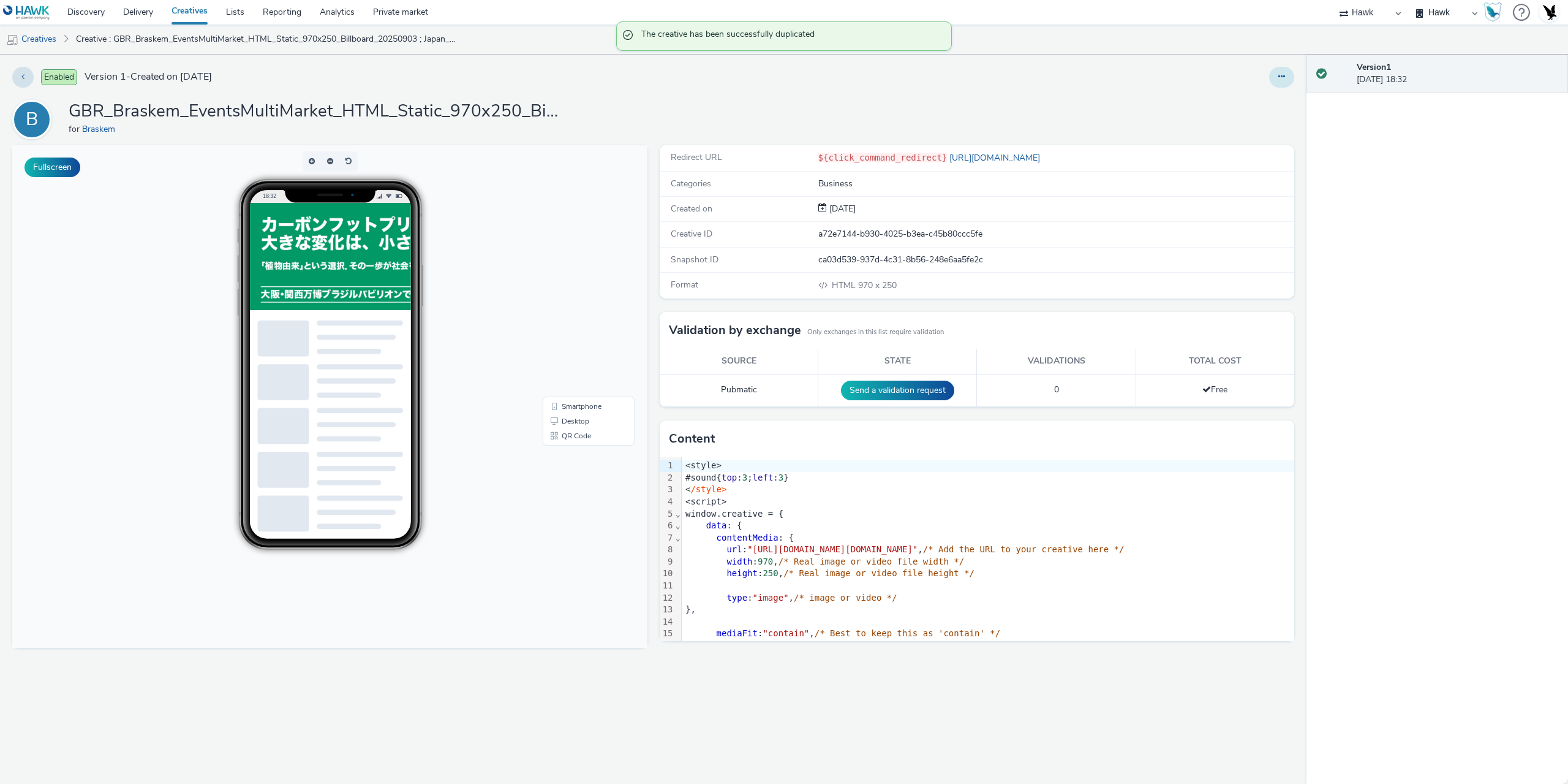
click at [1282, 78] on icon at bounding box center [1282, 77] width 7 height 8
click at [1235, 104] on link "Edit" at bounding box center [1248, 102] width 92 height 25
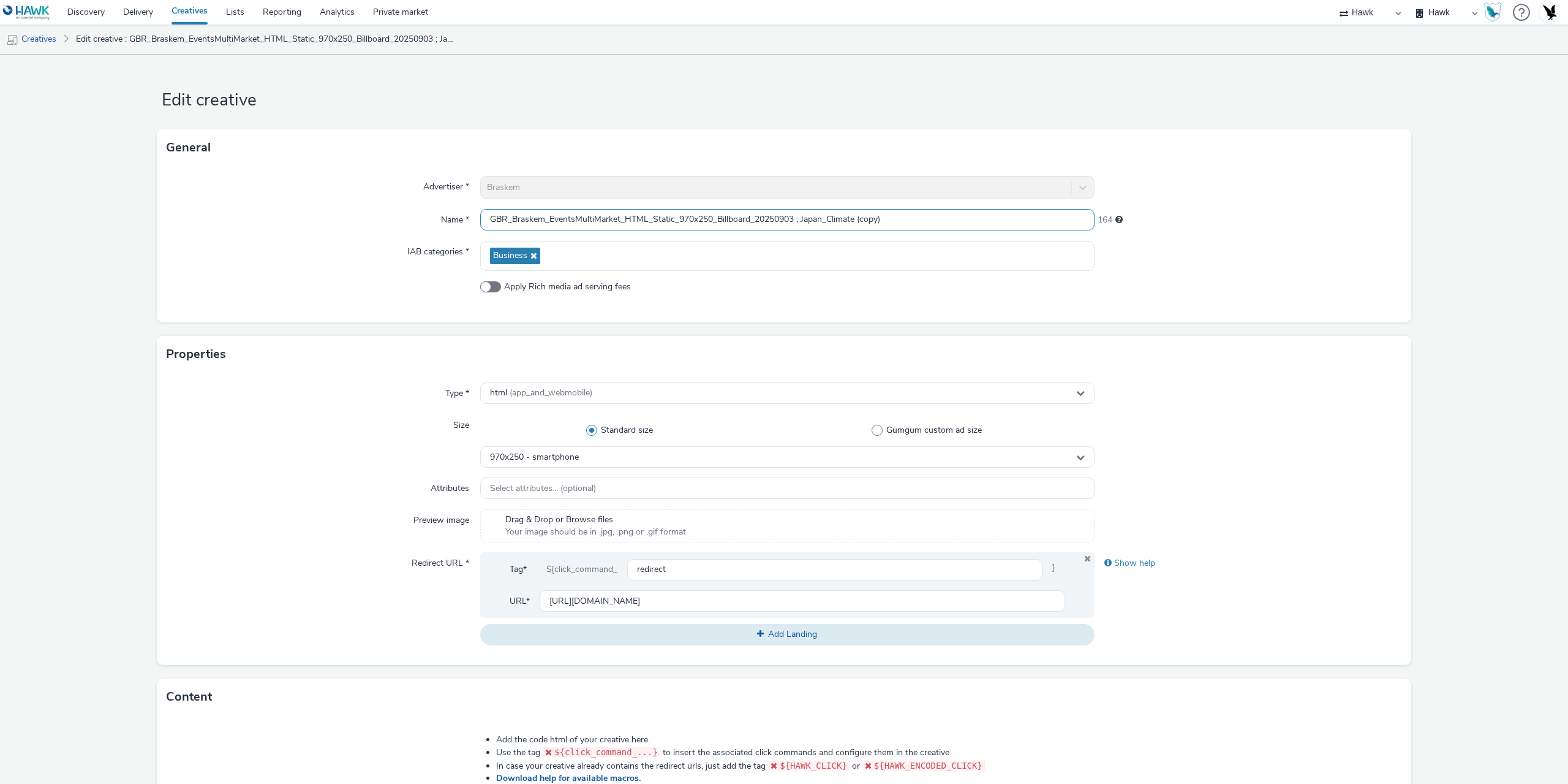
drag, startPoint x: 829, startPoint y: 219, endPoint x: 916, endPoint y: 224, distance: 87.1
click at [916, 224] on input "GBR_Braskem_EventsMultiMarket_HTML_Static_970x250_Billboard_20250903 ; Japan_Cl…" at bounding box center [787, 220] width 614 height 21
paste input "Plant"
type input "GBR_Braskem_EventsMultiMarket_HTML_Static_970x250_Billboard_20250903 ; Japan_Pl…"
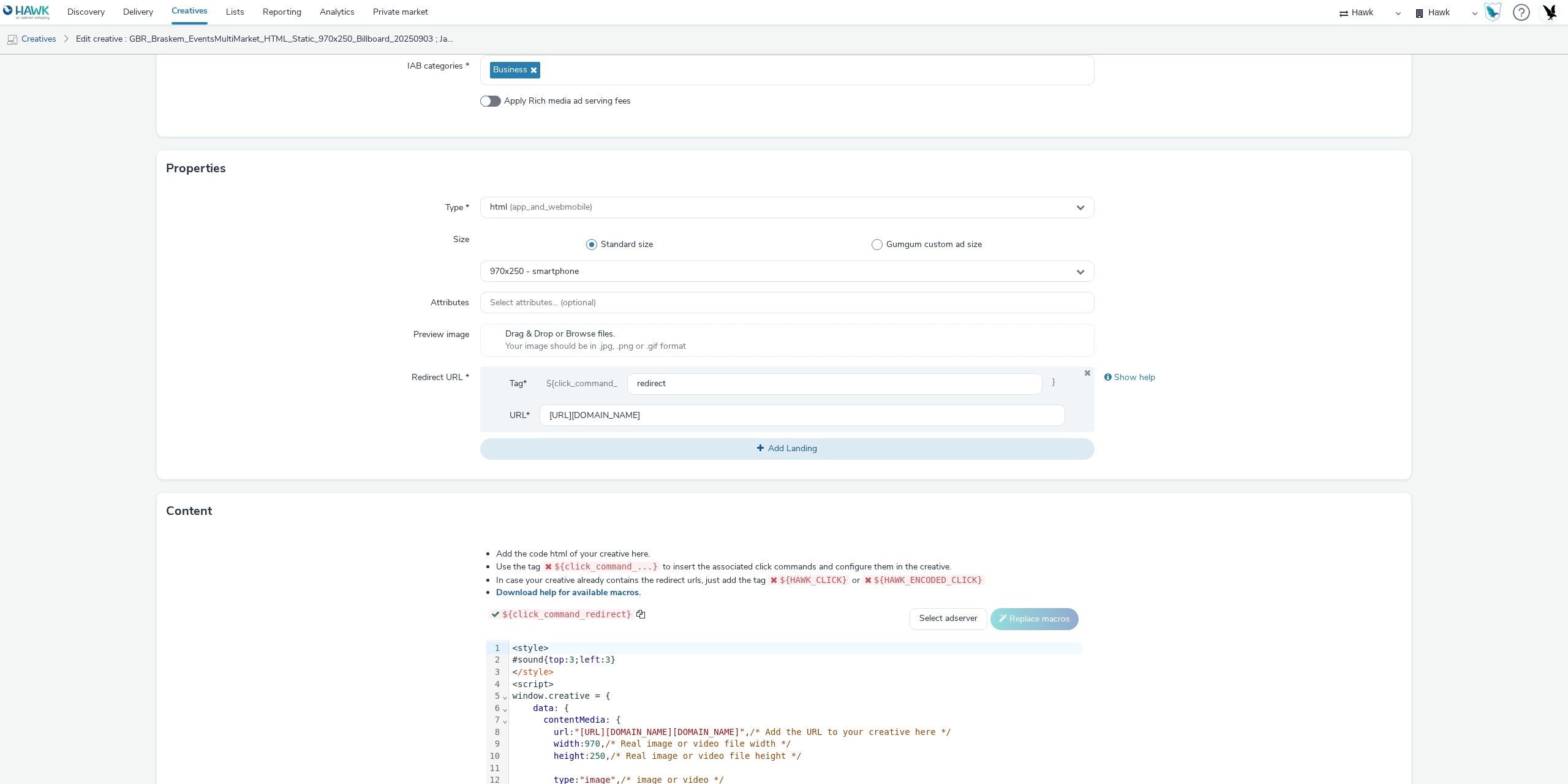
scroll to position [245, 0]
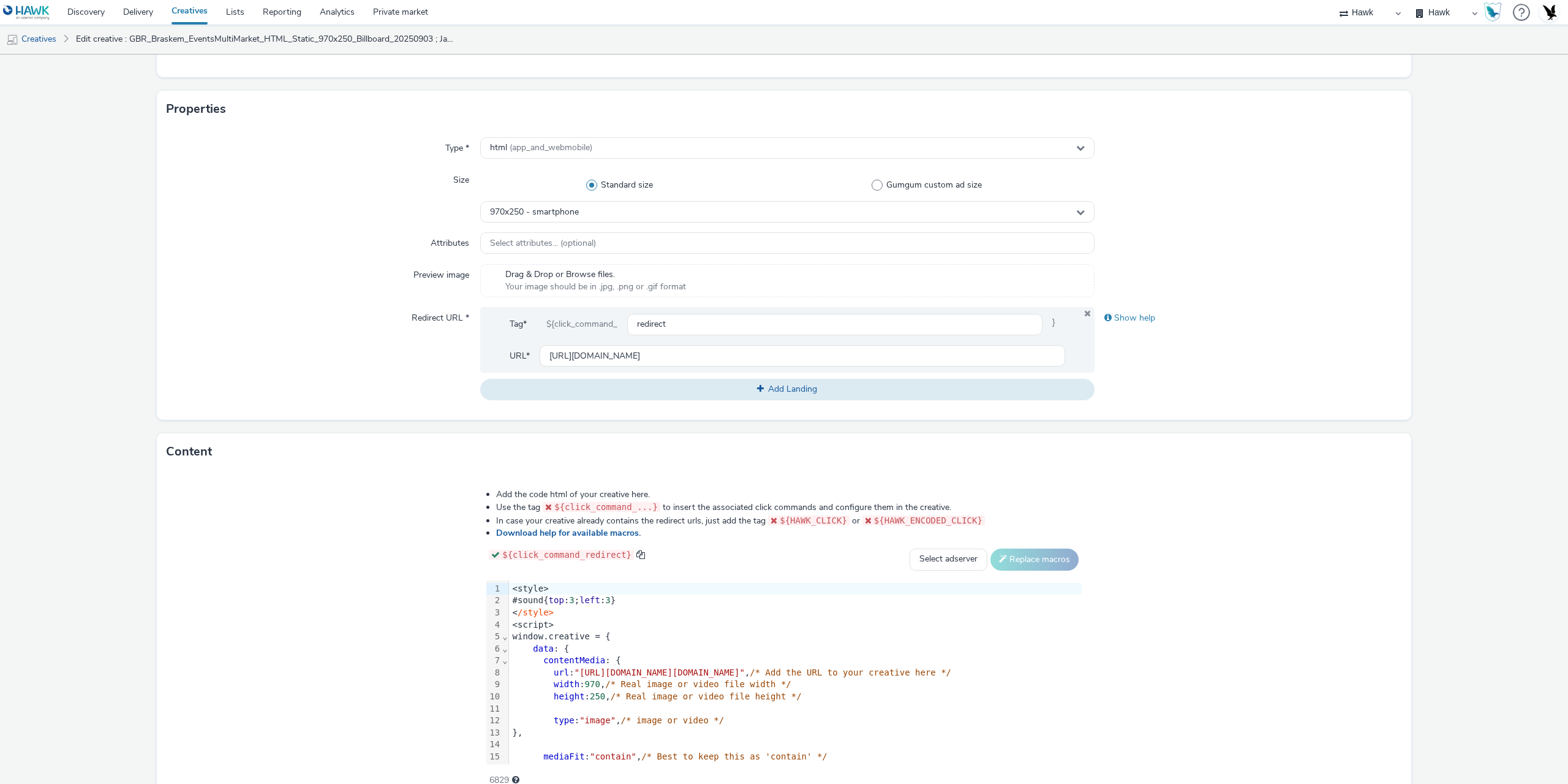
drag, startPoint x: 420, startPoint y: 722, endPoint x: 417, endPoint y: 713, distance: 9.5
click at [621, 720] on span "/* image or video */" at bounding box center [673, 720] width 104 height 10
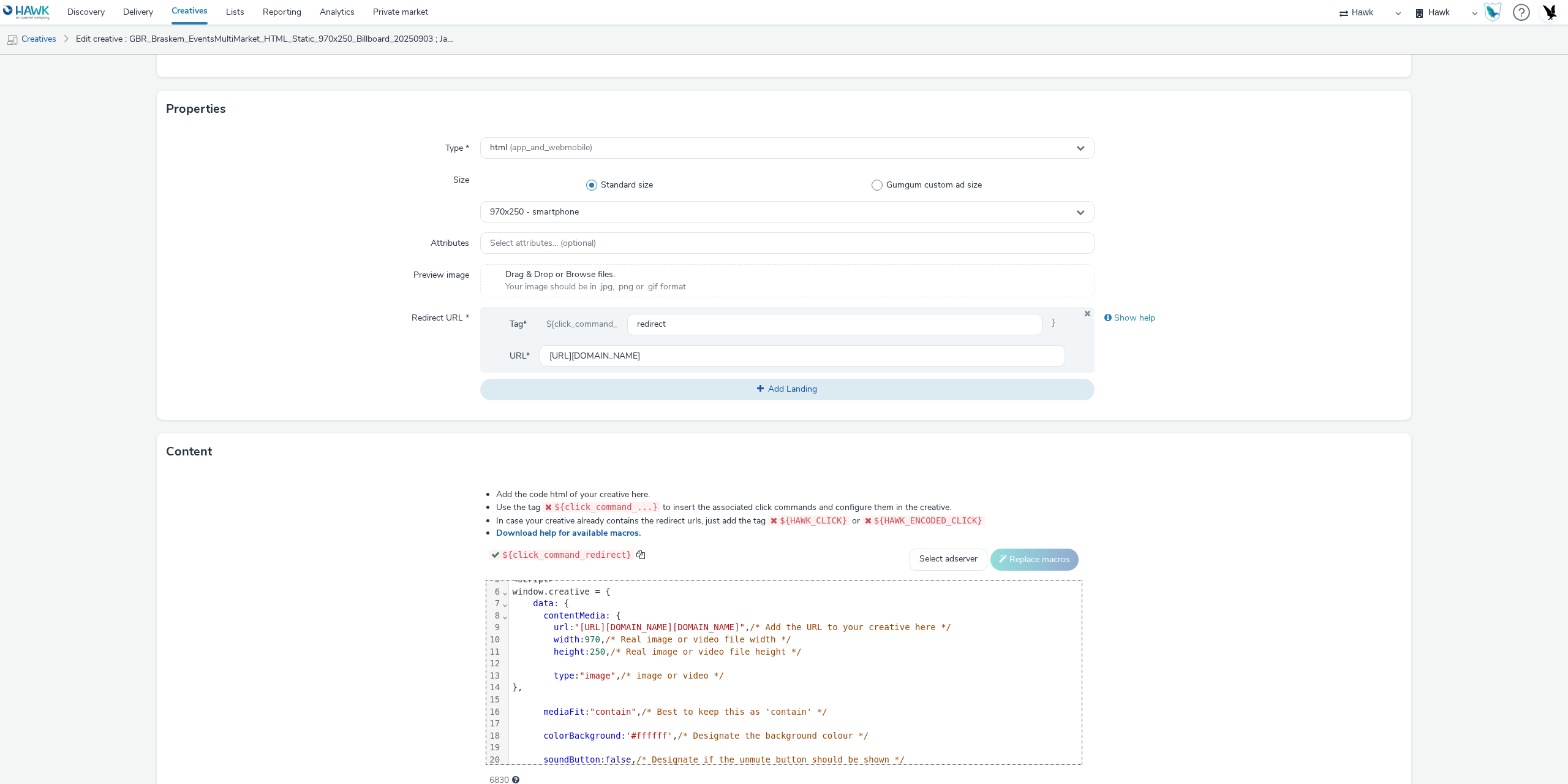
scroll to position [0, 0]
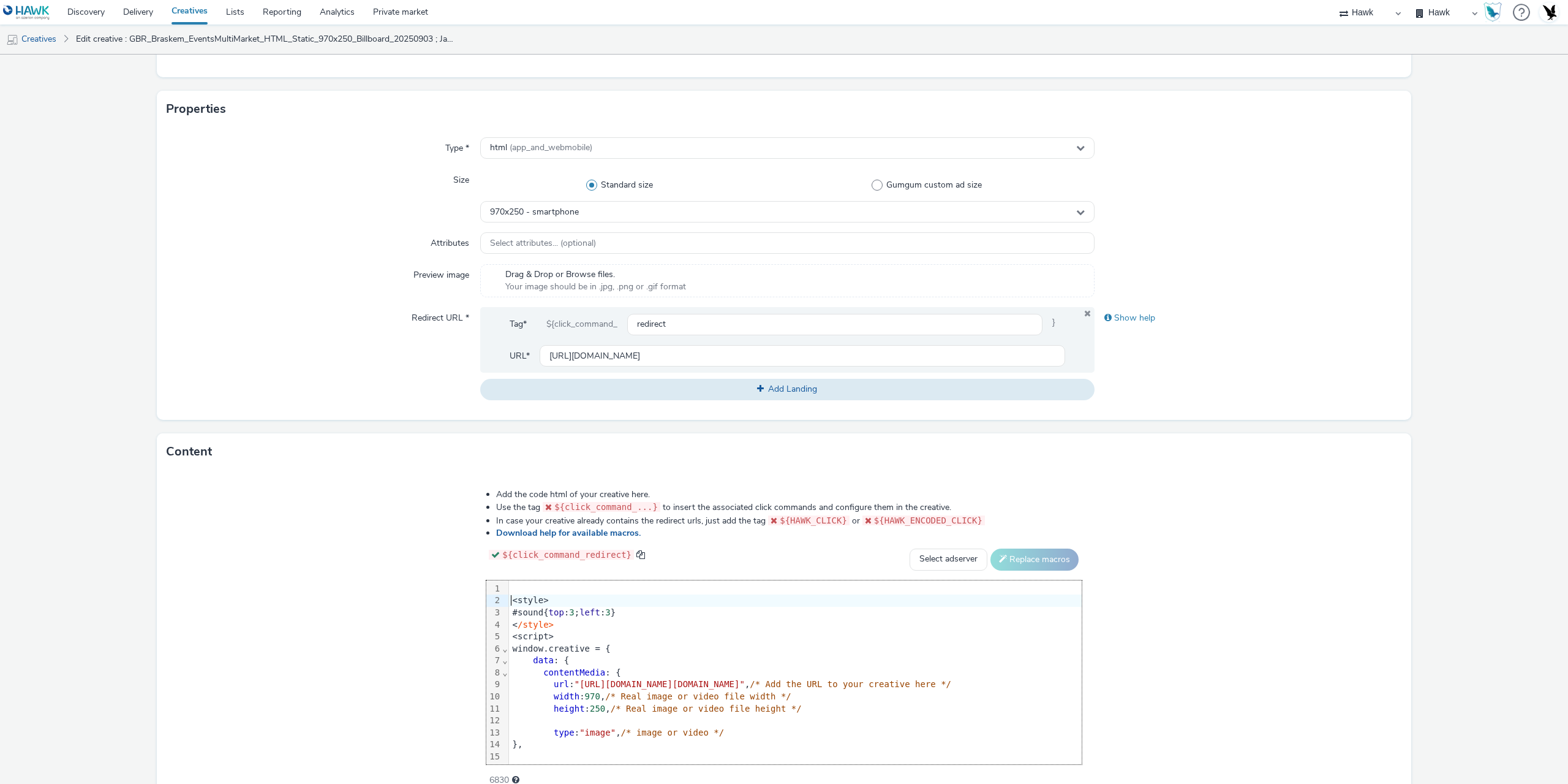
click at [509, 596] on div "<style>" at bounding box center [795, 600] width 572 height 12
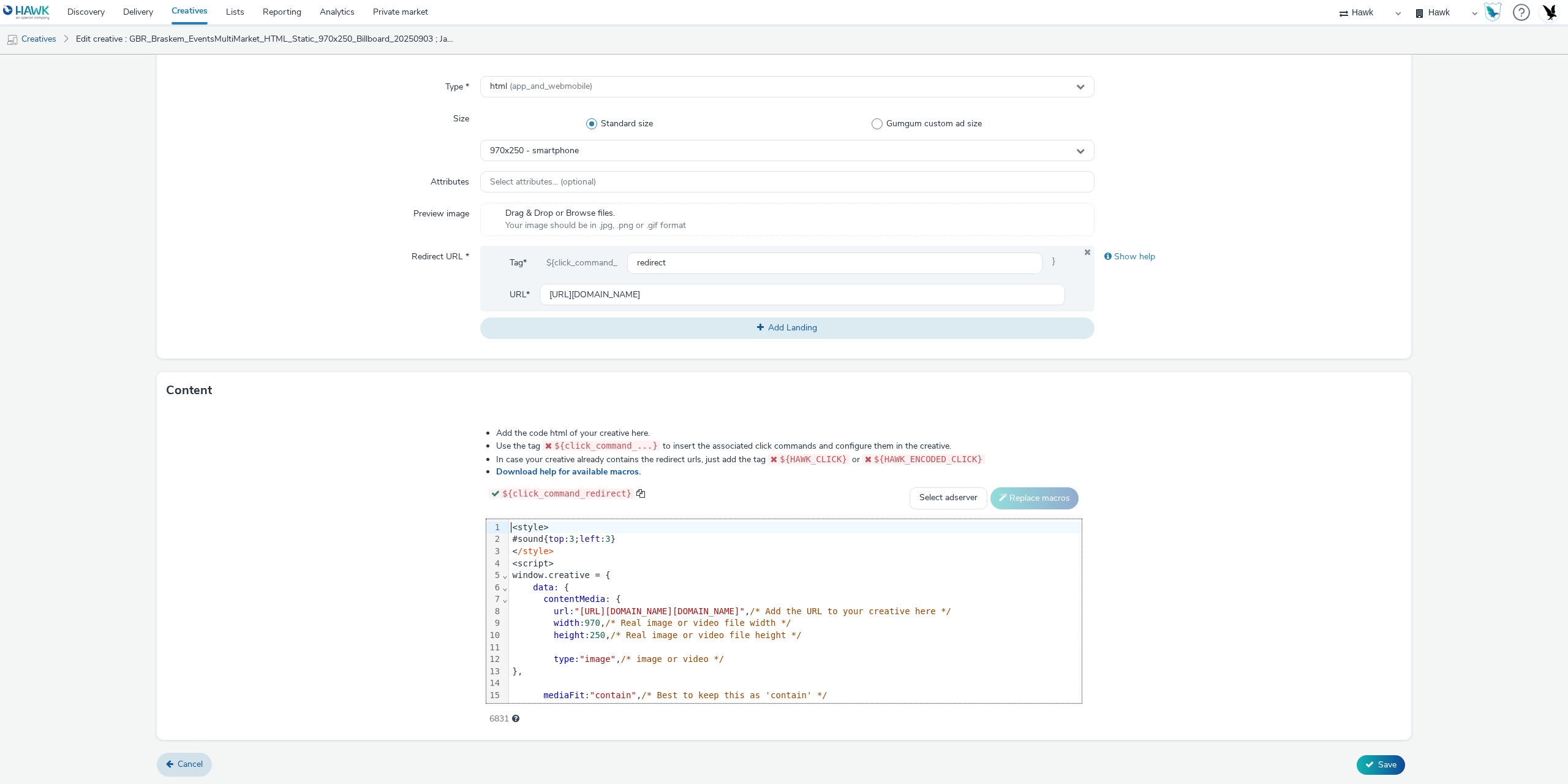
scroll to position [307, 0]
click at [1387, 761] on span "Save" at bounding box center [1387, 764] width 18 height 12
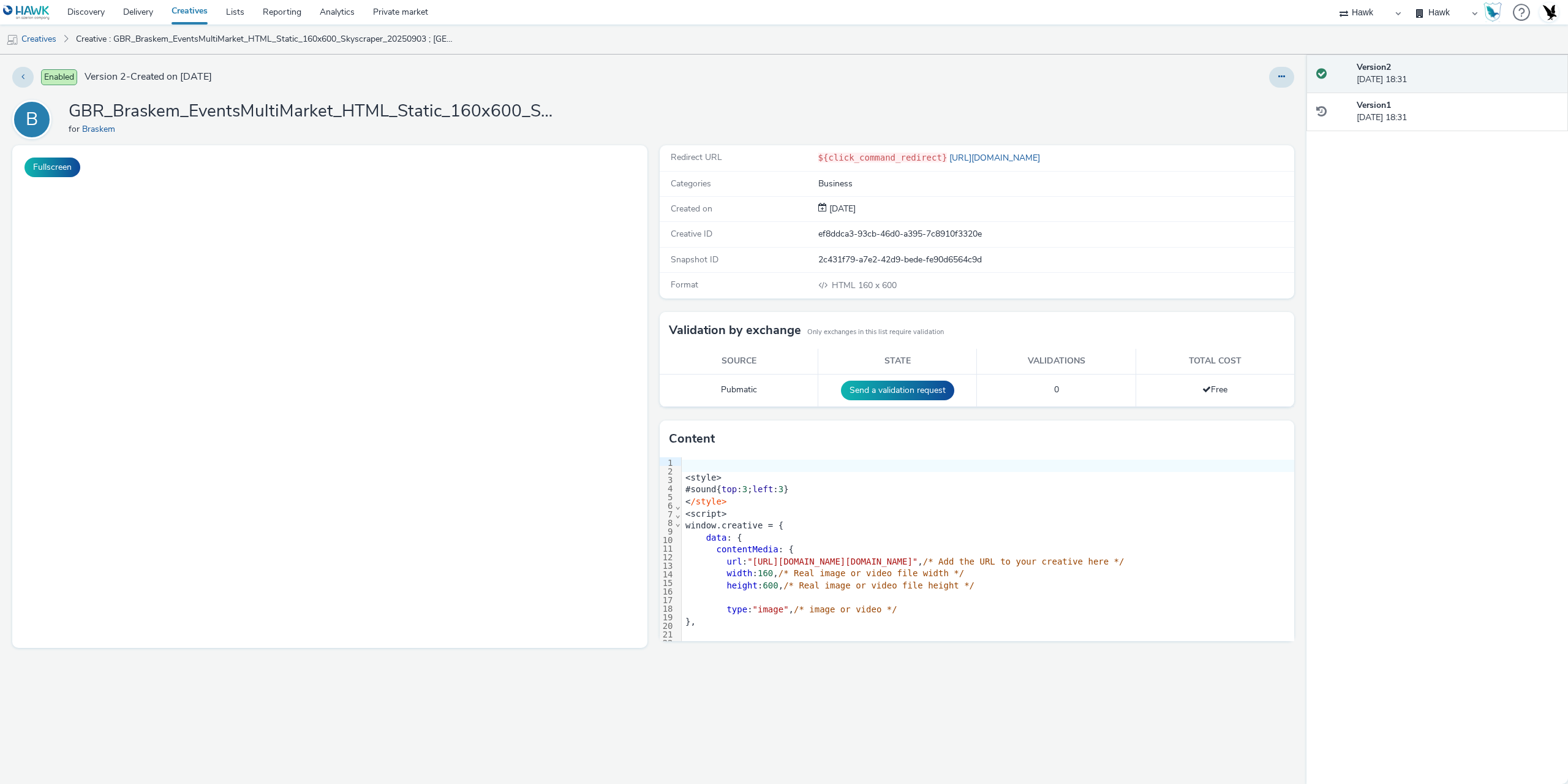
select select "11a7df10-284f-415c-b52a-427acf4c31ae"
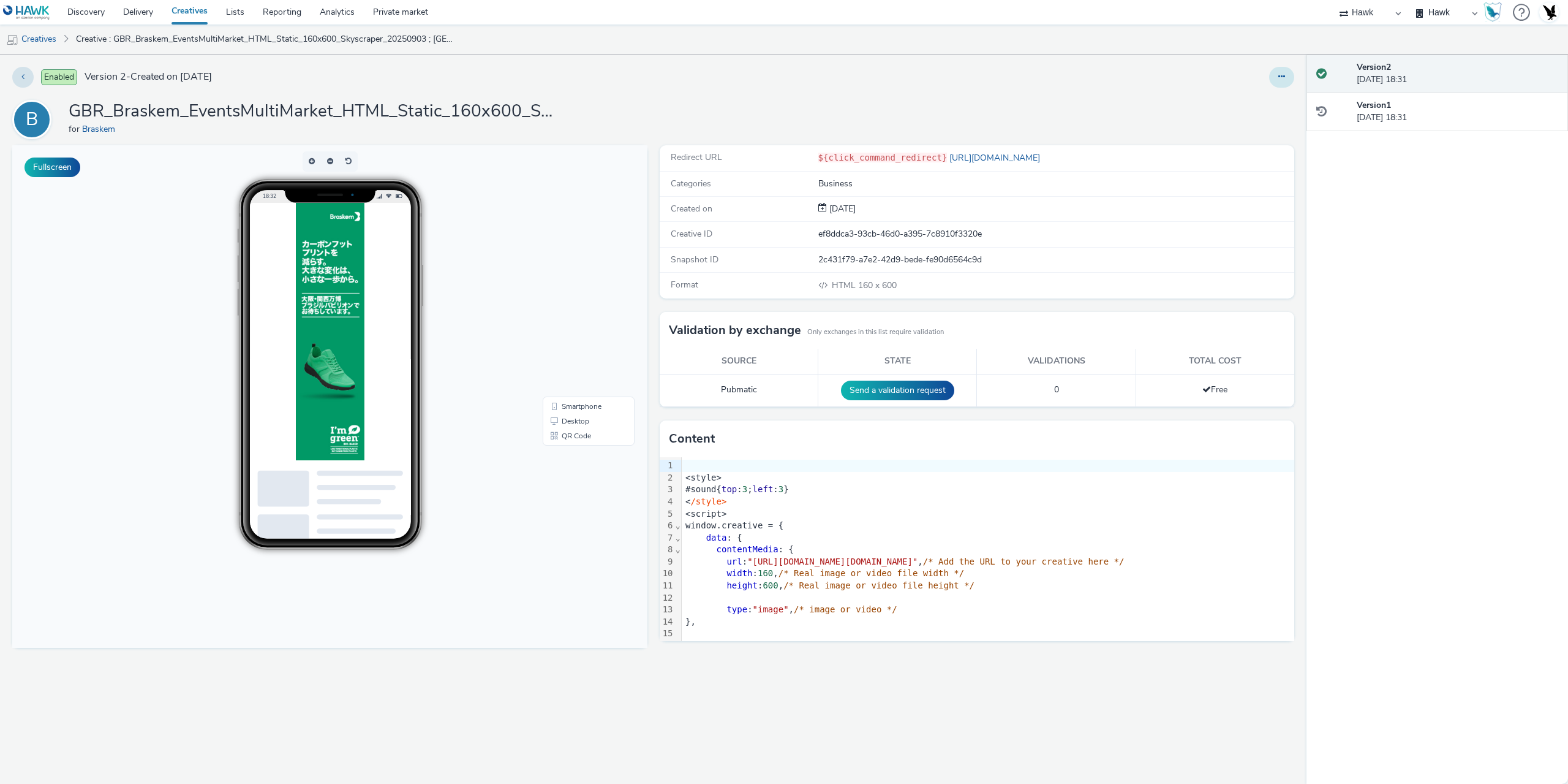
click at [1282, 68] on button at bounding box center [1282, 77] width 25 height 21
click at [1255, 120] on link "Duplicate" at bounding box center [1248, 126] width 92 height 25
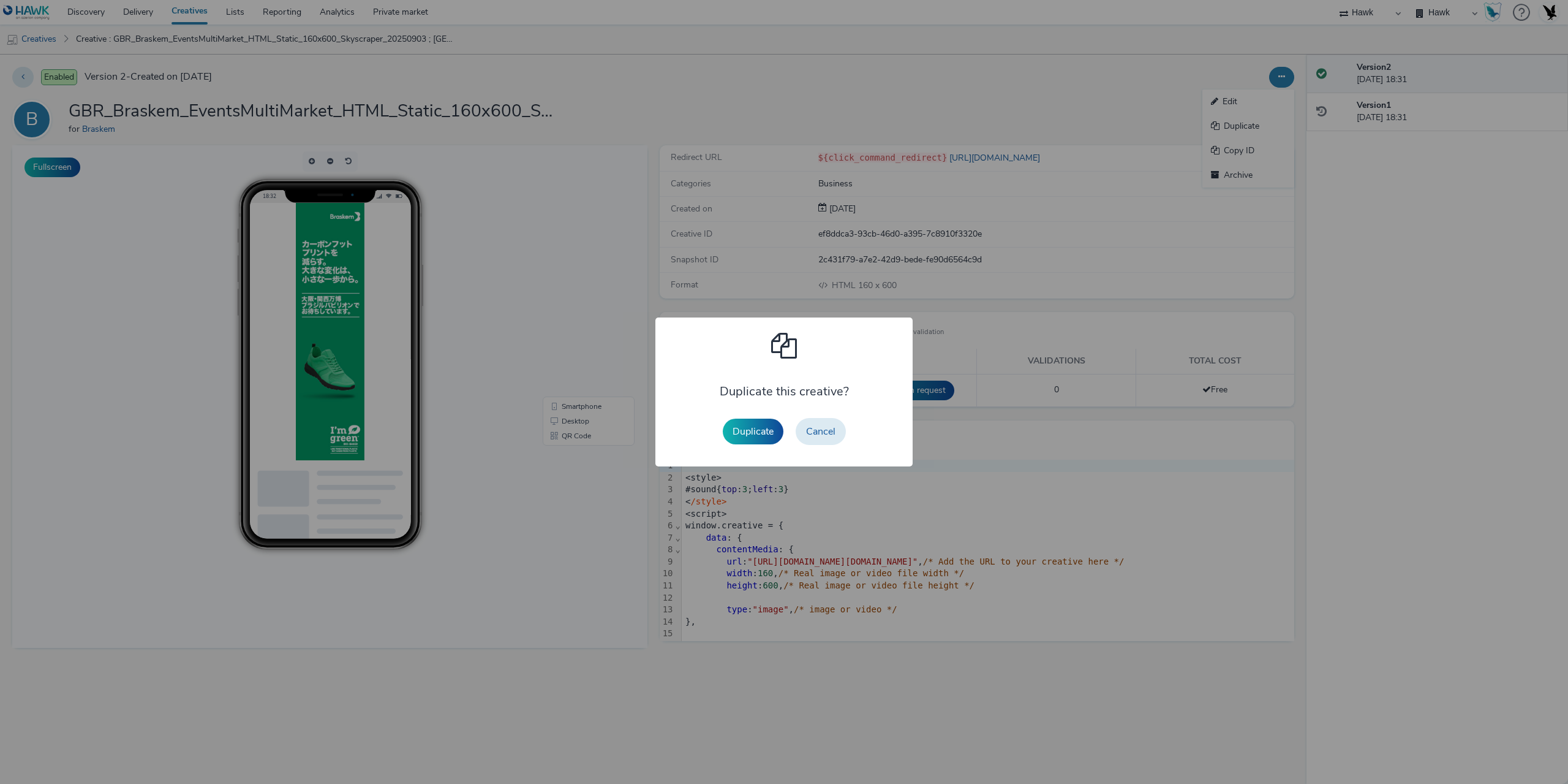
click at [760, 423] on button "Duplicate" at bounding box center [753, 431] width 61 height 26
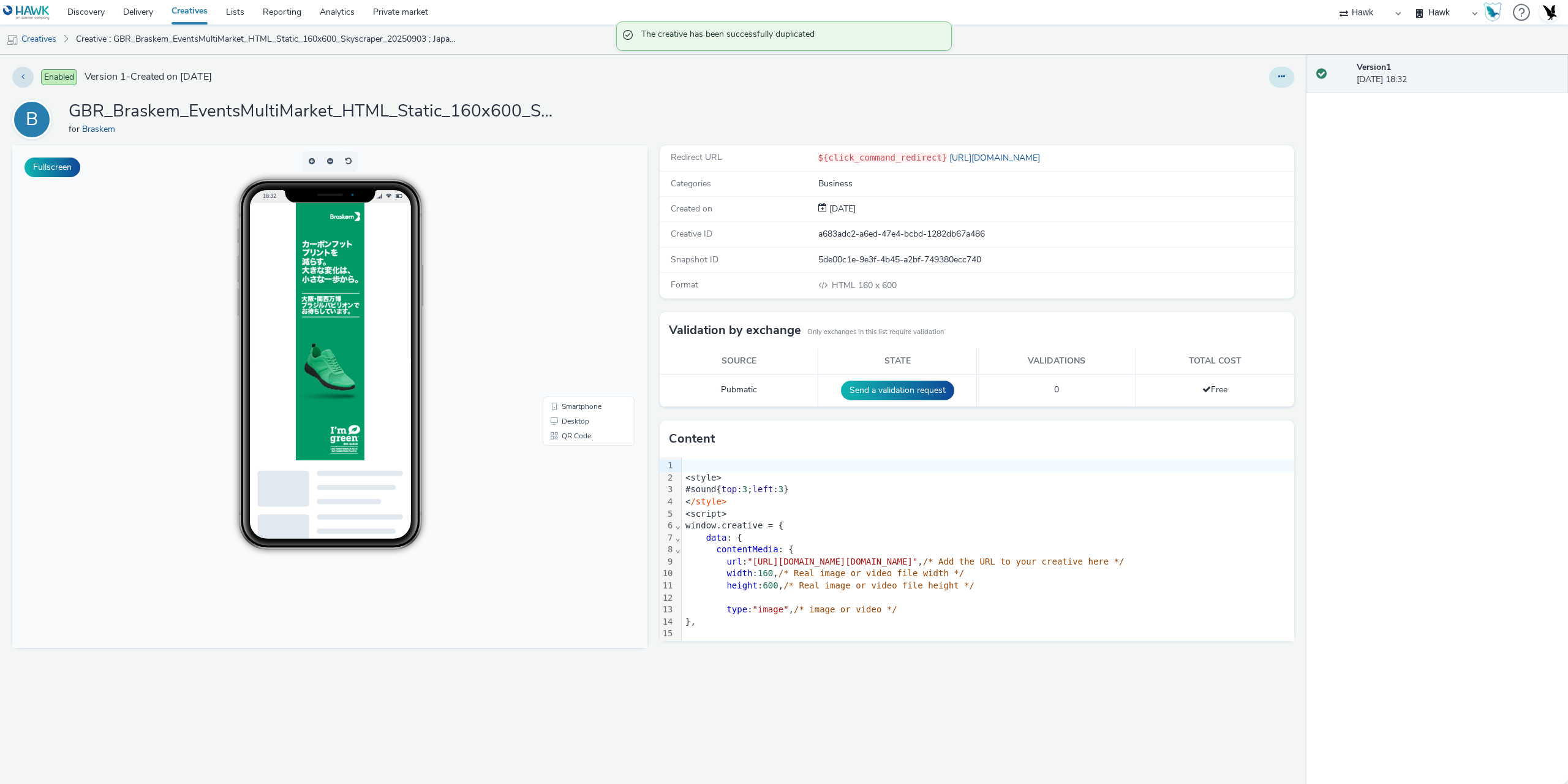
click at [1278, 84] on button at bounding box center [1282, 77] width 25 height 21
click at [1241, 106] on link "Edit" at bounding box center [1248, 102] width 92 height 25
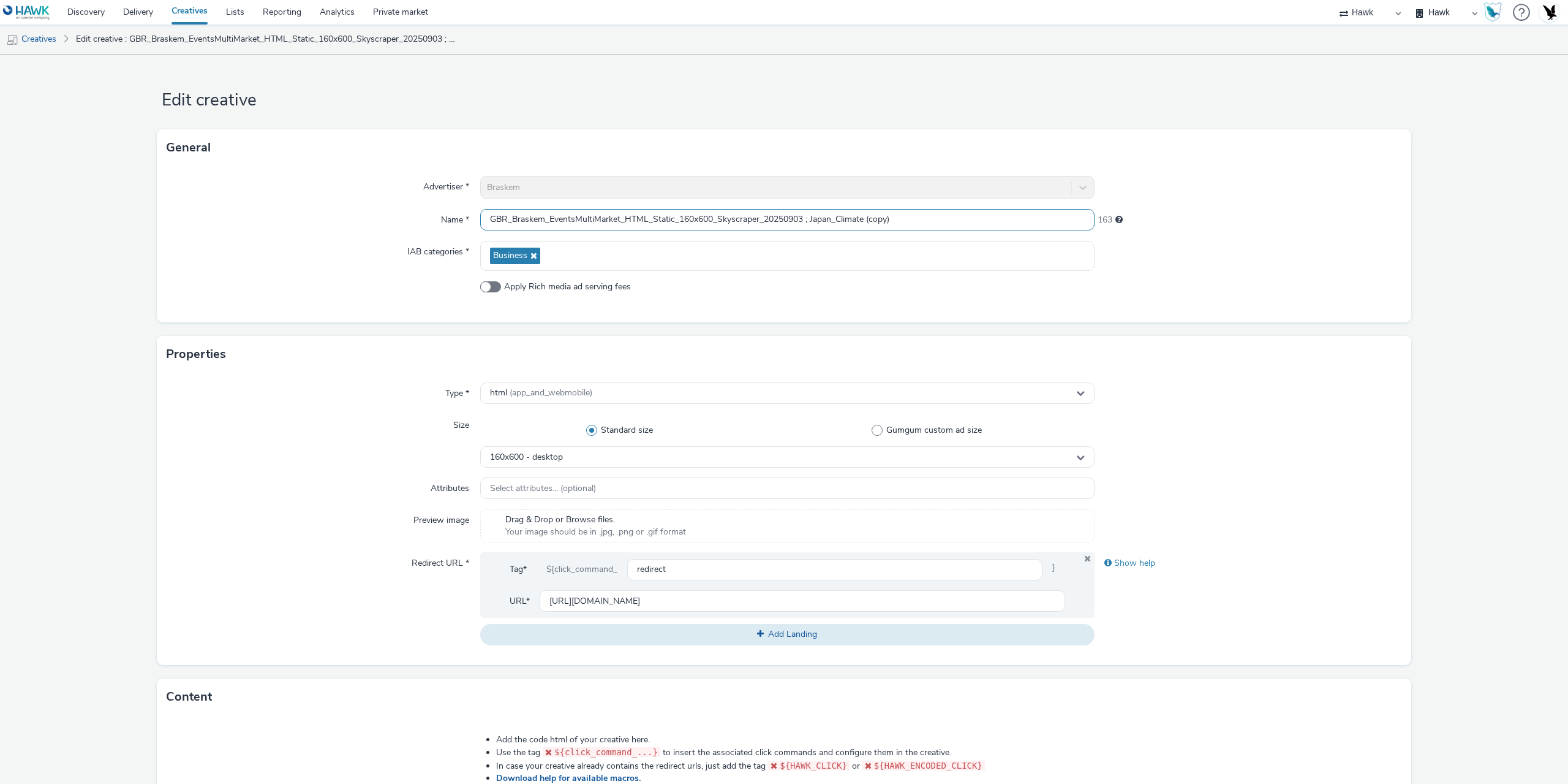
drag, startPoint x: 836, startPoint y: 219, endPoint x: 918, endPoint y: 214, distance: 82.2
click at [918, 214] on input "GBR_Braskem_EventsMultiMarket_HTML_Static_160x600_Skyscraper_20250903 ; Japan_C…" at bounding box center [787, 220] width 614 height 21
paste input "Plant"
type input "GBR_Braskem_EventsMultiMarket_HTML_Static_160x600_Skyscraper_20250903 ; Japan_P…"
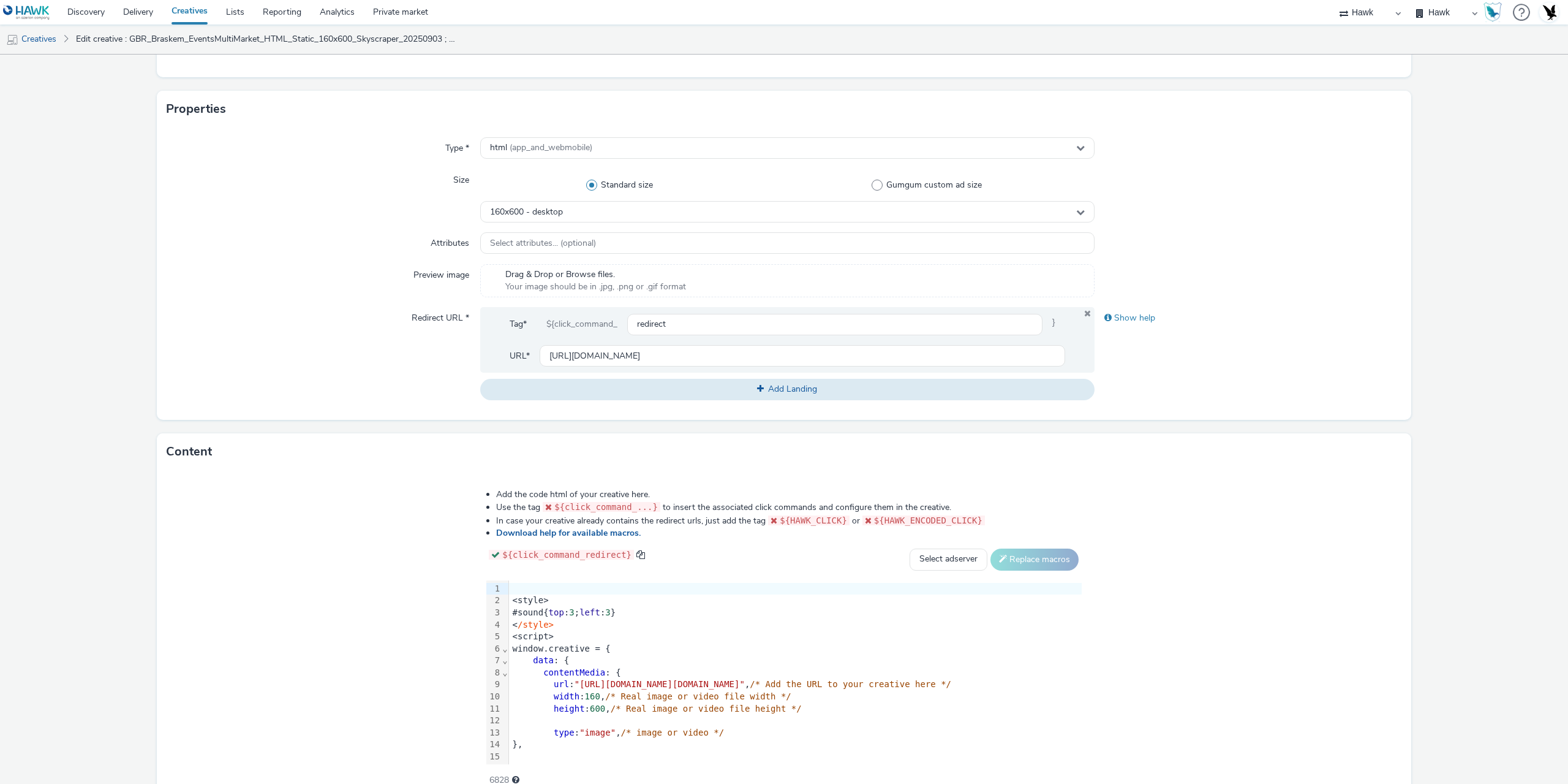
click at [509, 623] on div "< /style>" at bounding box center [795, 625] width 572 height 12
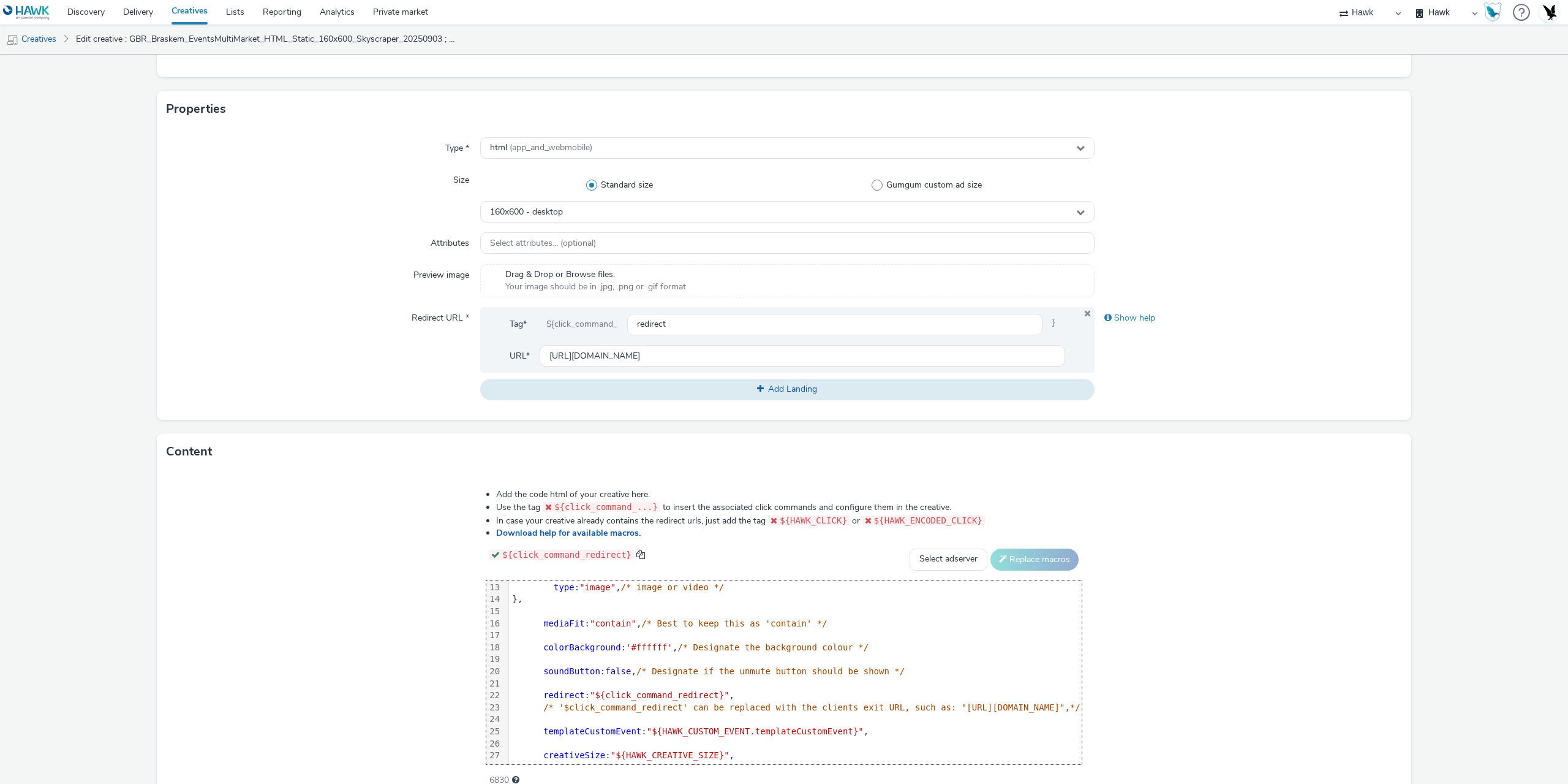
scroll to position [0, 0]
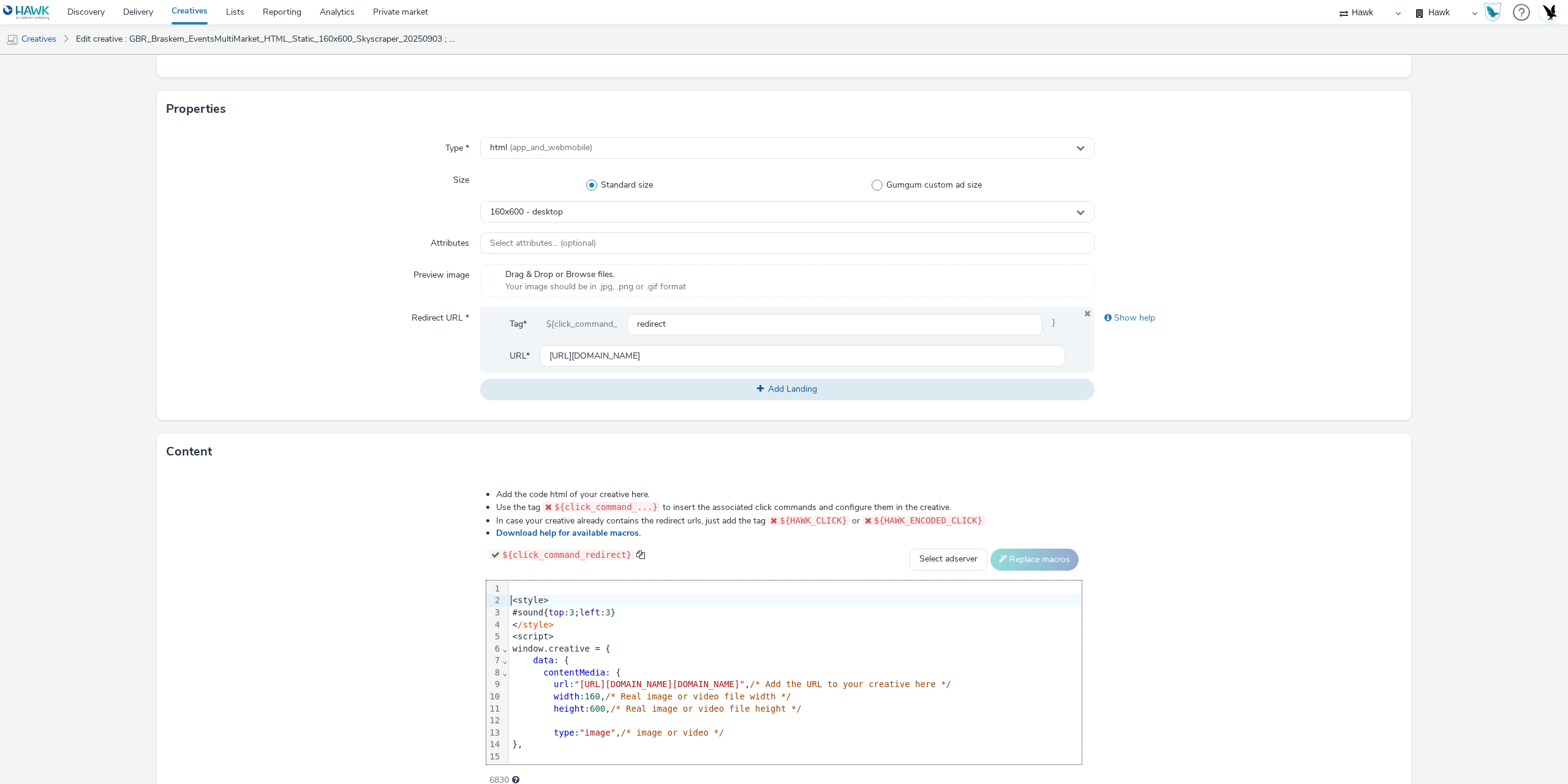
click at [509, 602] on div "<style>" at bounding box center [795, 600] width 572 height 12
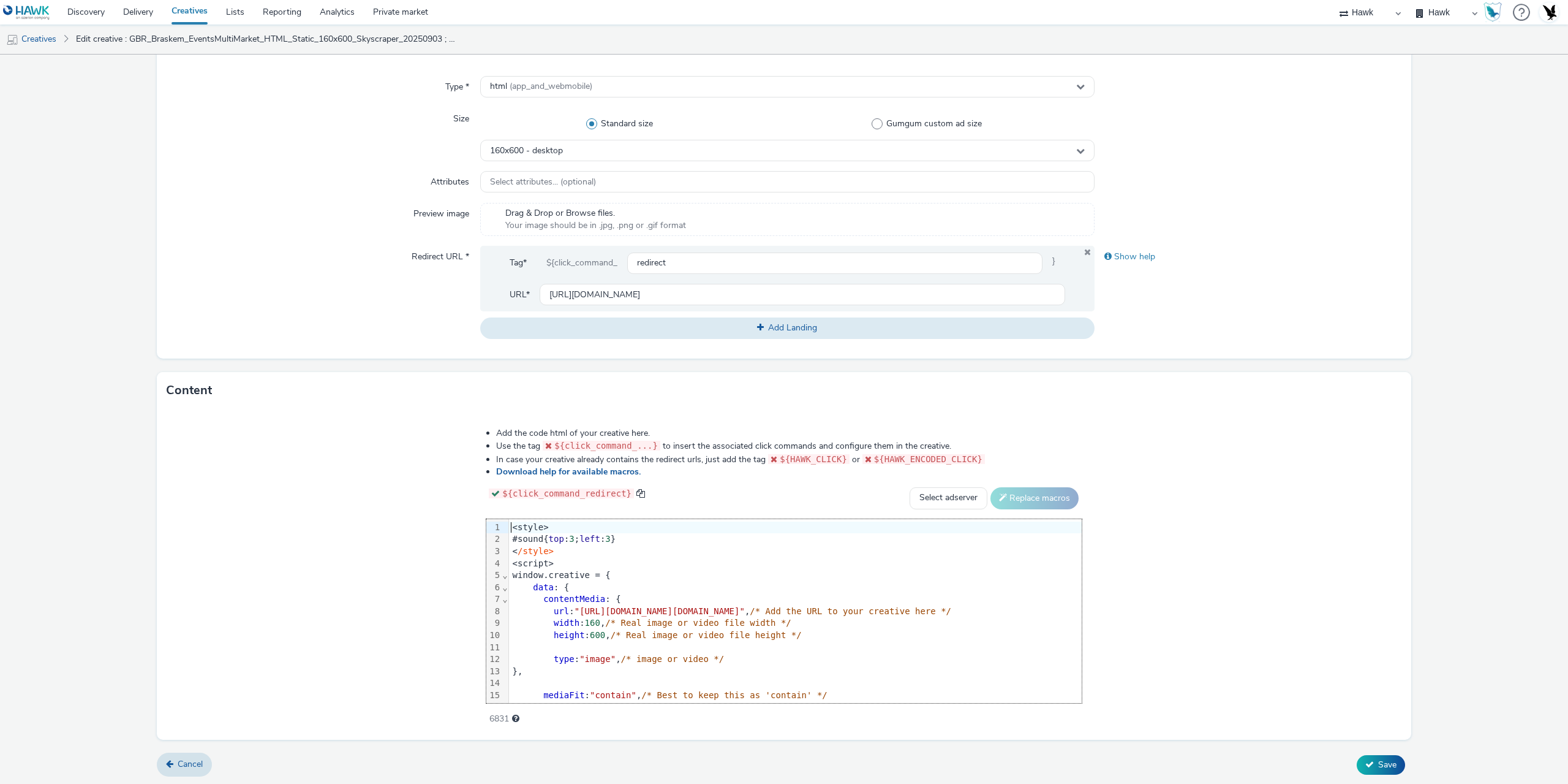
scroll to position [307, 0]
click at [1378, 758] on span "Save" at bounding box center [1387, 764] width 18 height 12
